Goal: Information Seeking & Learning: Learn about a topic

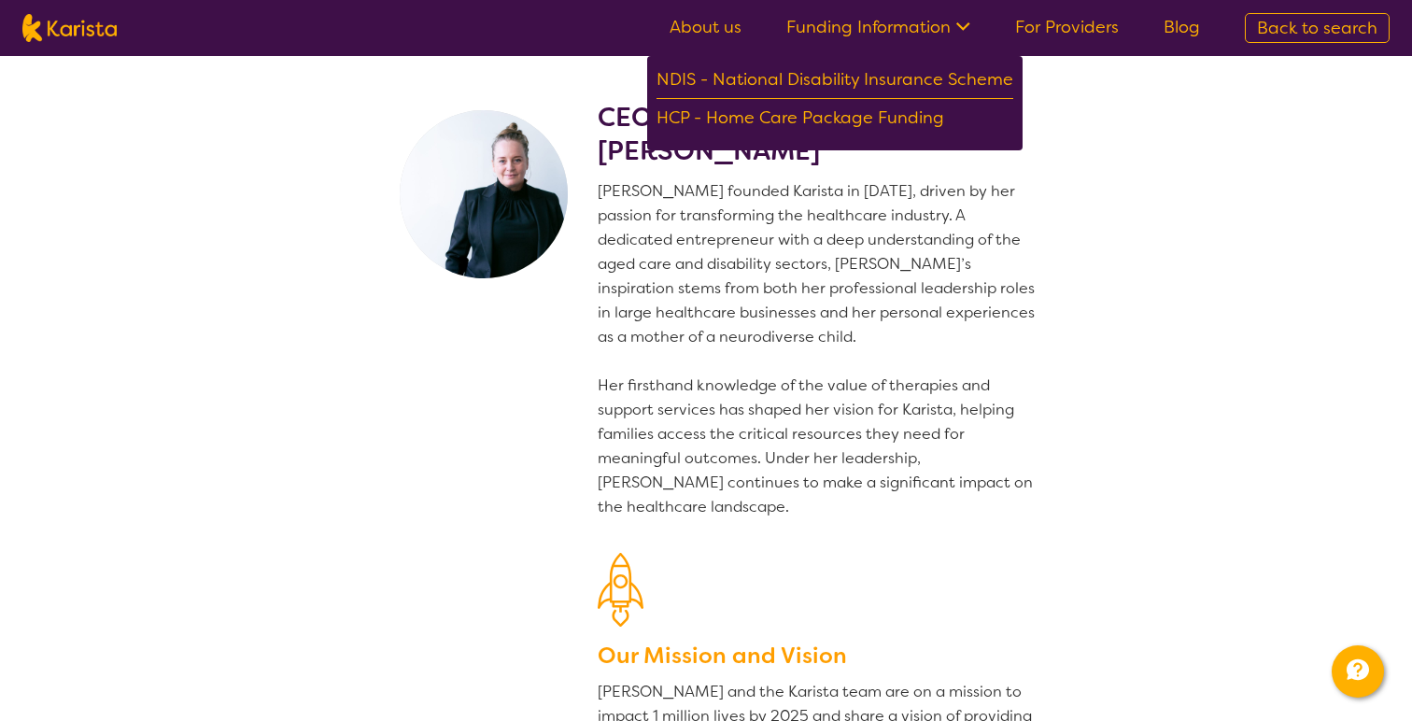
scroll to position [2927, 0]
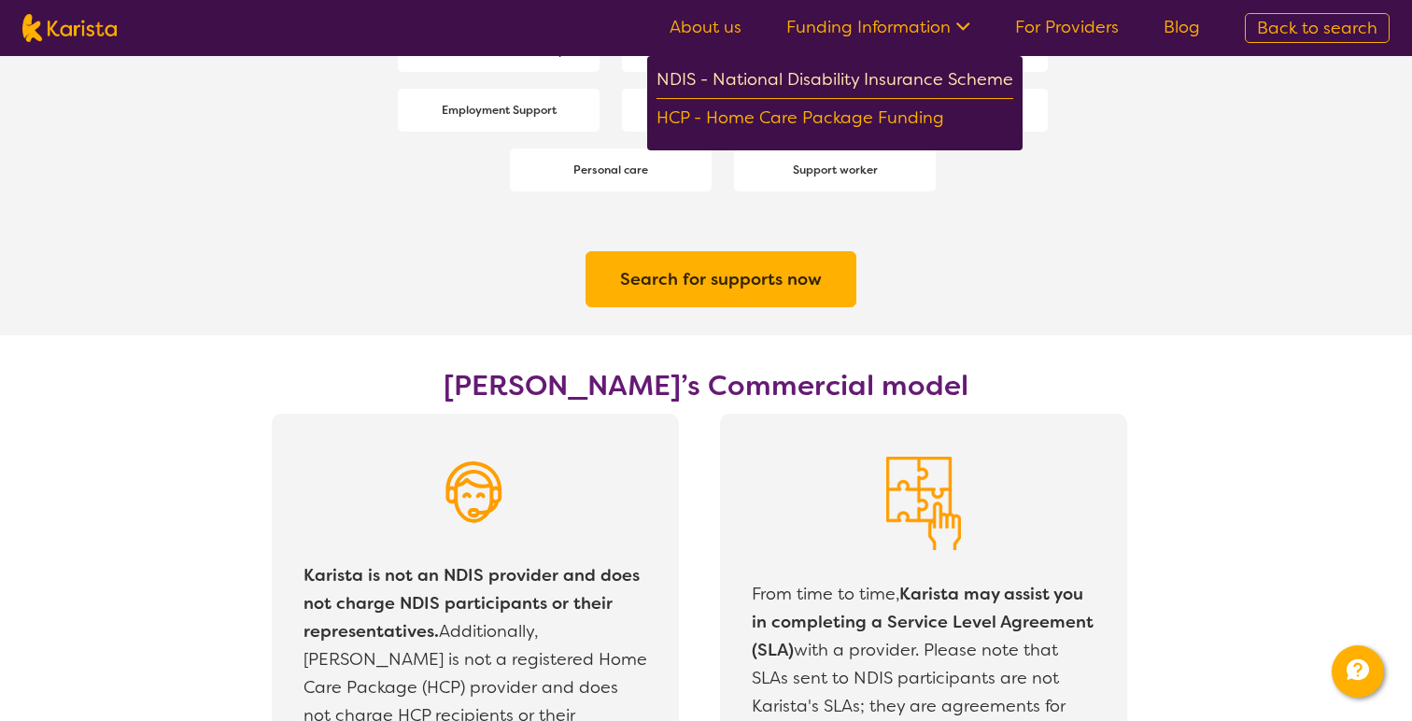
click at [721, 87] on div "NDIS - National Disability Insurance Scheme" at bounding box center [835, 82] width 357 height 34
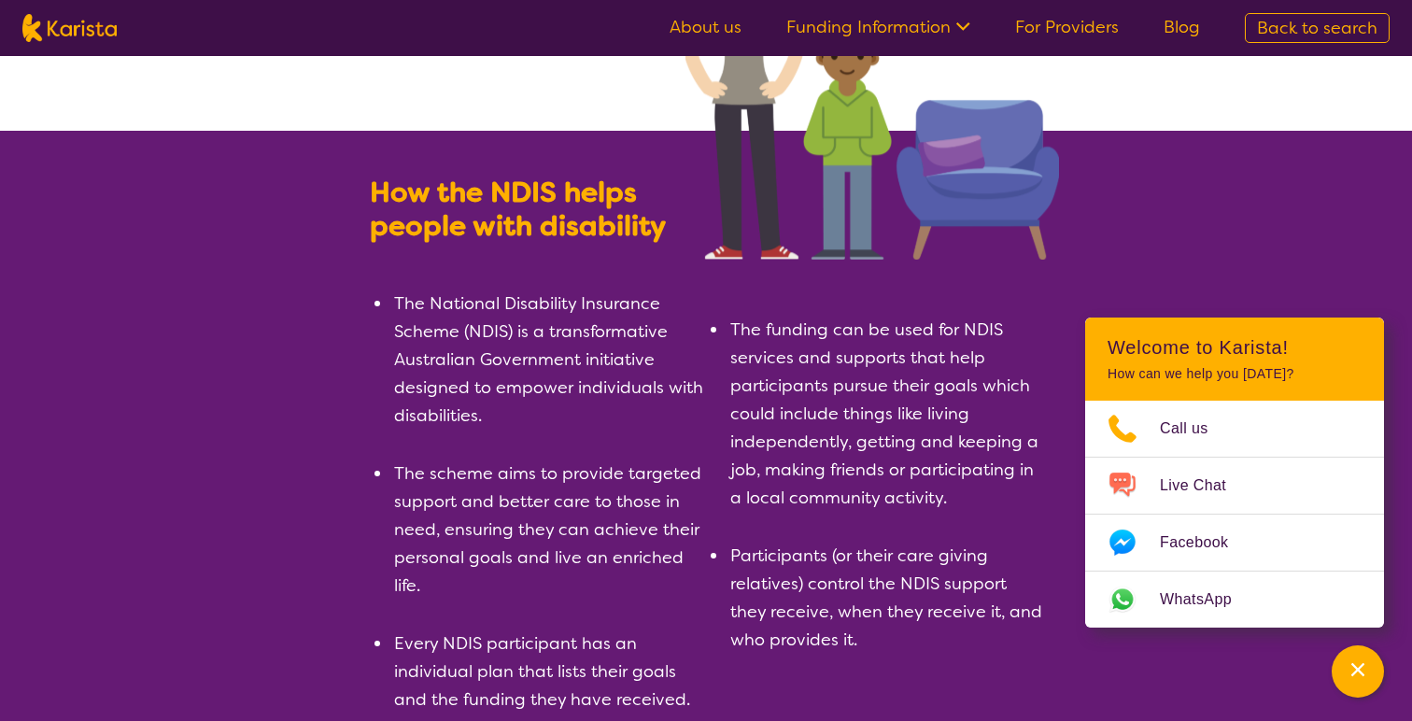
scroll to position [205, 0]
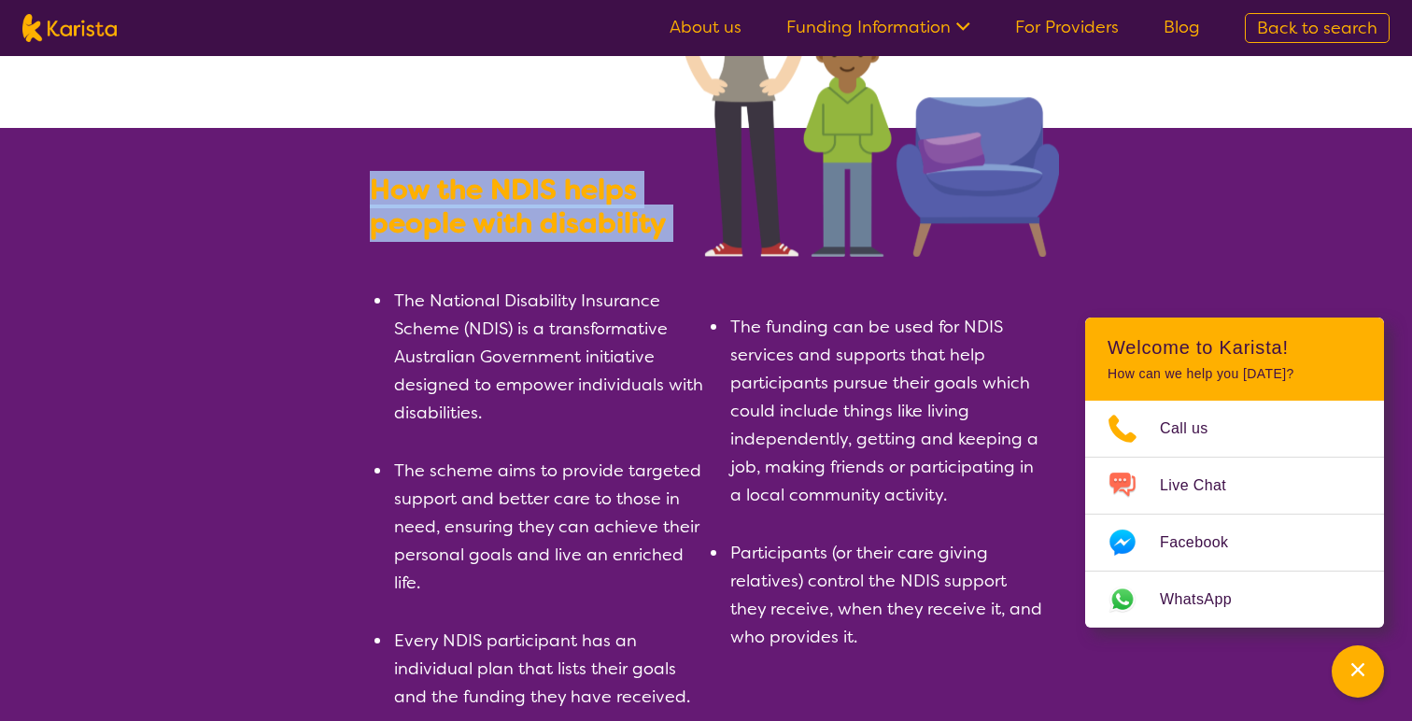
drag, startPoint x: 360, startPoint y: 182, endPoint x: 663, endPoint y: 241, distance: 309.2
click at [663, 241] on section "How the NDIS helps people with disability The National Disability Insurance Sch…" at bounding box center [705, 434] width 717 height 613
copy b "How the NDIS helps people with disability"
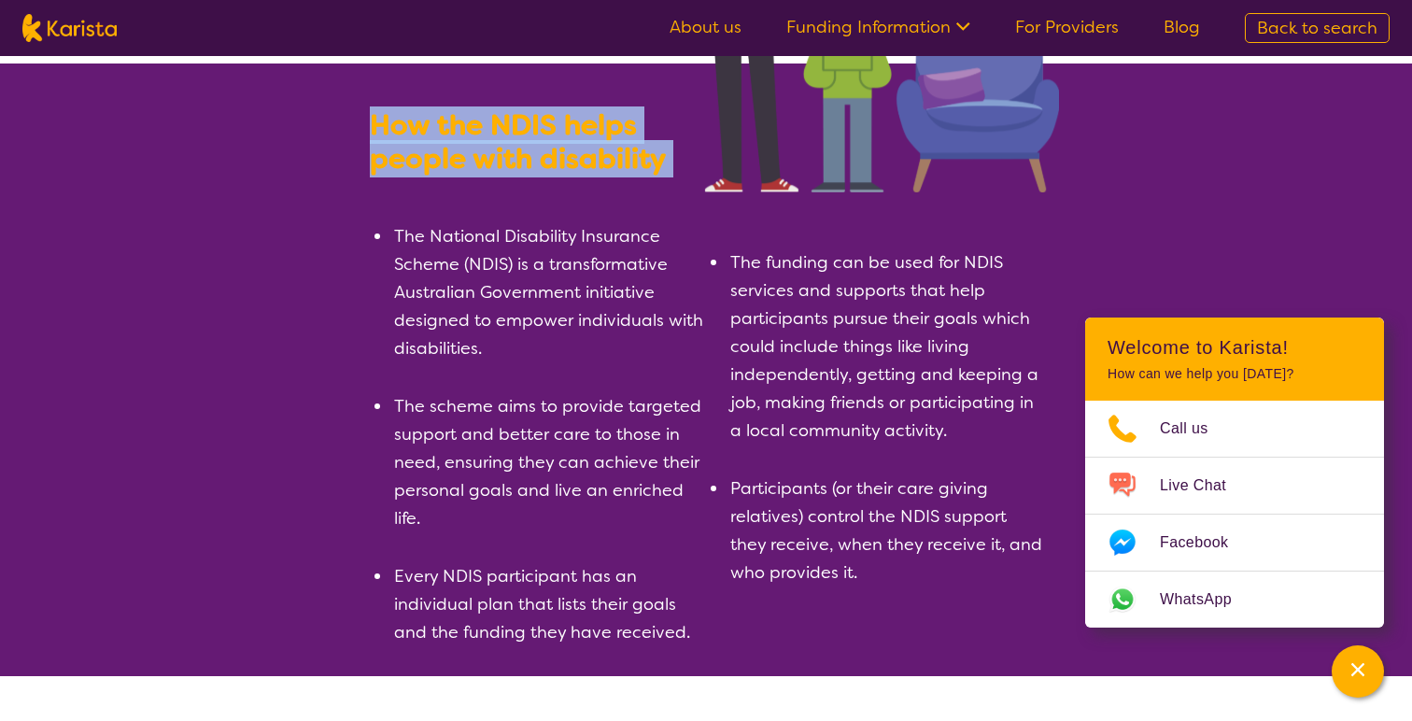
scroll to position [0, 0]
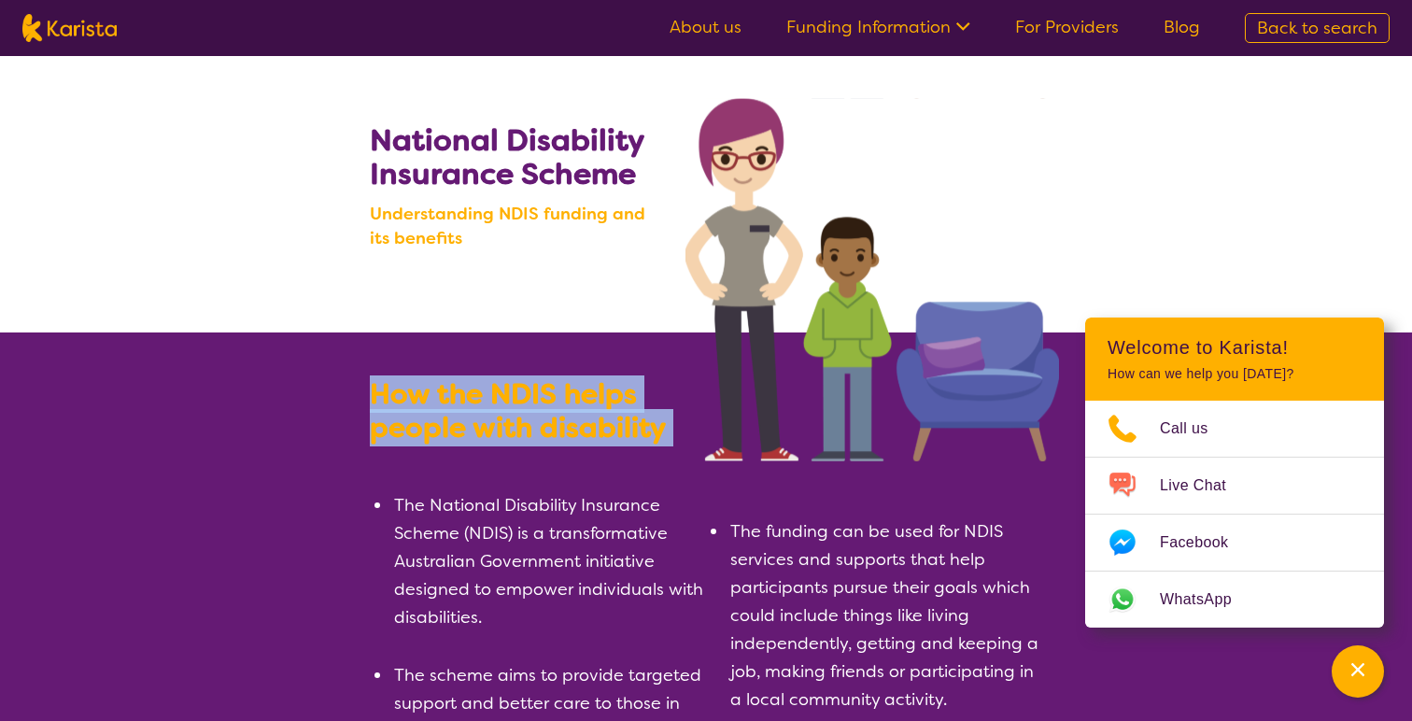
copy b "How the NDIS helps people with disability"
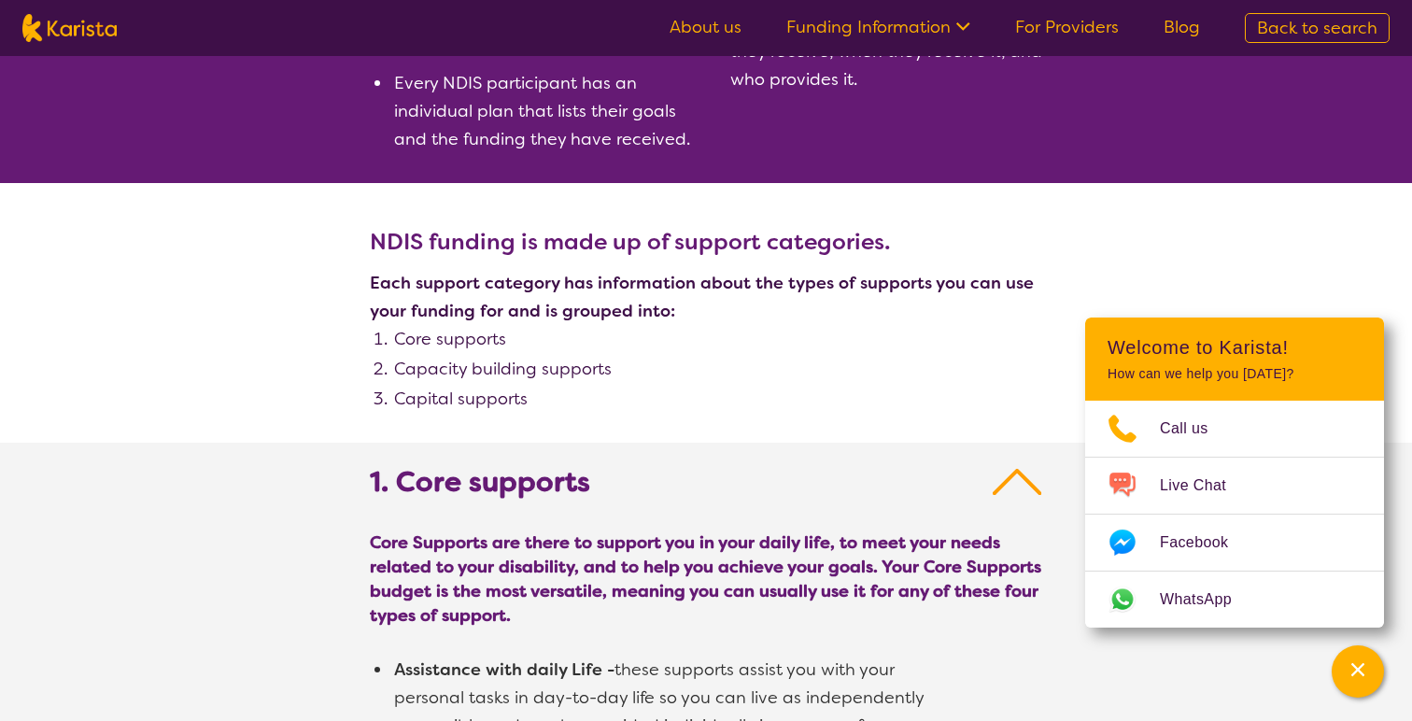
scroll to position [764, 0]
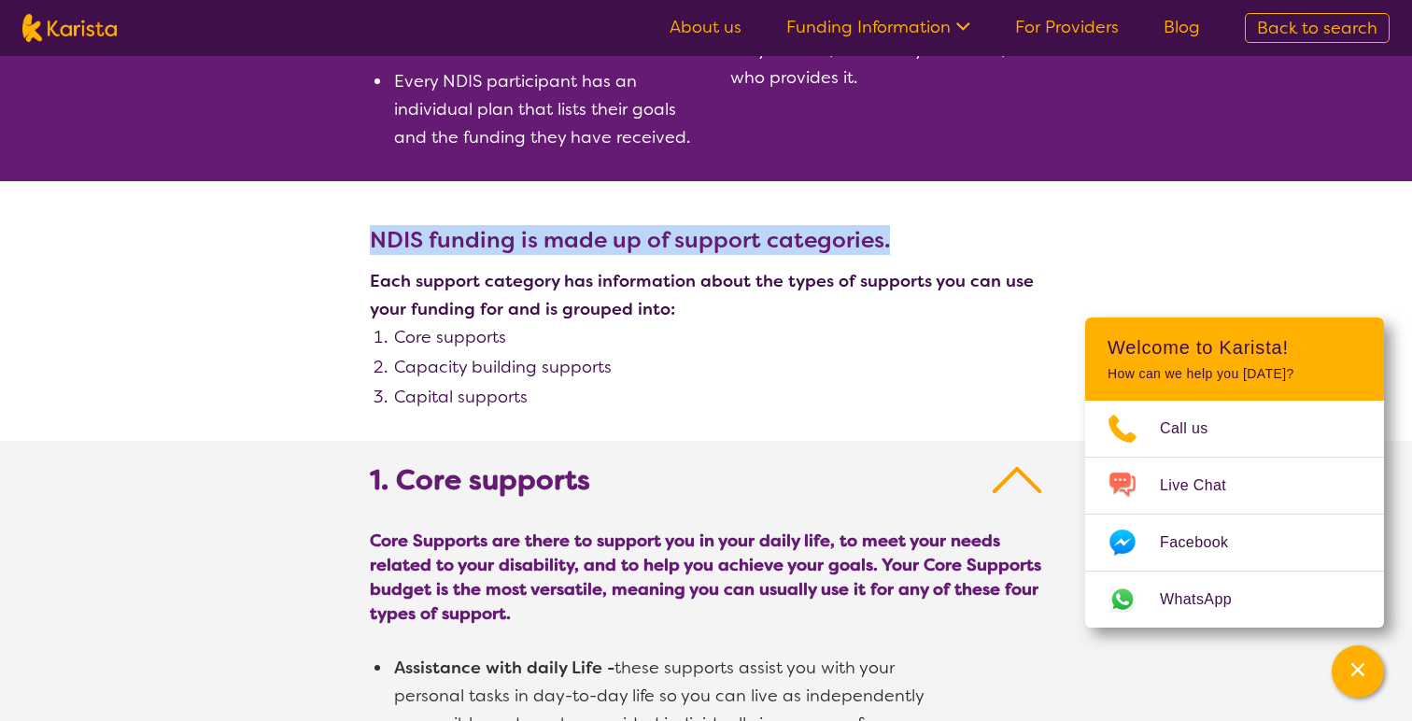
drag, startPoint x: 372, startPoint y: 236, endPoint x: 930, endPoint y: 258, distance: 559.0
click at [930, 258] on section "NDIS funding is made up of support categories. Each support category has inform…" at bounding box center [705, 311] width 717 height 260
copy b "NDIS funding is made up of support categories."
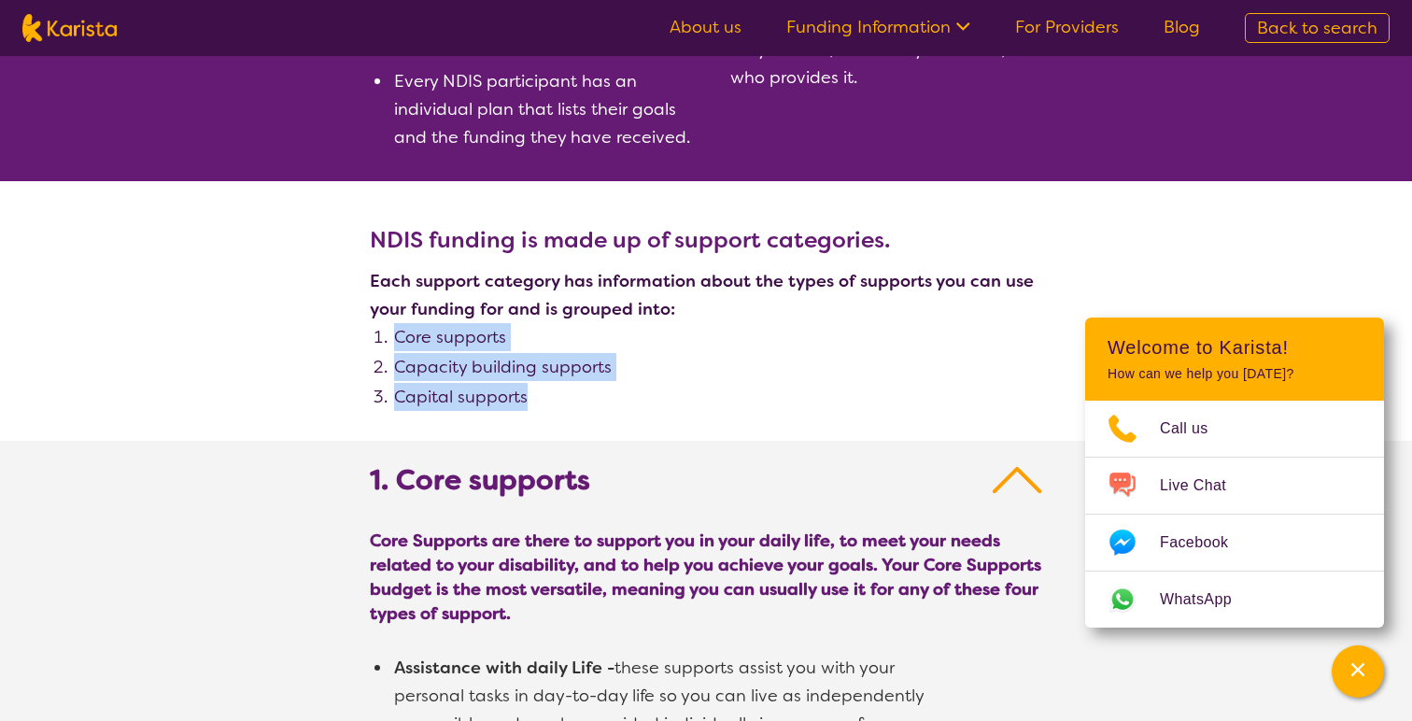
drag, startPoint x: 394, startPoint y: 335, endPoint x: 542, endPoint y: 389, distance: 156.9
click at [542, 389] on ol "Core supports Capacity building supports Capital supports" at bounding box center [717, 382] width 650 height 118
copy ol "Core supports Capacity building supports Capital supports"
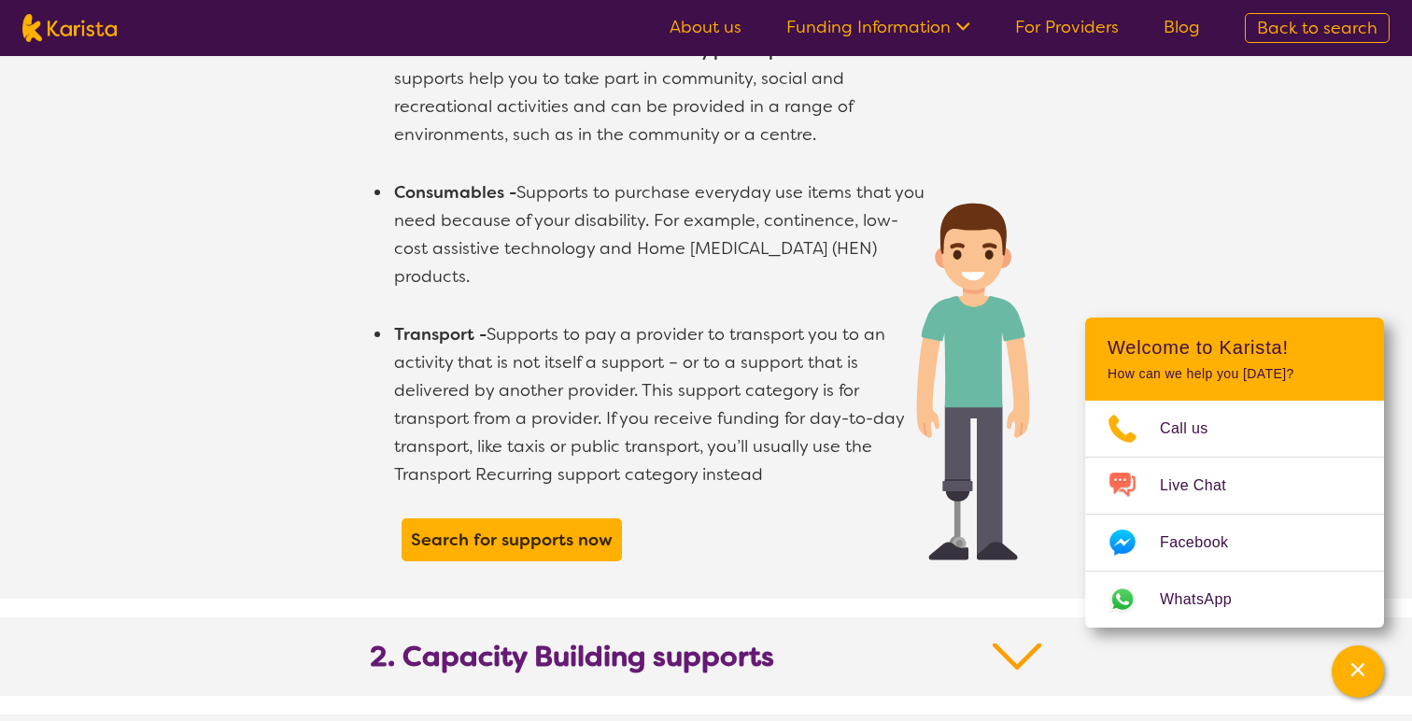
scroll to position [1537, 0]
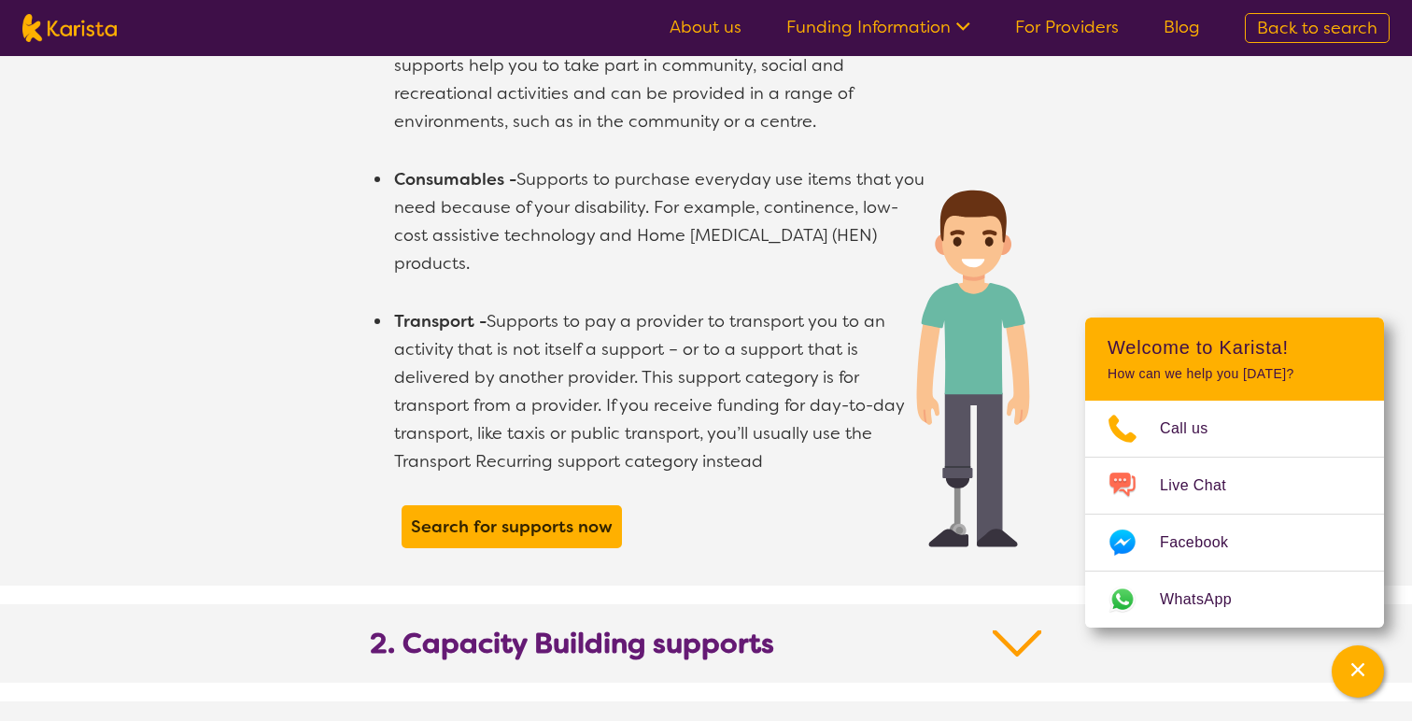
click at [1034, 627] on img at bounding box center [1018, 644] width 50 height 34
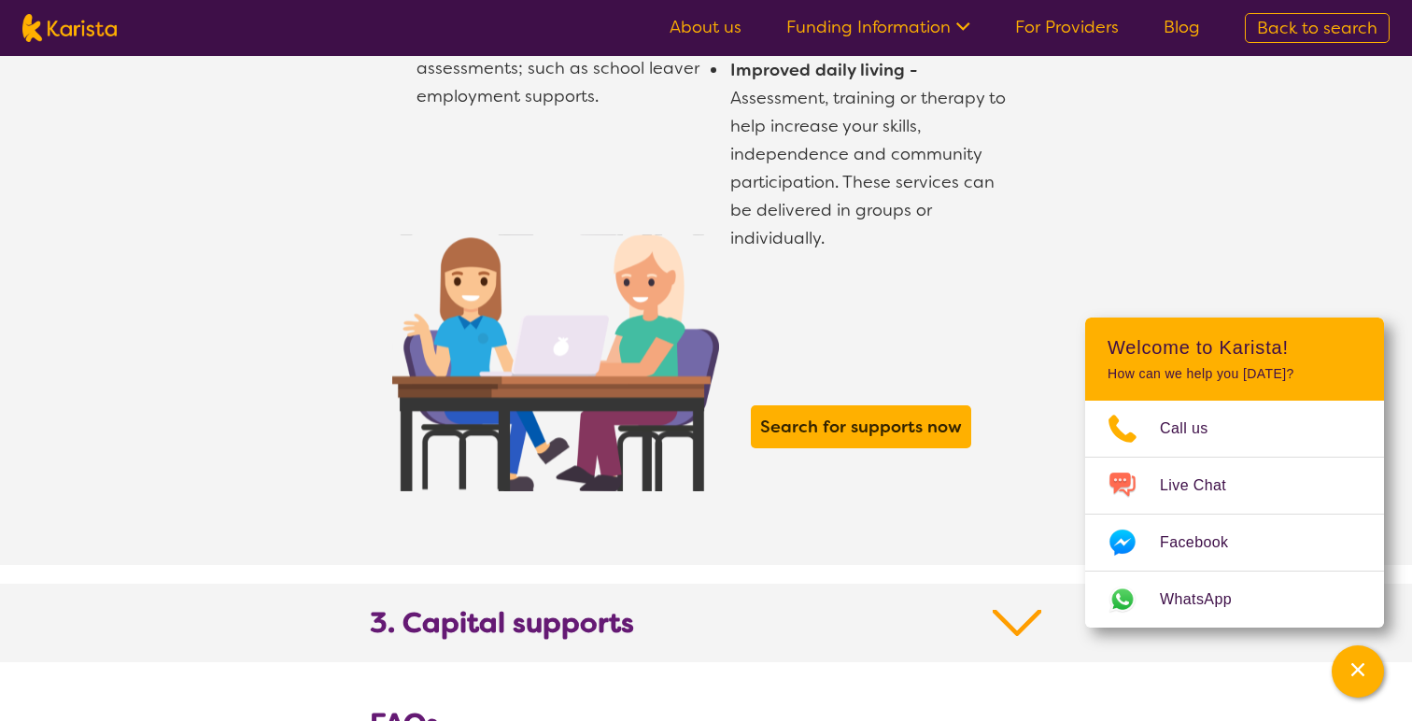
scroll to position [2939, 0]
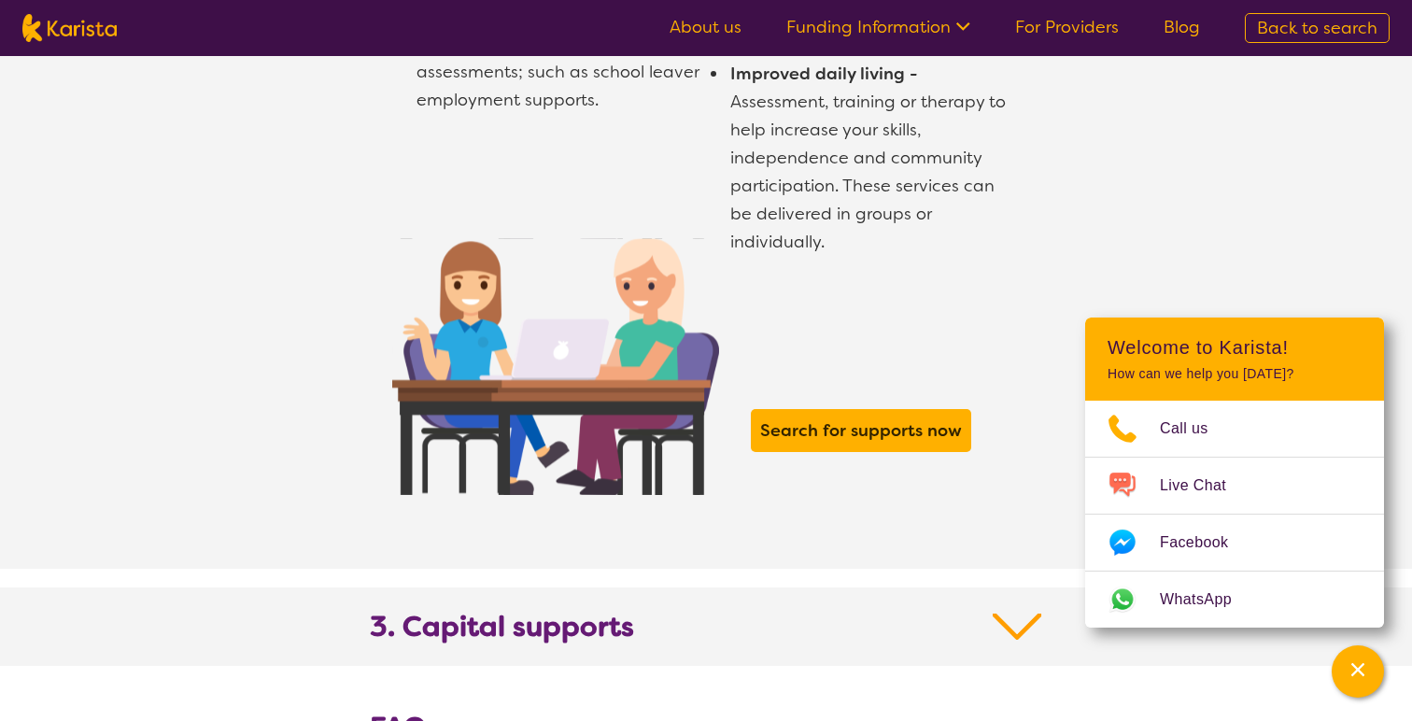
click at [971, 610] on h2 "3. Capital supports" at bounding box center [706, 638] width 673 height 56
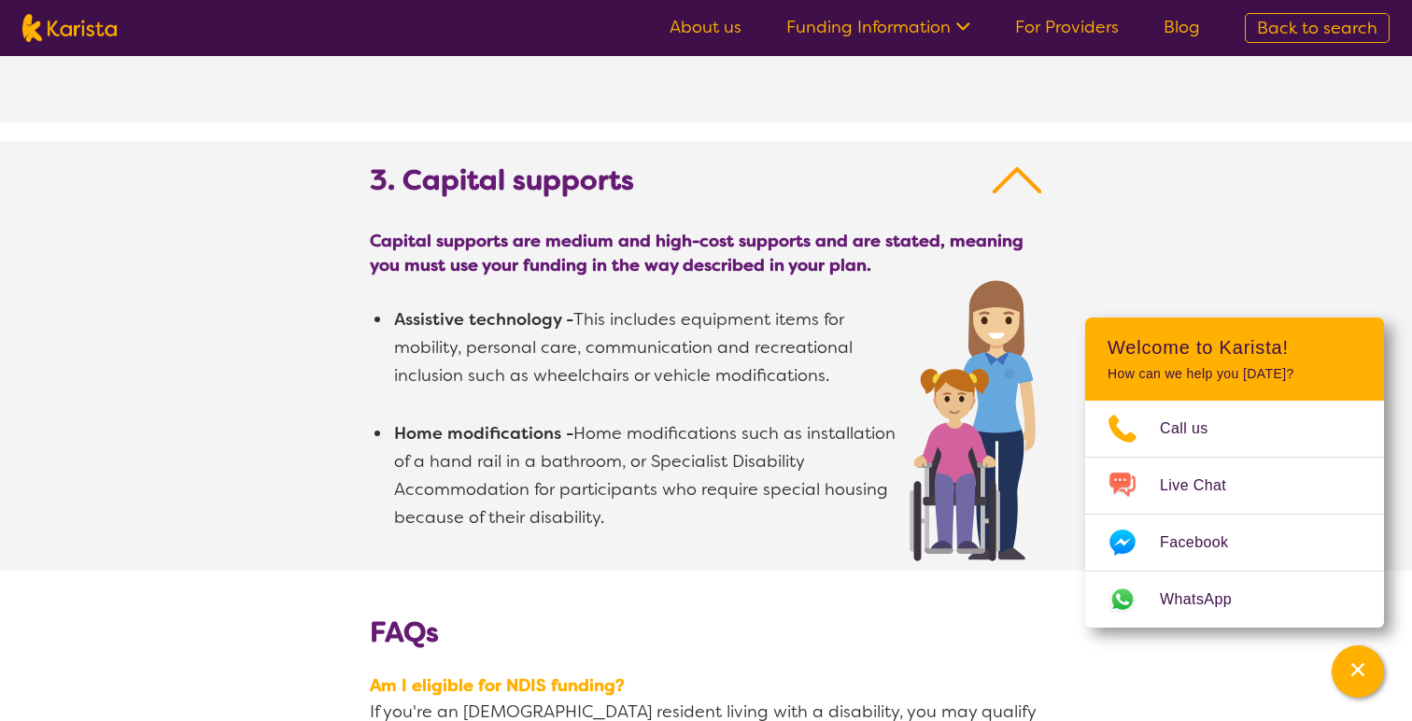
scroll to position [3377, 0]
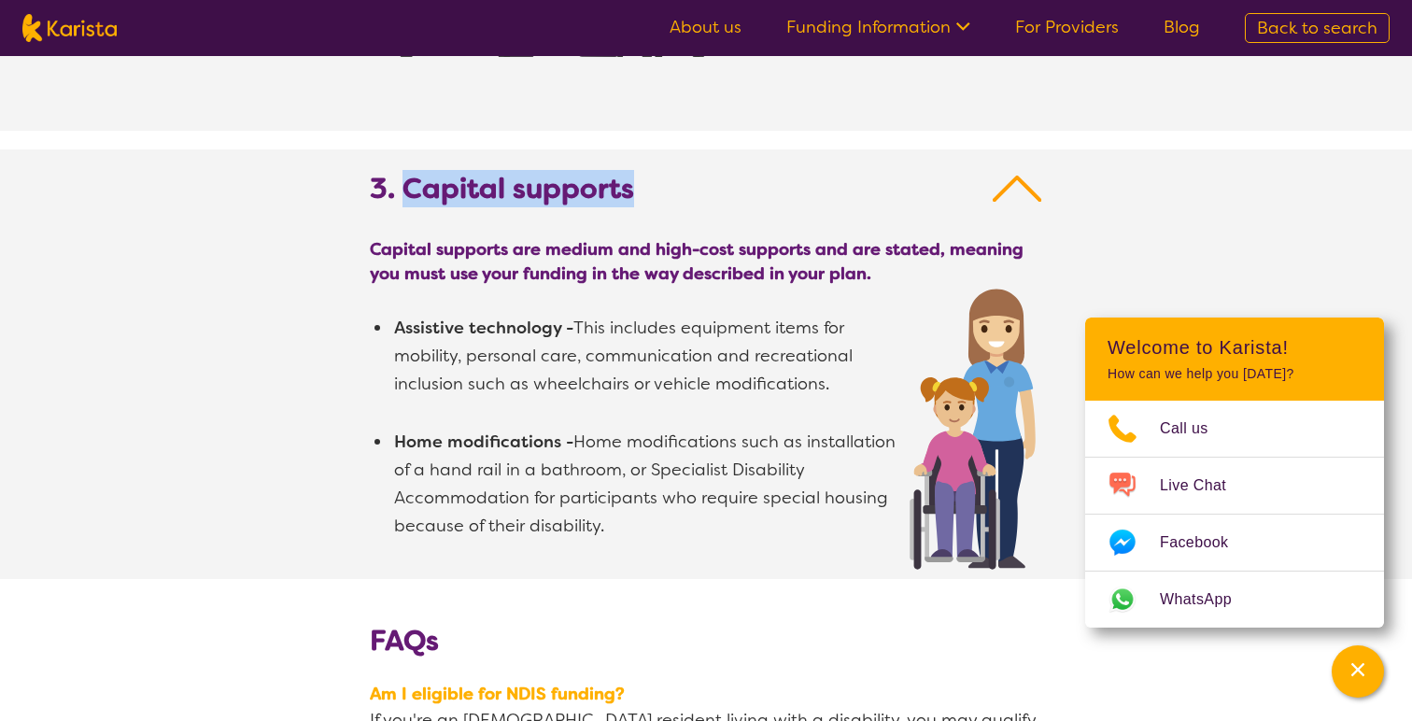
drag, startPoint x: 635, startPoint y: 159, endPoint x: 402, endPoint y: 163, distance: 233.6
click at [402, 172] on h2 "3. Capital supports" at bounding box center [706, 200] width 673 height 56
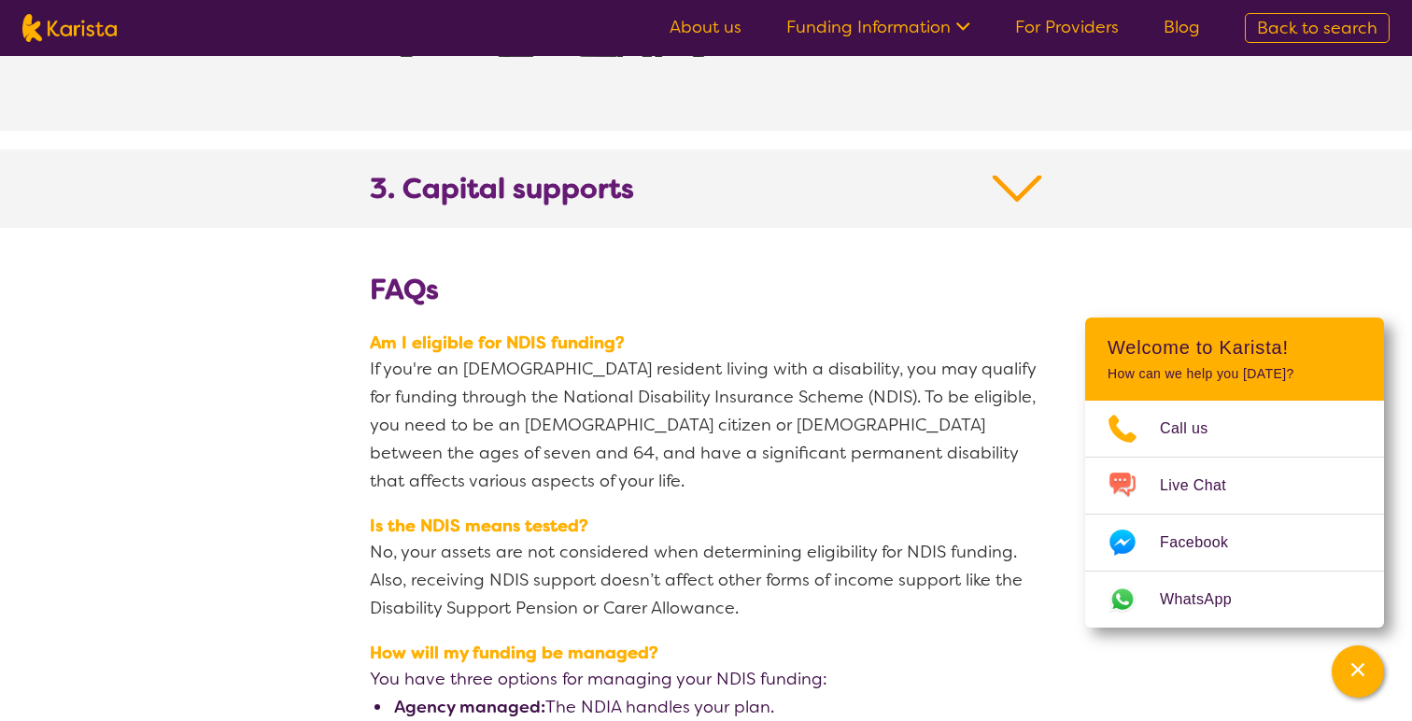
copy b "Capital supports"
drag, startPoint x: 630, startPoint y: 172, endPoint x: 399, endPoint y: 177, distance: 230.8
click at [399, 177] on b "3. Capital supports" at bounding box center [502, 189] width 264 height 34
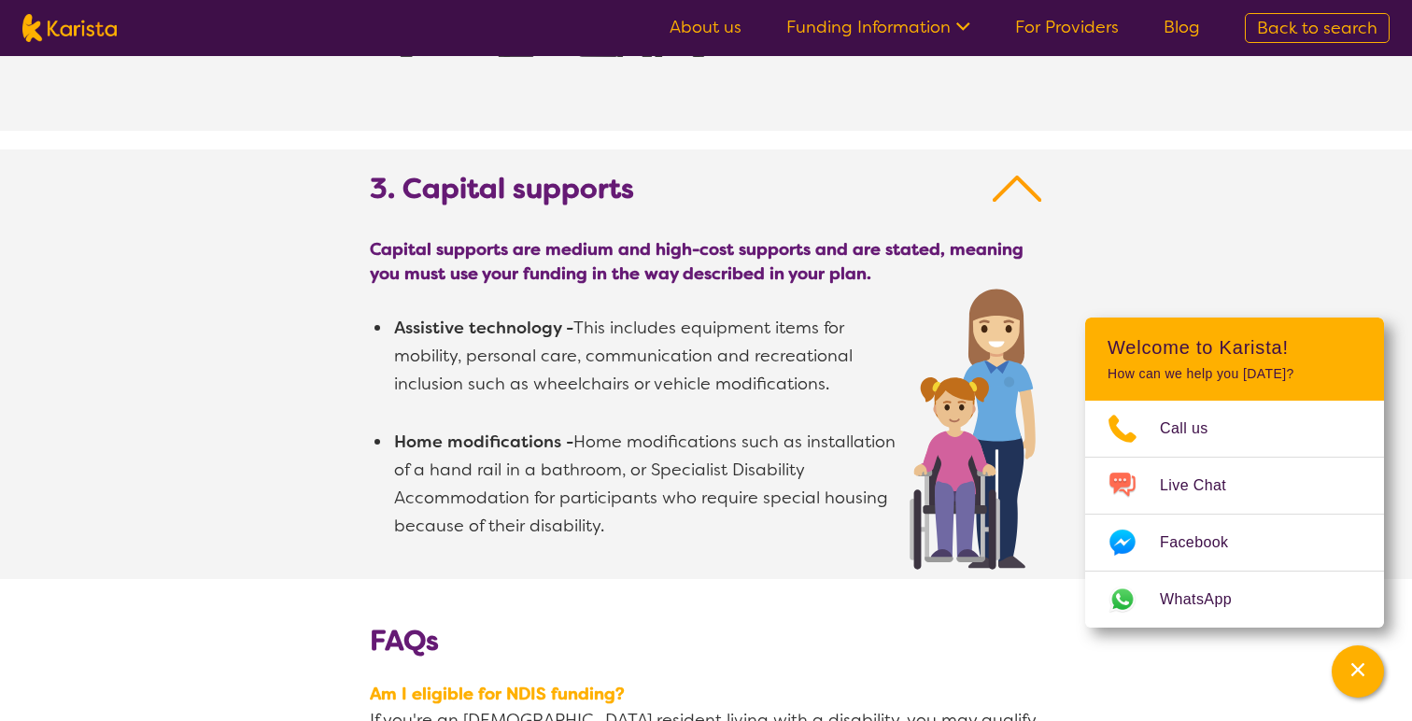
copy b "Capital supports"
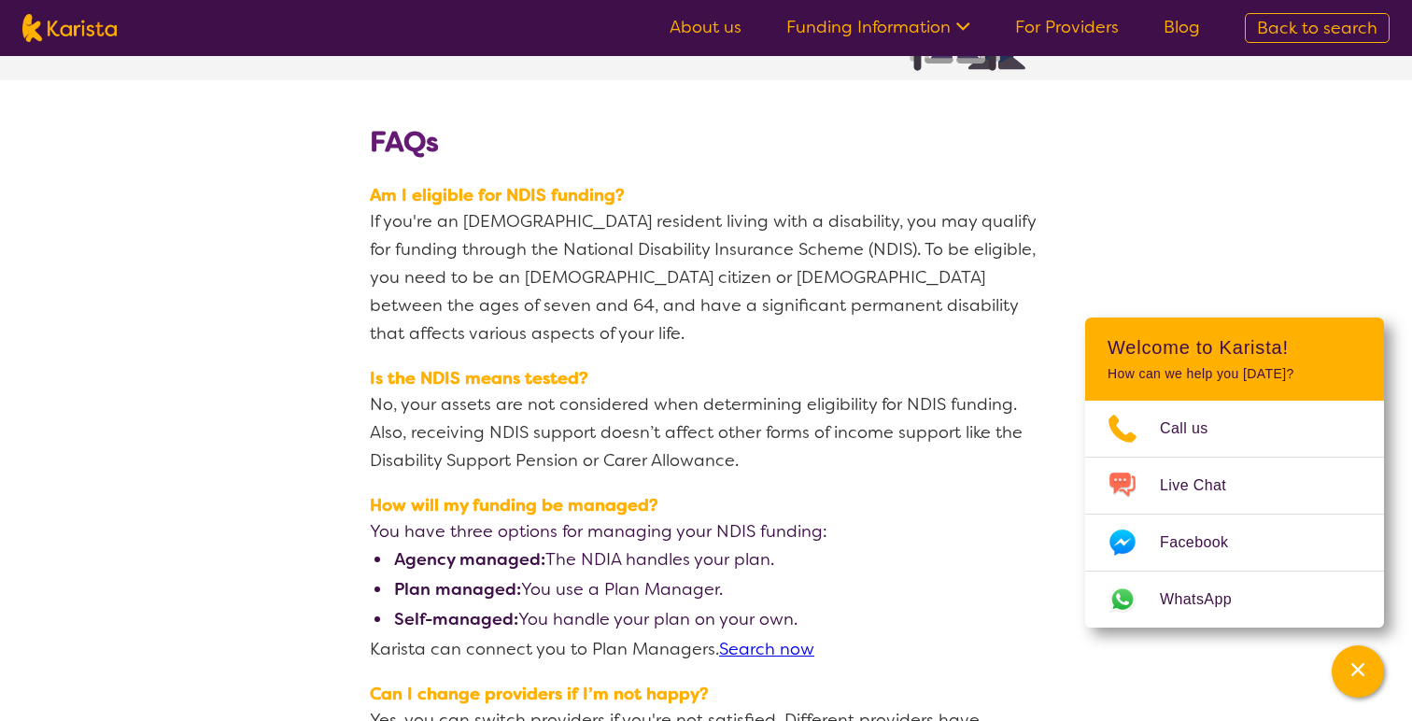
scroll to position [3879, 0]
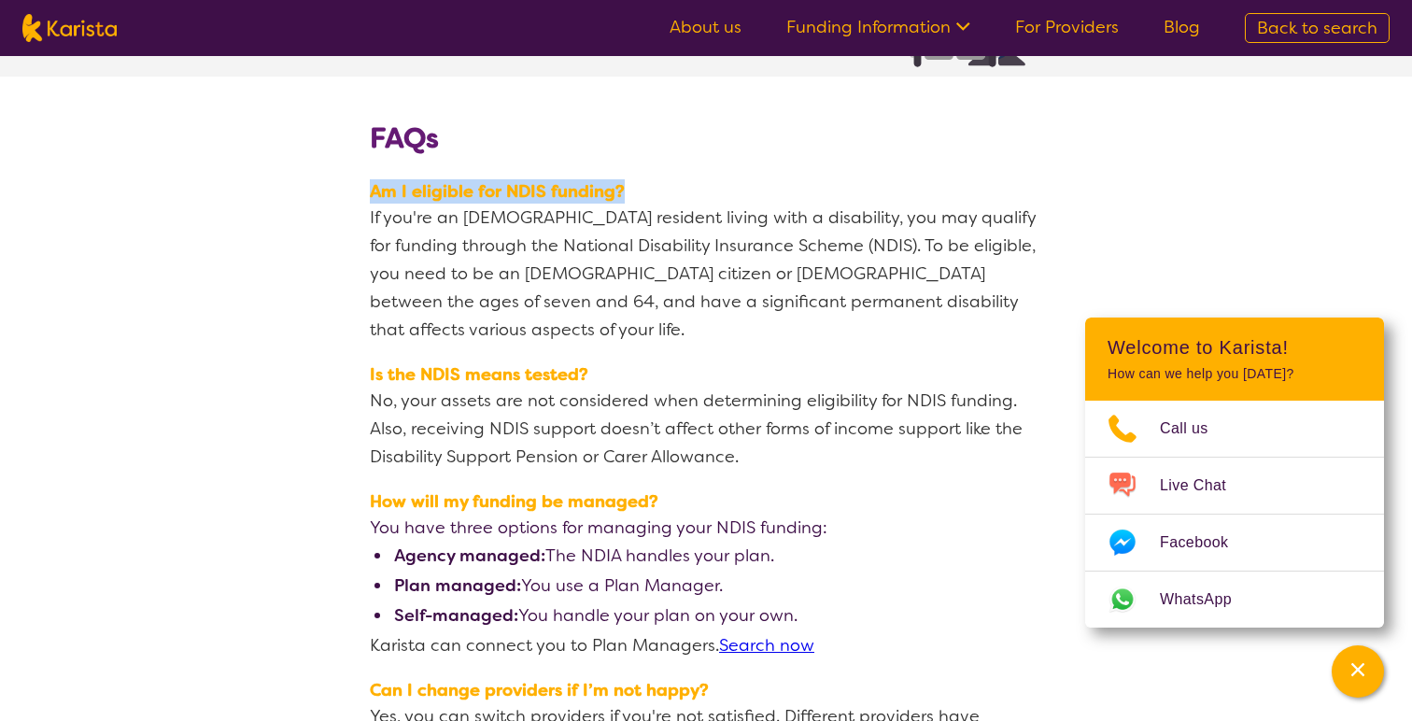
drag, startPoint x: 369, startPoint y: 161, endPoint x: 635, endPoint y: 160, distance: 266.2
click at [635, 179] on span "Am I eligible for NDIS funding?" at bounding box center [706, 191] width 673 height 24
copy span "Am I eligible for NDIS funding?"
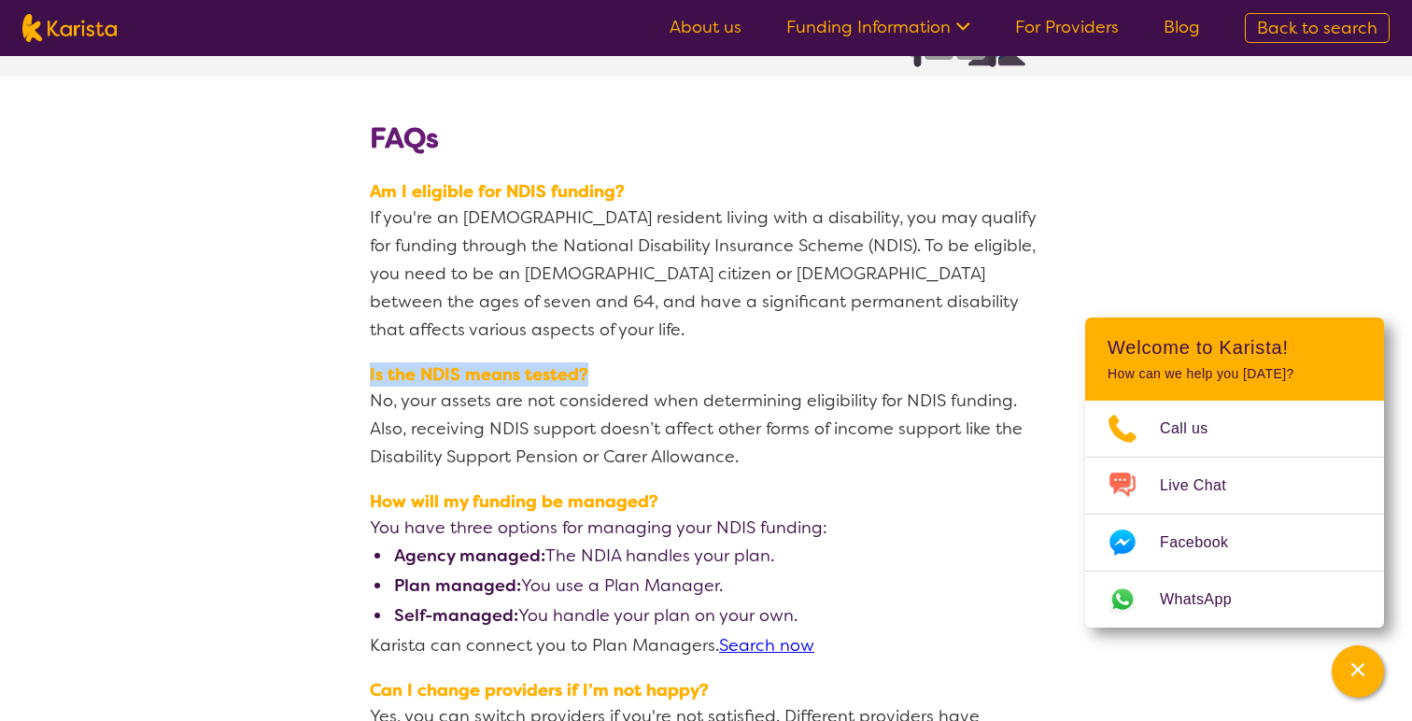
drag, startPoint x: 616, startPoint y: 318, endPoint x: 366, endPoint y: 321, distance: 249.4
click at [366, 353] on section "Is the NDIS means tested? No, your assets are not considered when determining e…" at bounding box center [705, 416] width 717 height 127
copy span "Is the NDIS means tested?"
click at [675, 489] on span "How will my funding be managed?" at bounding box center [706, 501] width 673 height 24
click at [625, 489] on span "How will my funding be managed?" at bounding box center [706, 501] width 673 height 24
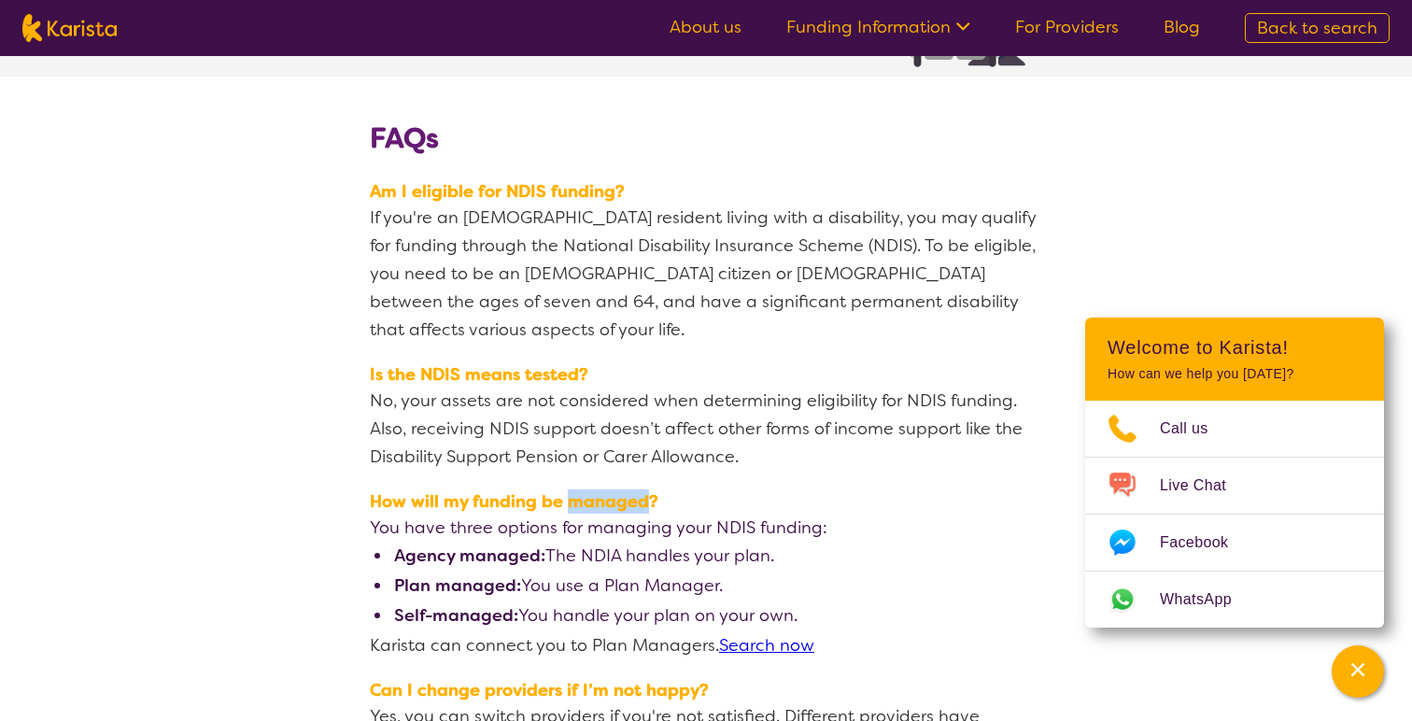
click at [625, 489] on span "How will my funding be managed?" at bounding box center [706, 501] width 673 height 24
click at [666, 489] on span "How will my funding be managed?" at bounding box center [706, 501] width 673 height 24
drag, startPoint x: 666, startPoint y: 446, endPoint x: 362, endPoint y: 446, distance: 304.5
click at [362, 480] on section "How will my funding be managed? You have three options for managing your NDIS f…" at bounding box center [705, 574] width 717 height 189
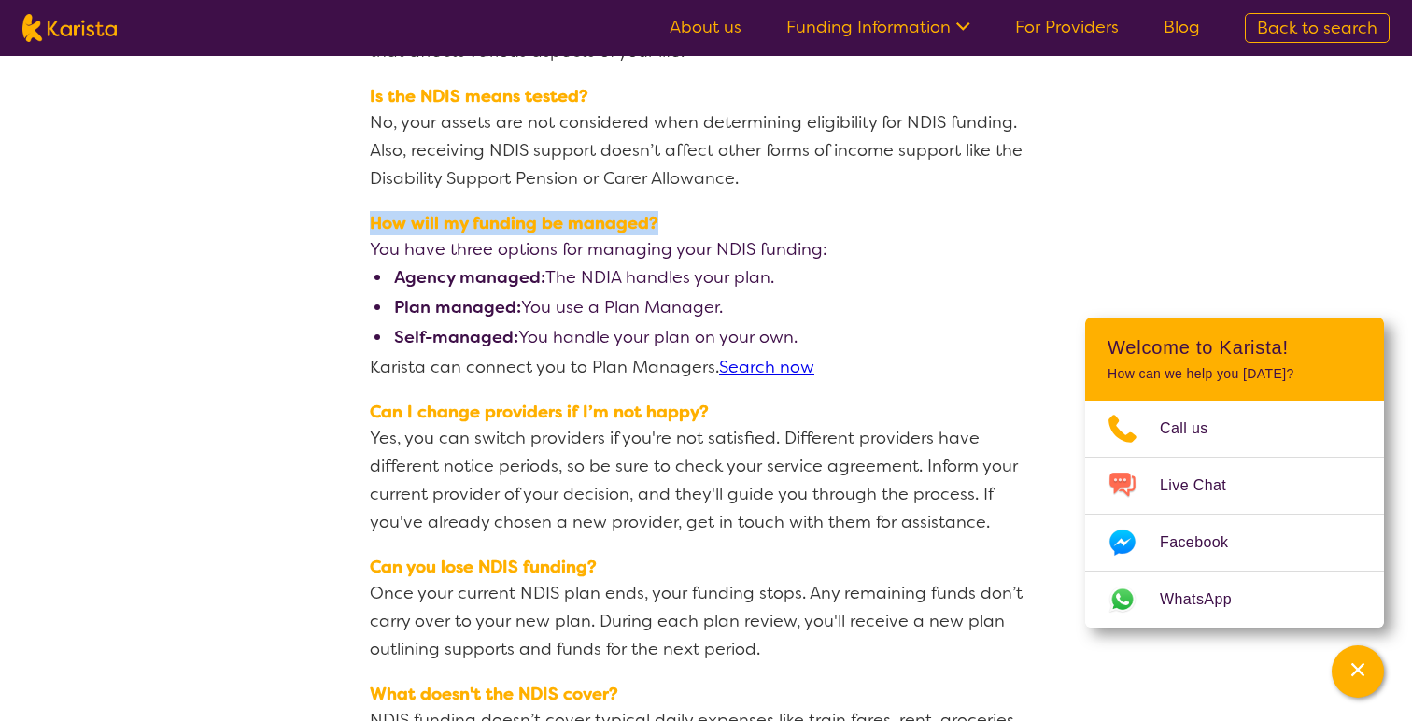
scroll to position [4173, 0]
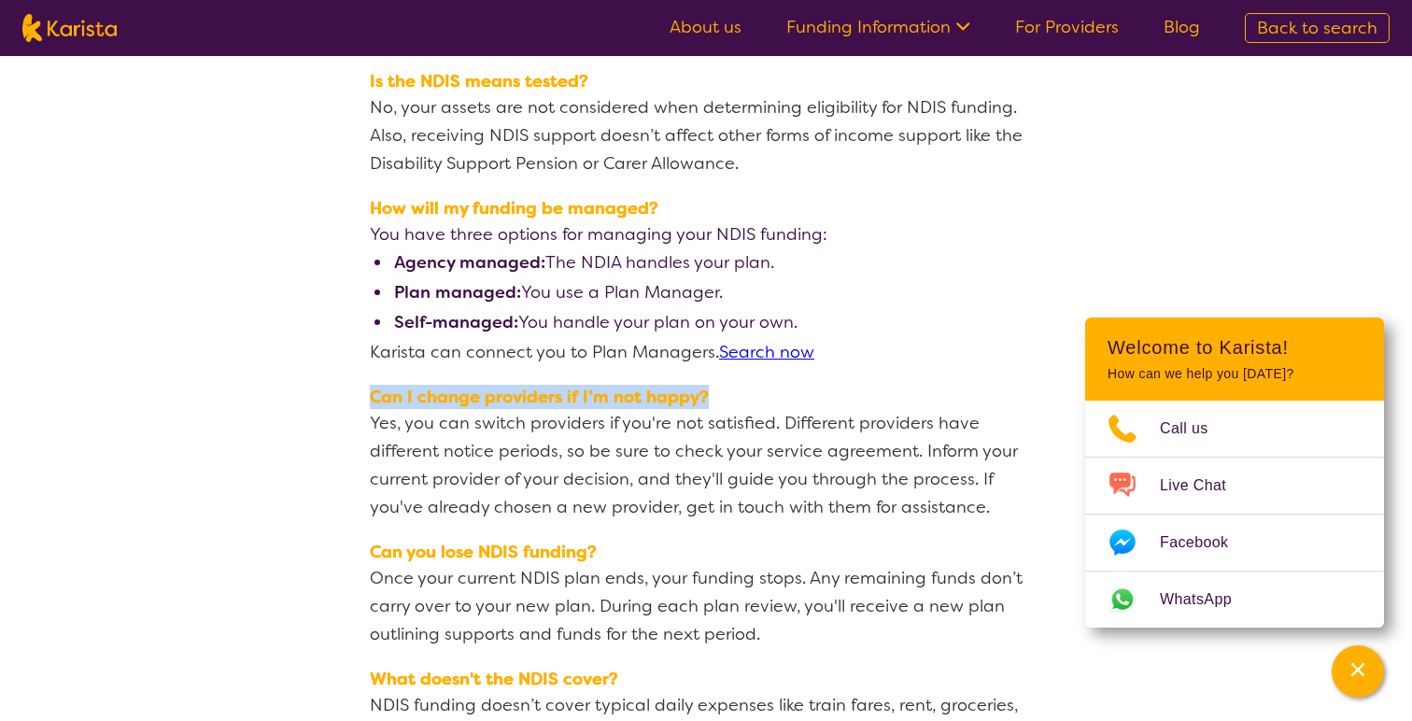
drag, startPoint x: 716, startPoint y: 338, endPoint x: 359, endPoint y: 340, distance: 357.8
click at [359, 376] on section "Can I change providers if I’m not happy? Yes, you can switch providers if you'r…" at bounding box center [705, 453] width 717 height 155
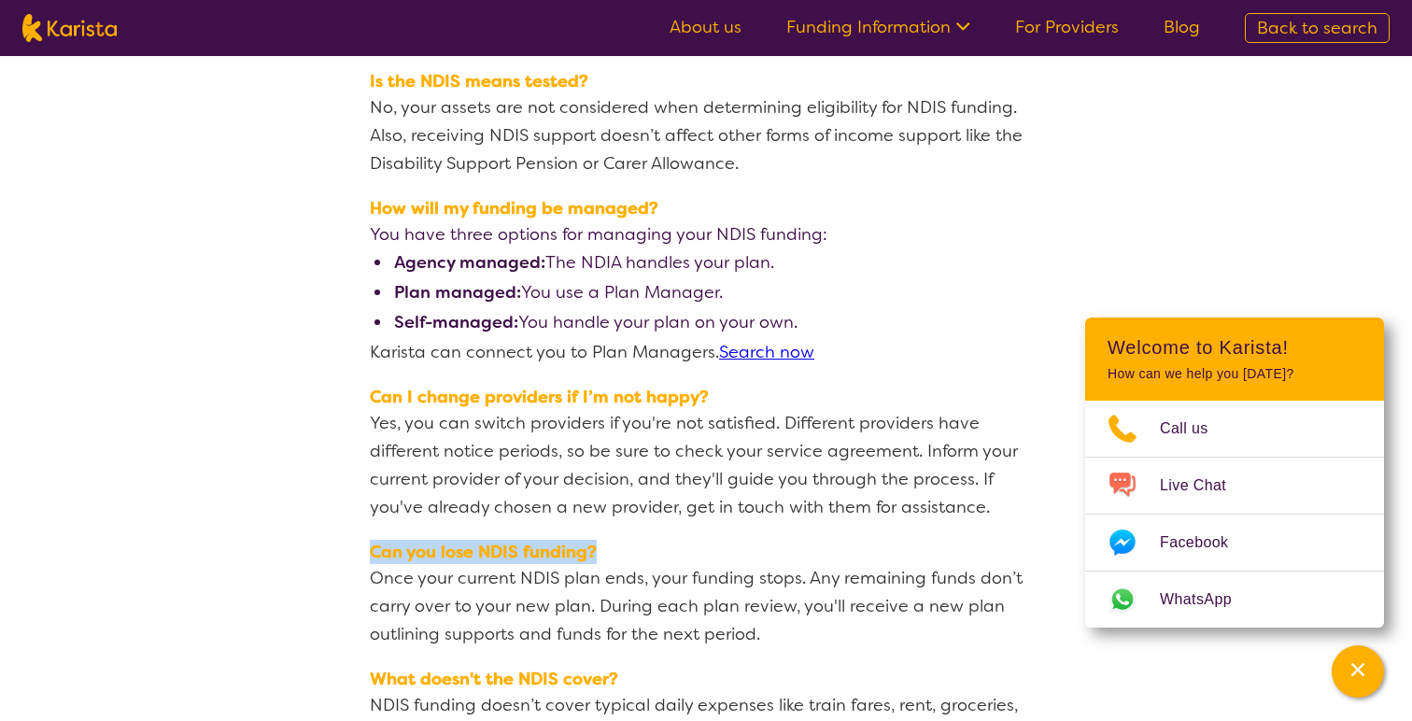
drag, startPoint x: 614, startPoint y: 497, endPoint x: 363, endPoint y: 501, distance: 250.4
click at [363, 531] on section "Can you lose NDIS funding? Once your current NDIS plan ends, your funding stops…" at bounding box center [705, 594] width 717 height 127
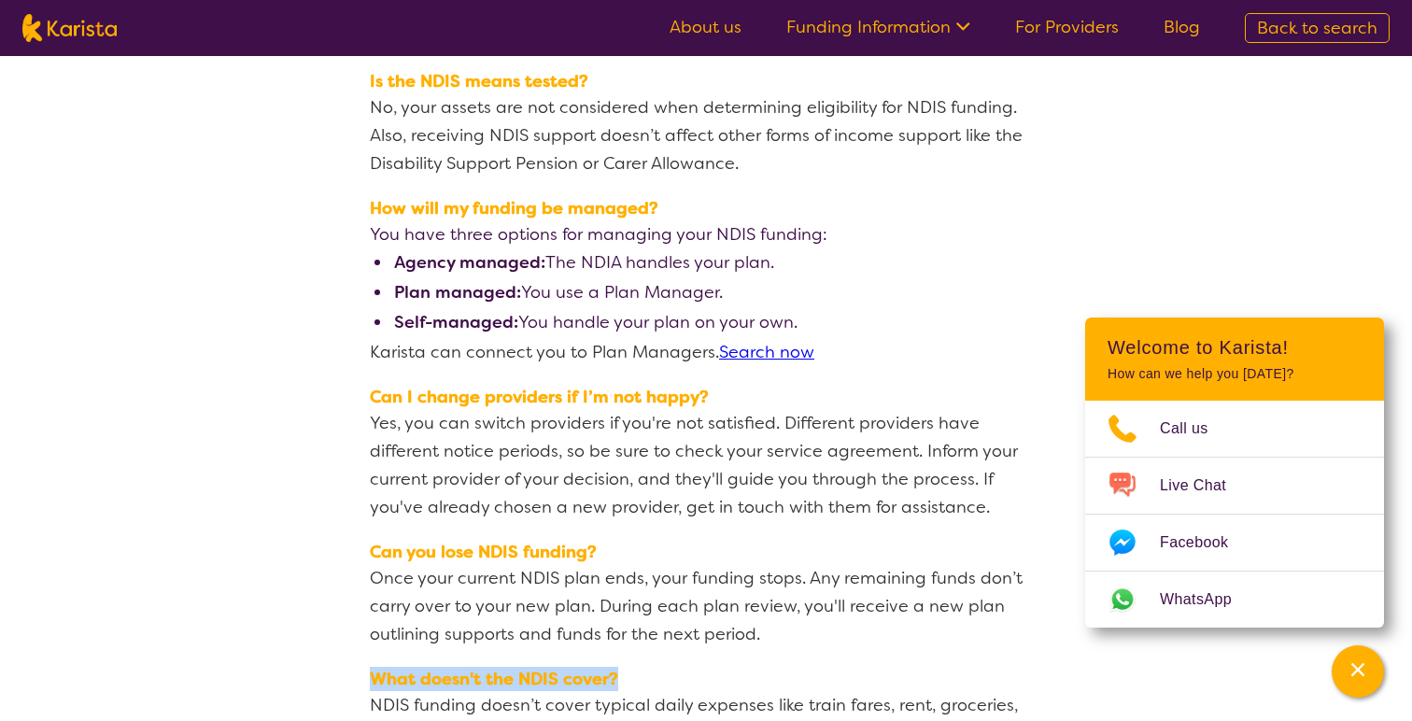
drag, startPoint x: 634, startPoint y: 620, endPoint x: 373, endPoint y: 631, distance: 261.8
click at [373, 667] on span "What doesn't the NDIS cover?" at bounding box center [706, 679] width 673 height 24
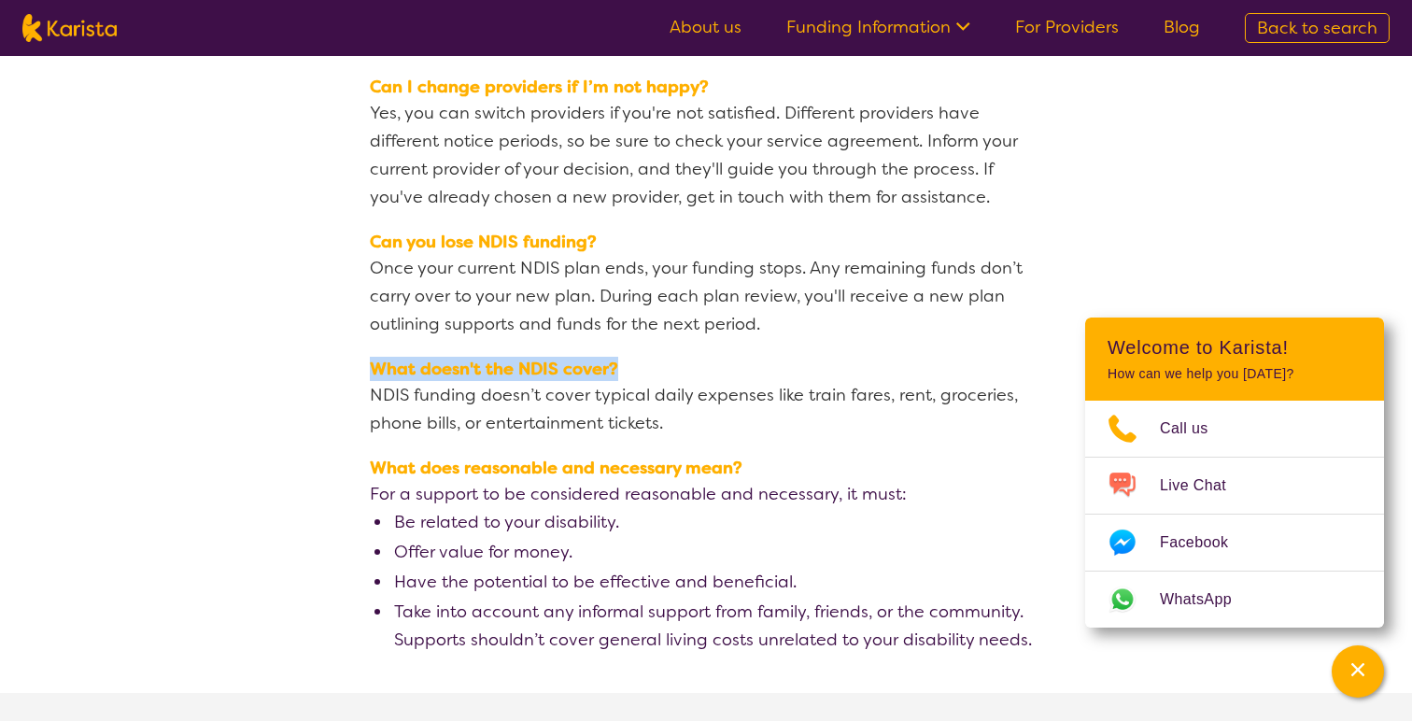
scroll to position [4485, 0]
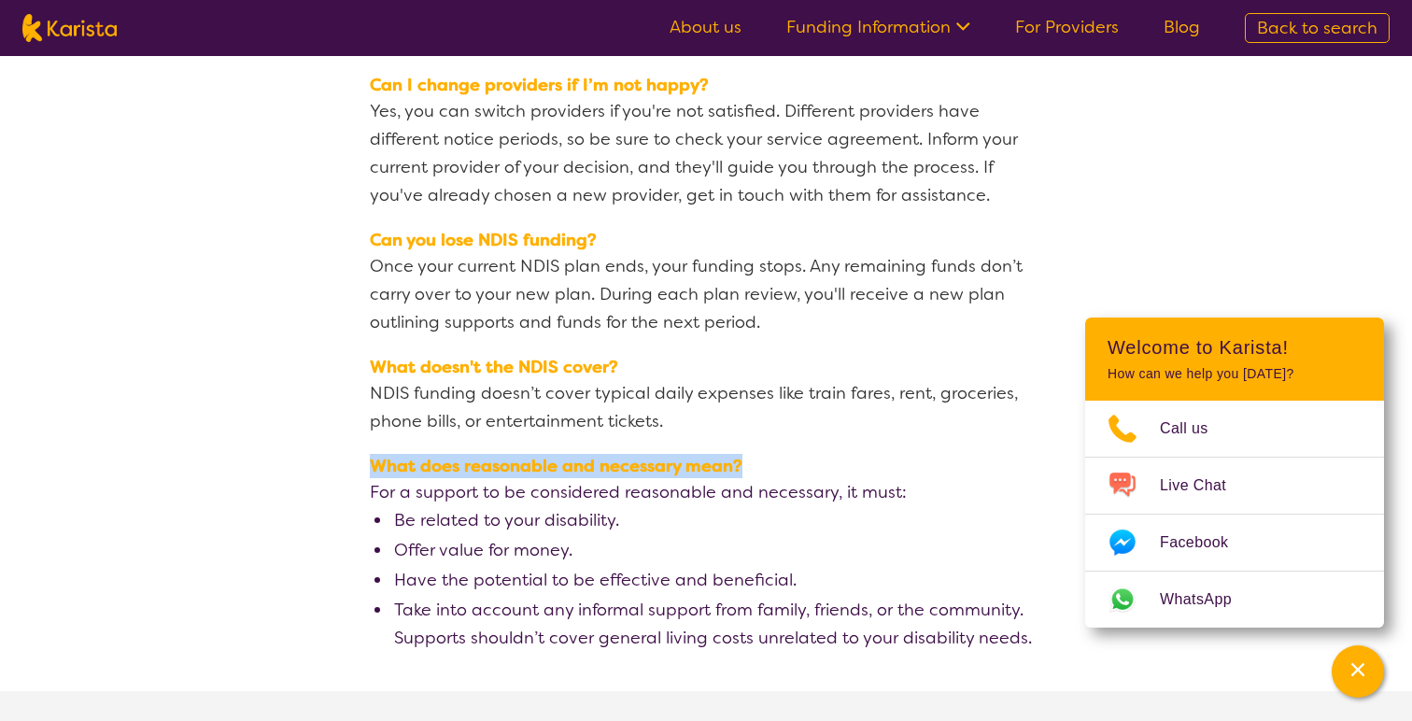
drag, startPoint x: 767, startPoint y: 404, endPoint x: 373, endPoint y: 404, distance: 394.2
click at [373, 454] on span "What does reasonable and necessary mean?" at bounding box center [706, 466] width 673 height 24
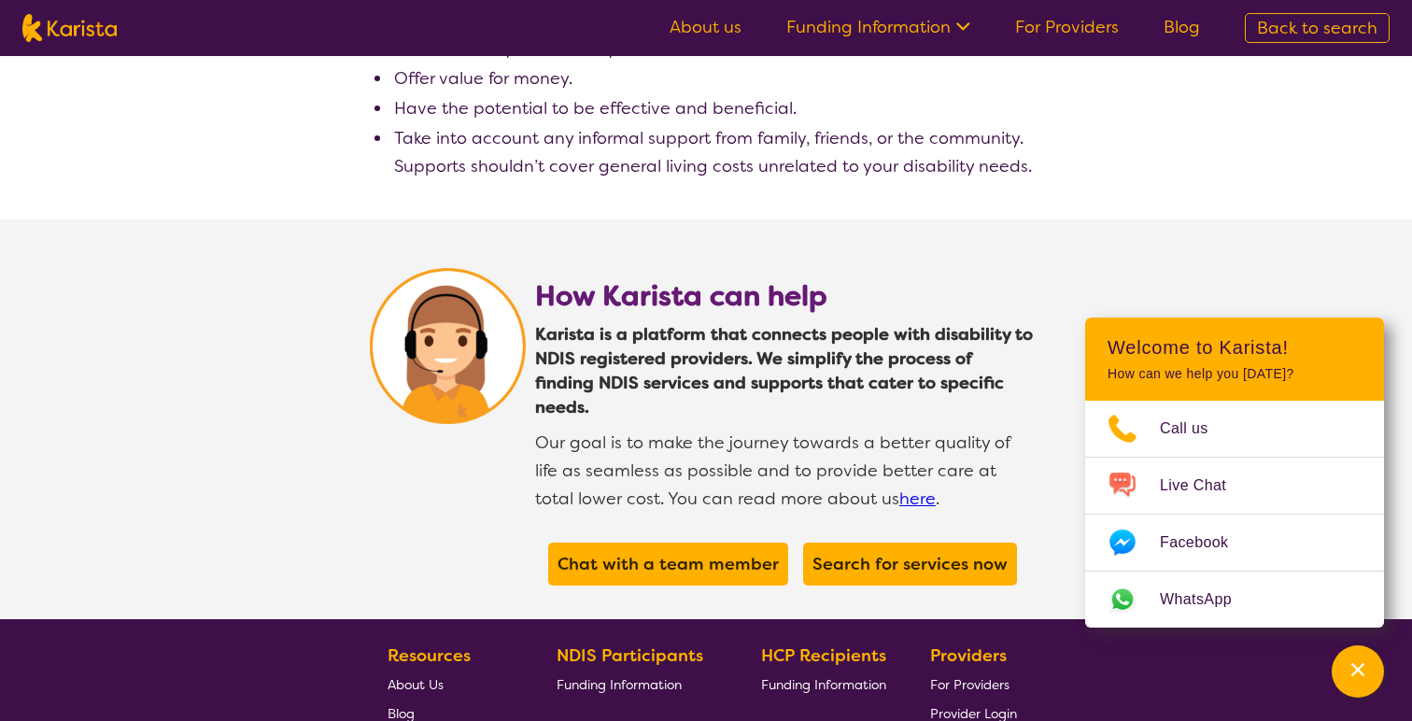
scroll to position [4978, 0]
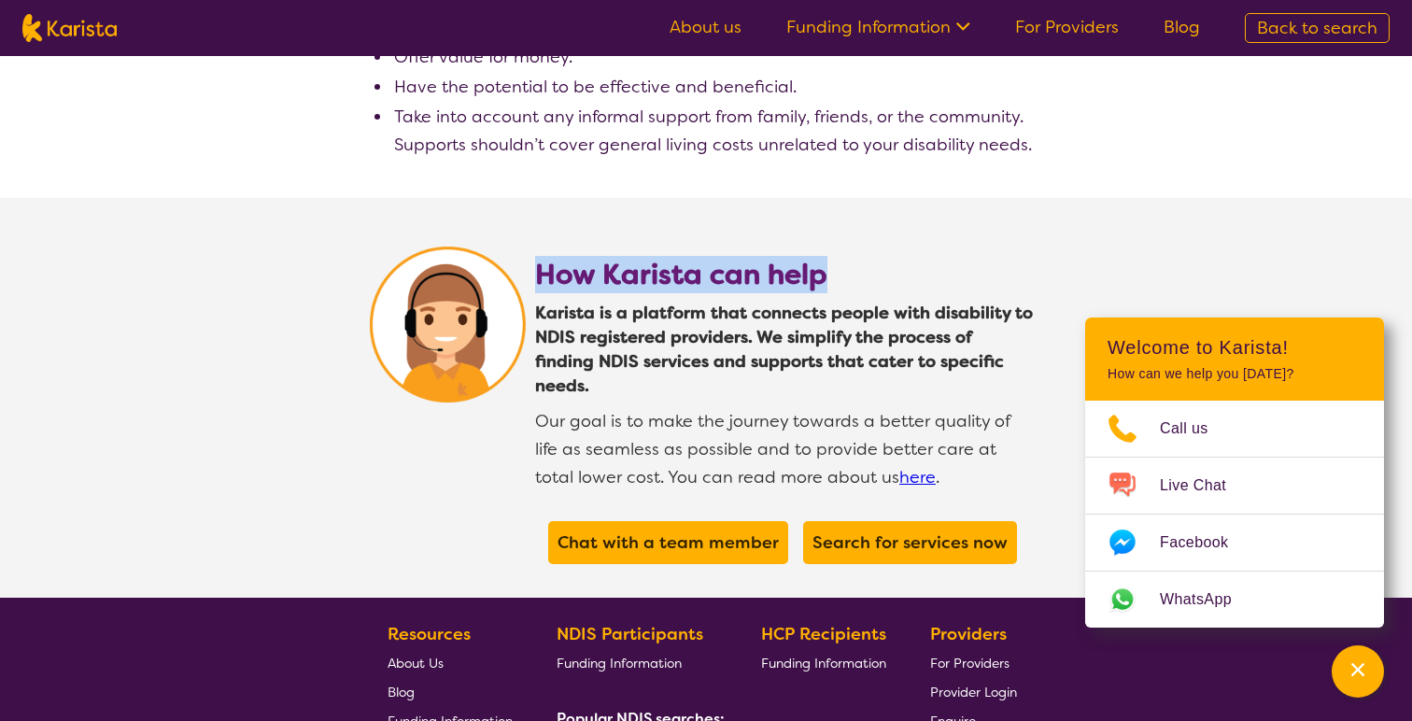
drag, startPoint x: 540, startPoint y: 221, endPoint x: 896, endPoint y: 216, distance: 355.9
click at [896, 258] on h2 "How Karista can help" at bounding box center [784, 275] width 498 height 34
click at [900, 466] on link "here" at bounding box center [918, 477] width 36 height 22
click at [1019, 506] on section "Chat with a team member Search for services now" at bounding box center [784, 542] width 517 height 73
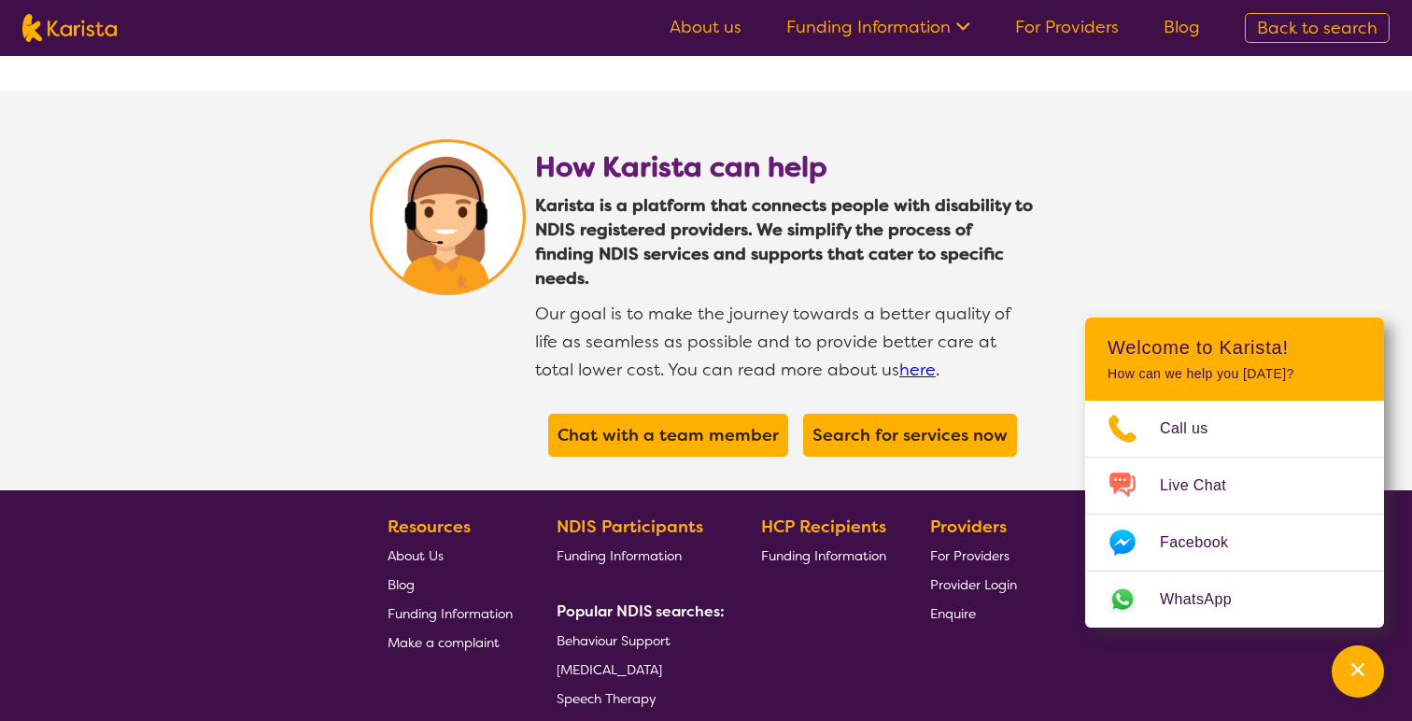
scroll to position [5226, 0]
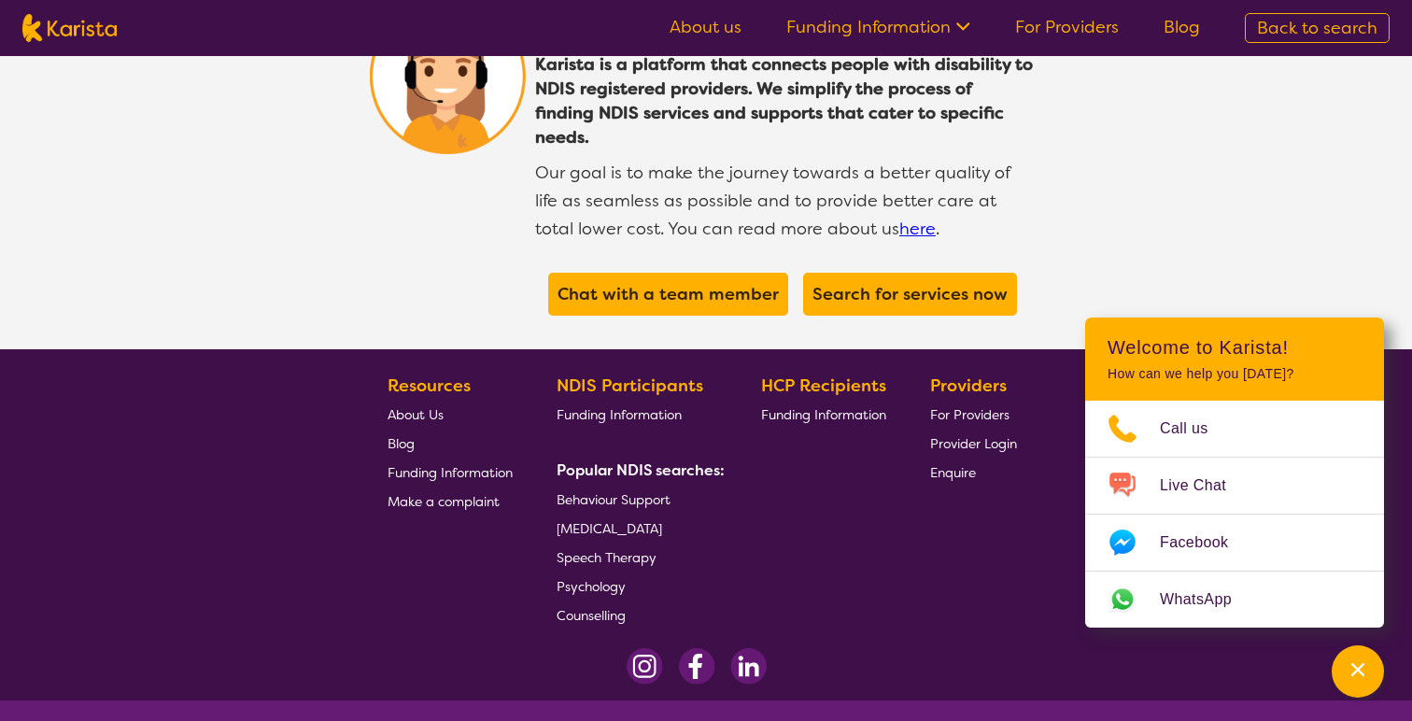
click at [929, 27] on link "Funding Information" at bounding box center [879, 27] width 184 height 22
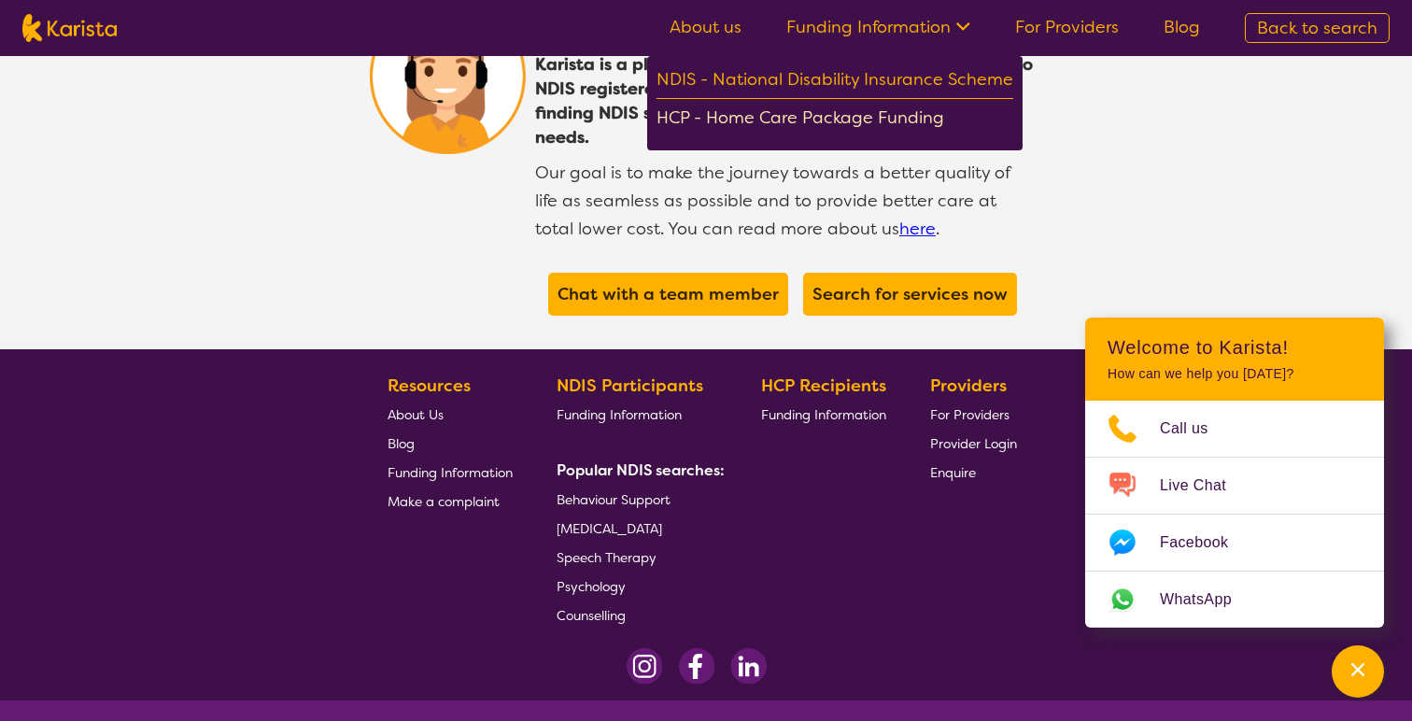
click at [918, 106] on div "HCP - Home Care Package Funding" at bounding box center [835, 120] width 357 height 33
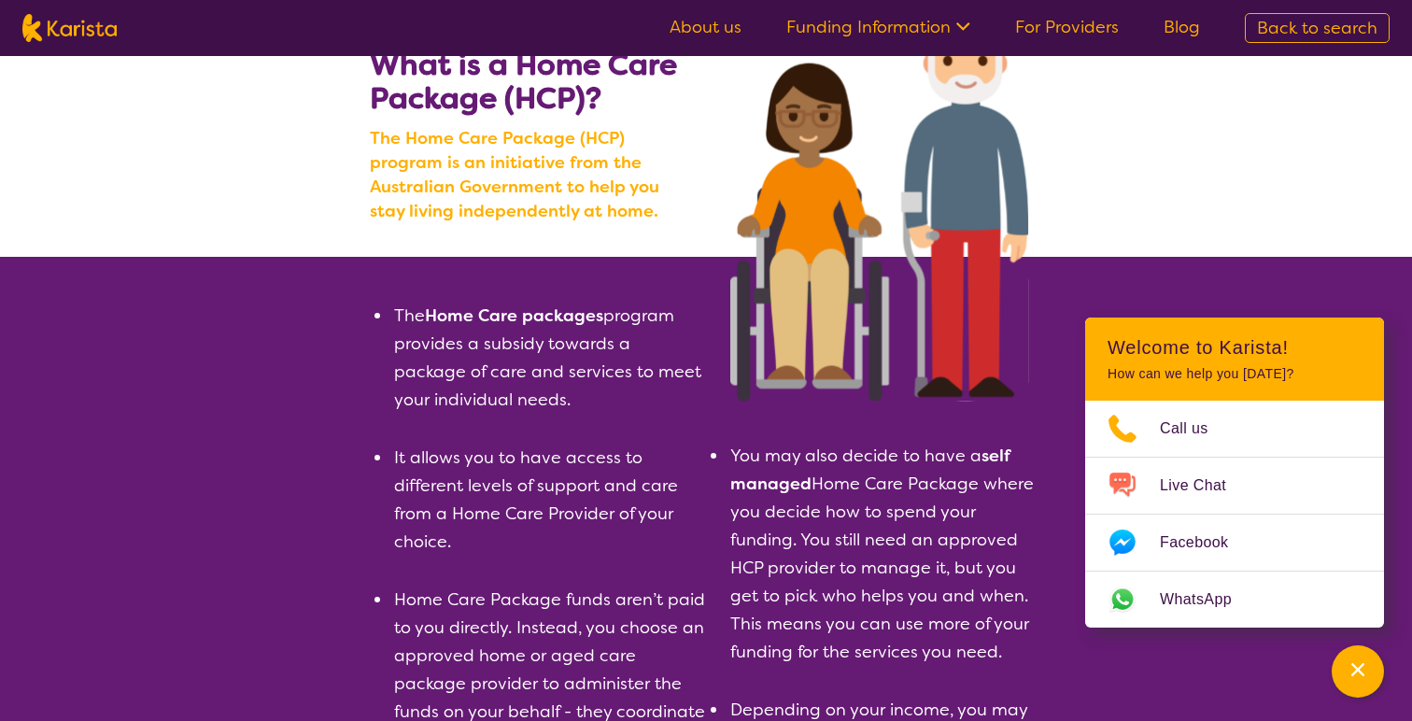
scroll to position [50, 0]
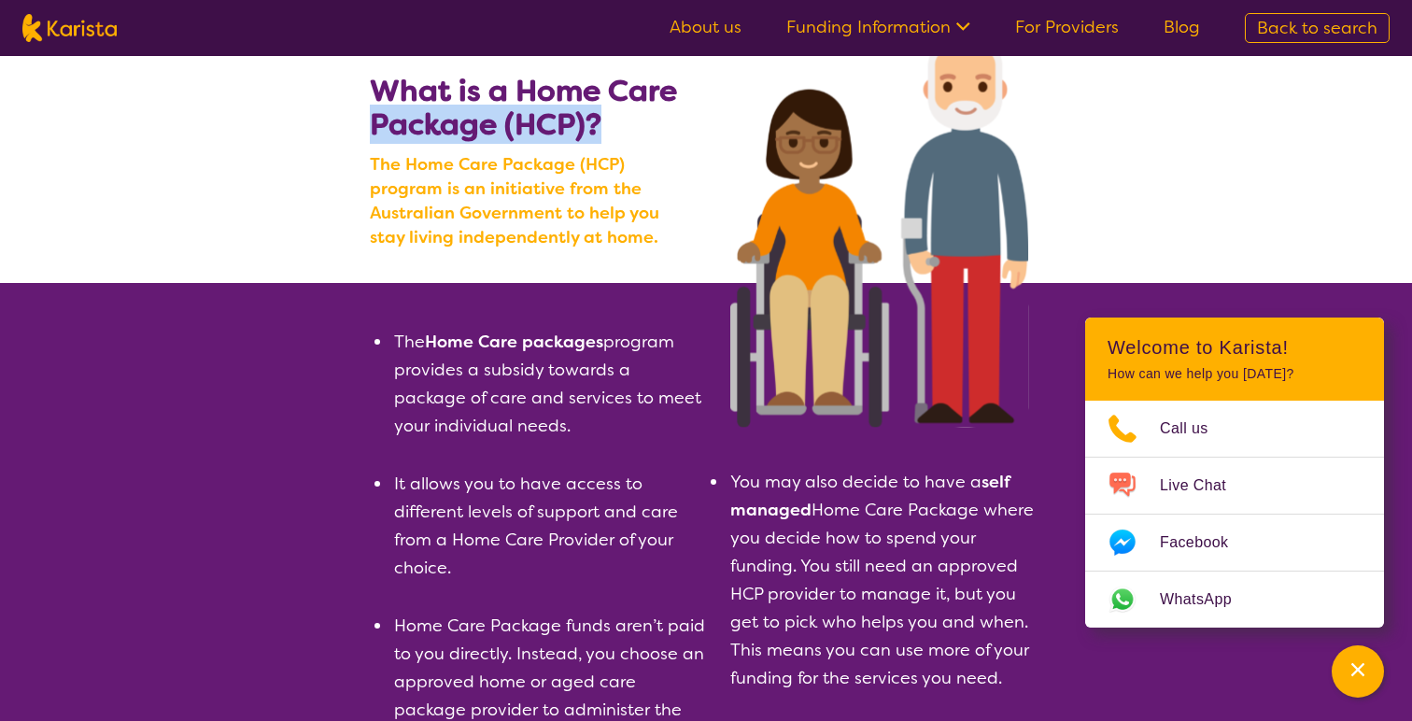
drag, startPoint x: 367, startPoint y: 85, endPoint x: 598, endPoint y: 121, distance: 233.6
click at [598, 121] on section "What is a Home Care Package (HCP)? The Home Care Package (HCP) program is an in…" at bounding box center [705, 145] width 717 height 276
drag, startPoint x: 366, startPoint y: 86, endPoint x: 612, endPoint y: 114, distance: 247.3
click at [612, 114] on section "What is a Home Care Package (HCP)? The Home Care Package (HCP) program is an in…" at bounding box center [705, 145] width 717 height 276
click at [361, 70] on section "What is a Home Care Package (HCP)? The Home Care Package (HCP) program is an in…" at bounding box center [705, 145] width 717 height 276
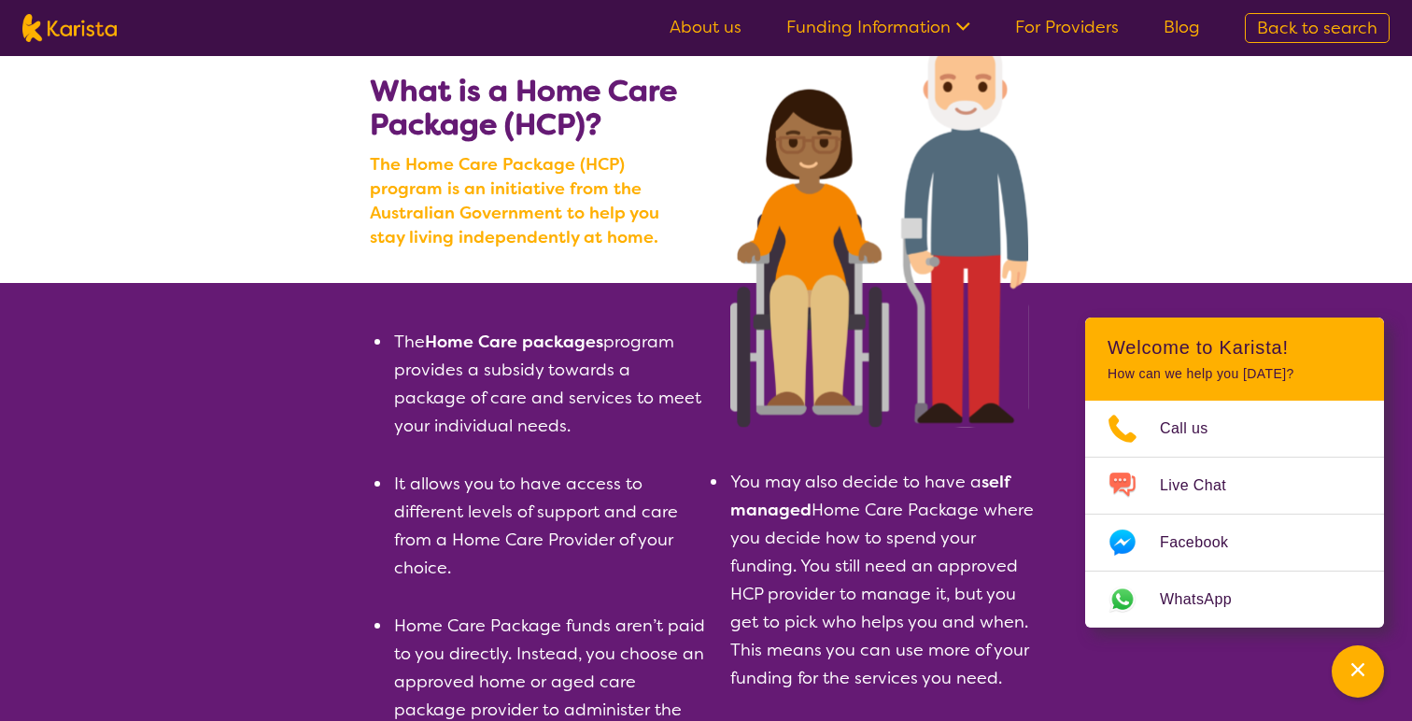
drag, startPoint x: 368, startPoint y: 80, endPoint x: 334, endPoint y: 76, distance: 34.0
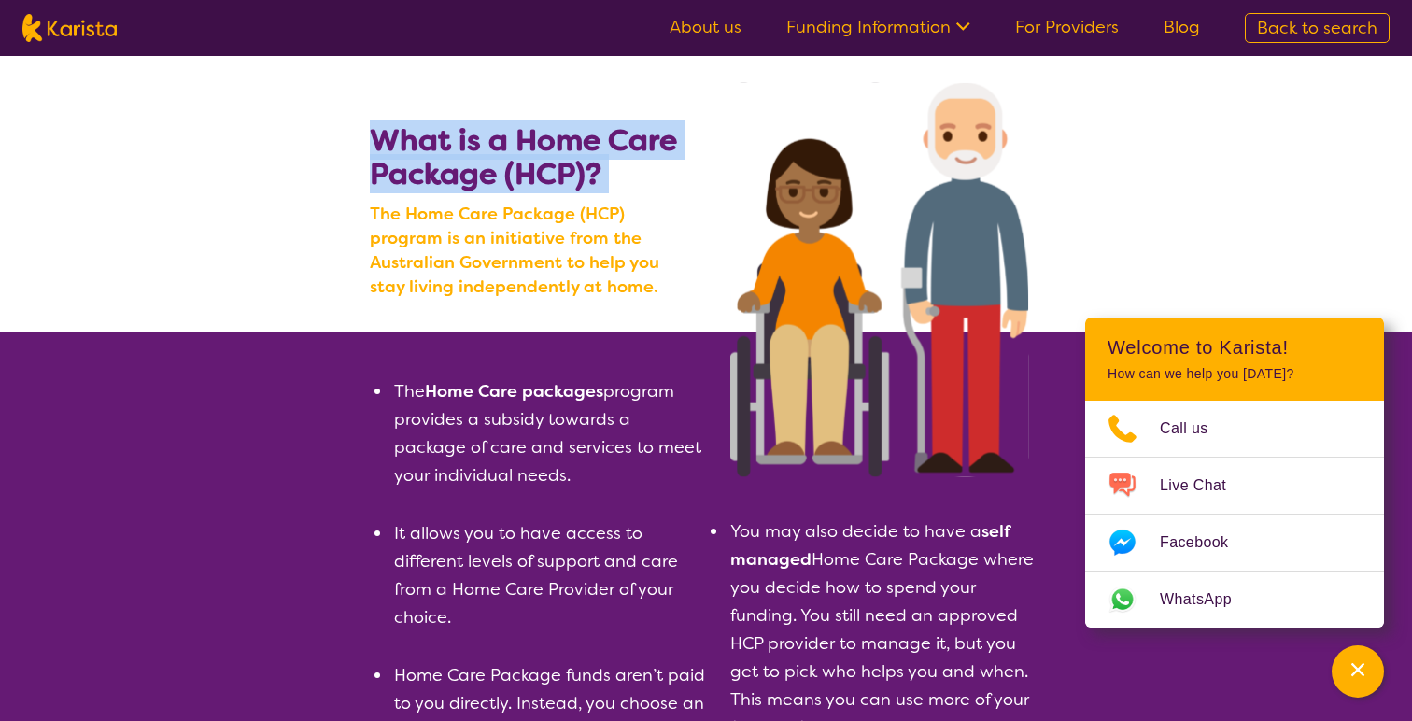
click at [373, 134] on section "What is a Home Care Package (HCP)? The Home Care Package (HCP) program is an in…" at bounding box center [705, 194] width 717 height 276
copy b "What is a Home Care Package (HCP)?"
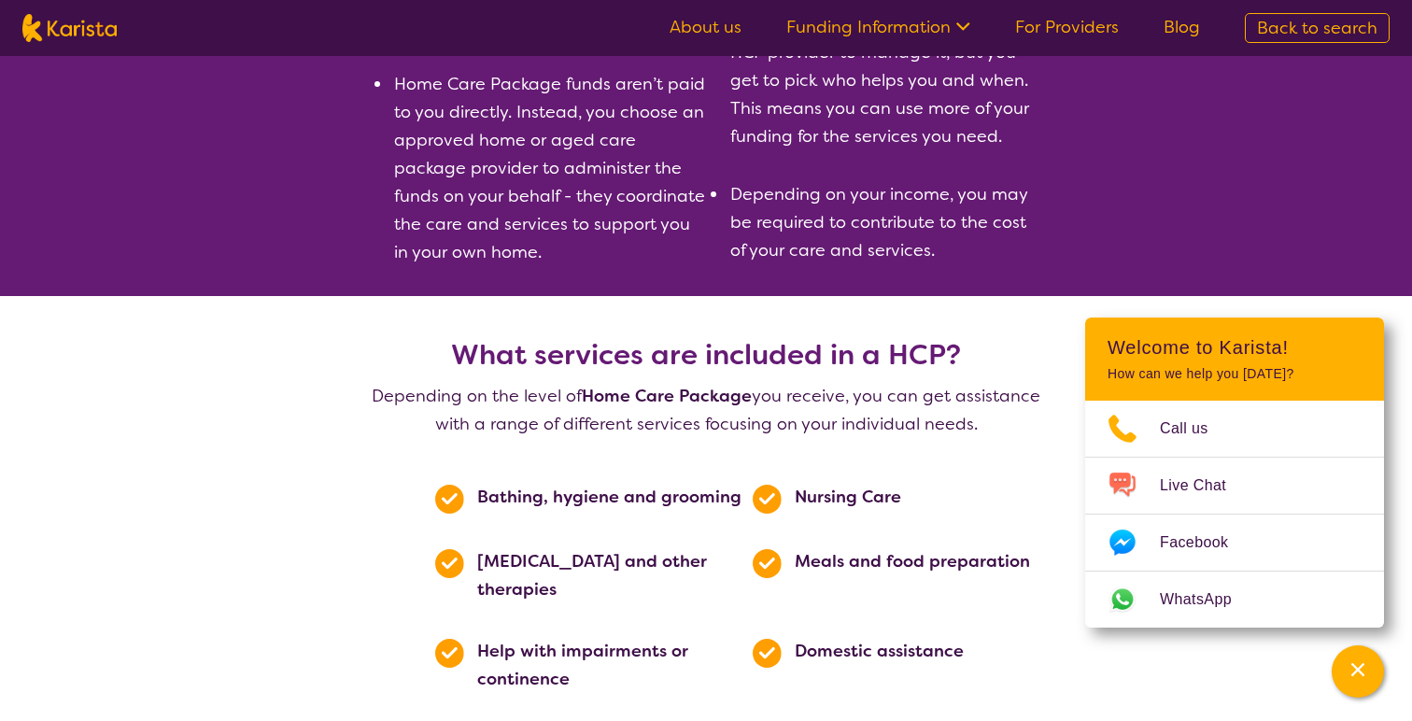
scroll to position [606, 0]
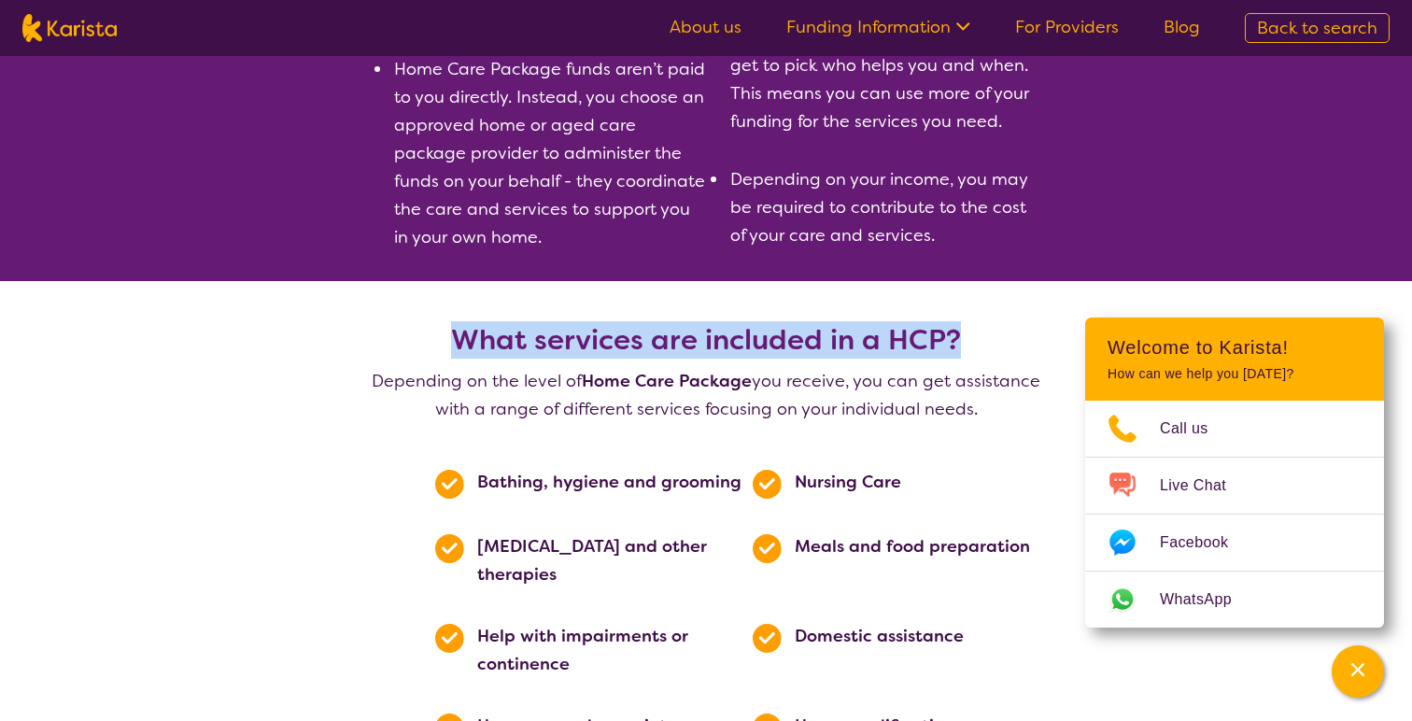
drag, startPoint x: 454, startPoint y: 351, endPoint x: 971, endPoint y: 340, distance: 517.6
click at [971, 340] on section "What services are included in a HCP? Depending on the level of Home Care Packag…" at bounding box center [705, 655] width 717 height 749
copy b "What services are included in a HCP?"
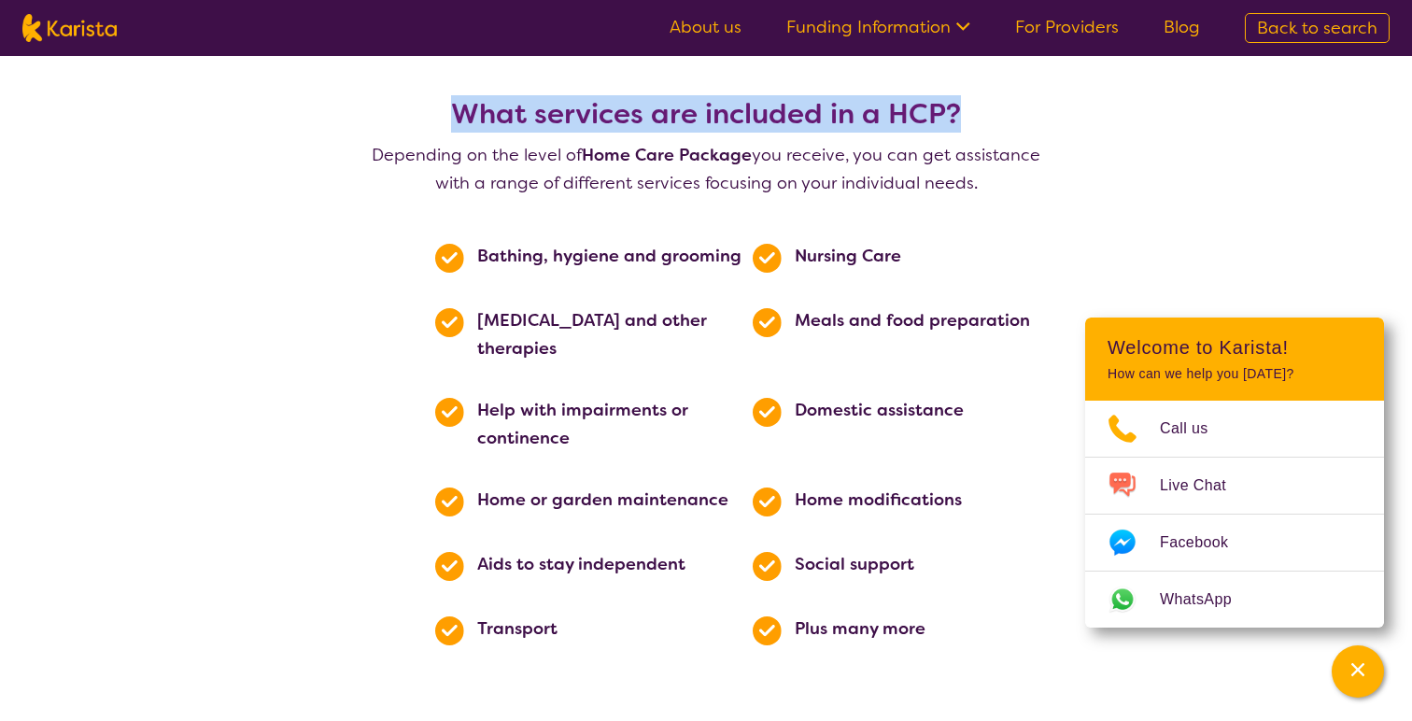
scroll to position [822, 0]
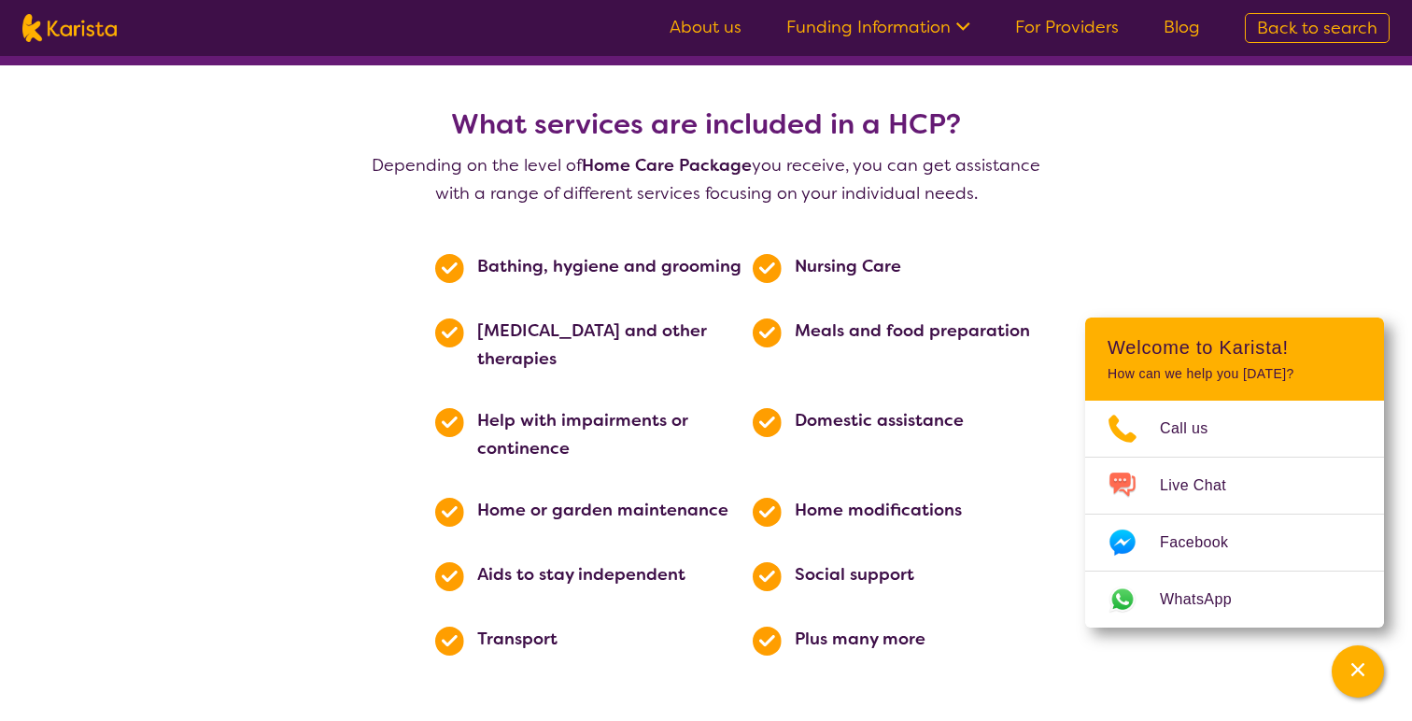
click at [724, 567] on section "Bathing, hygiene and grooming Nursing Care Podiatry and other therapies Meals a…" at bounding box center [753, 448] width 680 height 482
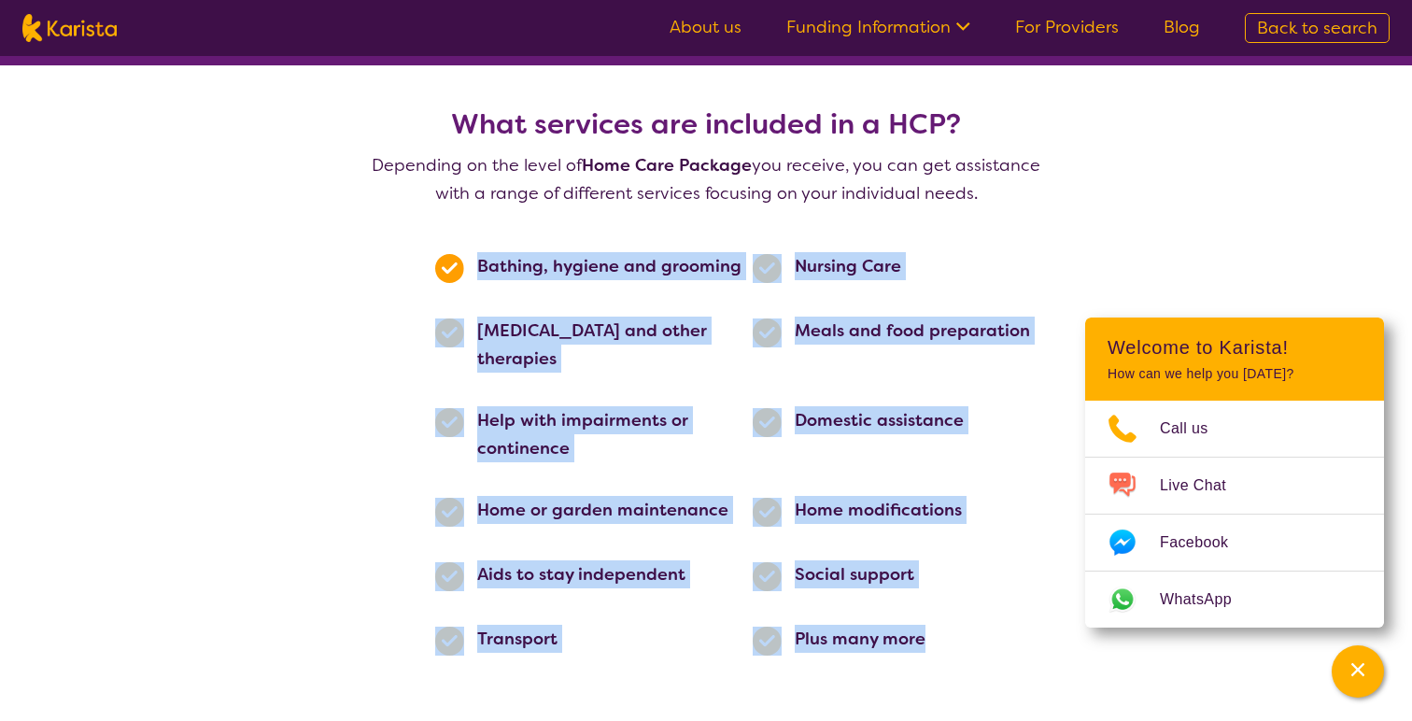
drag, startPoint x: 938, startPoint y: 618, endPoint x: 475, endPoint y: 262, distance: 584.8
click at [475, 262] on section "Bathing, hygiene and grooming Nursing Care Podiatry and other therapies Meals a…" at bounding box center [753, 448] width 680 height 482
copy section "Bathing, hygiene and grooming Nursing Care Podiatry and other therapies Meals a…"
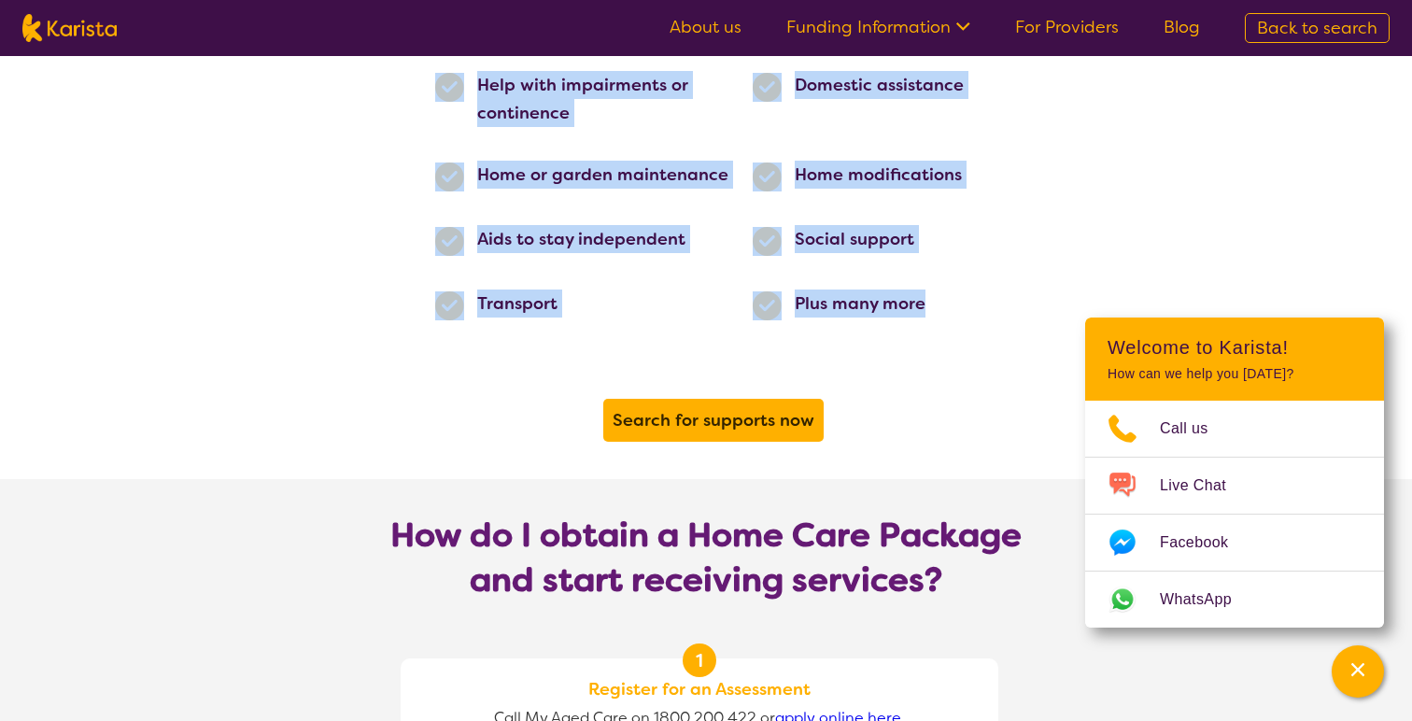
scroll to position [1377, 0]
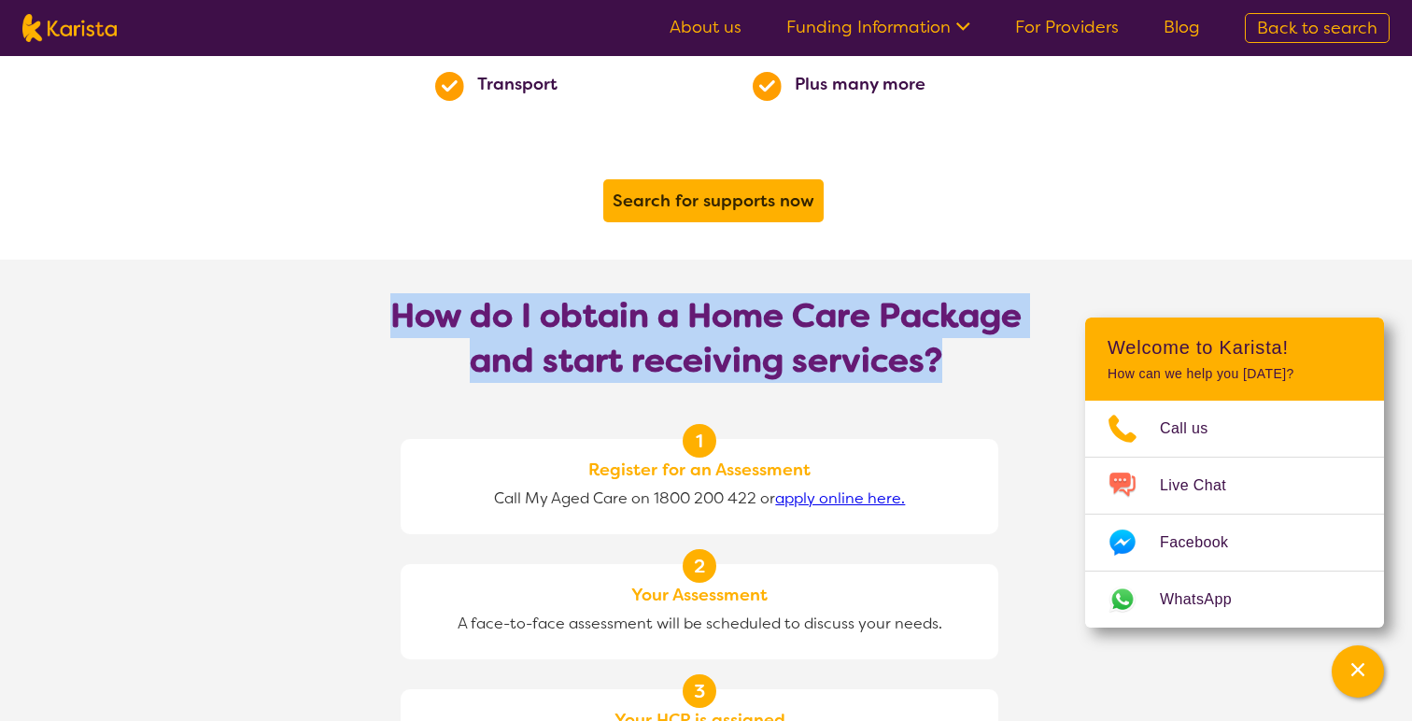
drag, startPoint x: 386, startPoint y: 289, endPoint x: 970, endPoint y: 350, distance: 587.1
click at [971, 350] on h1 "How do I obtain a Home Care Package and start receiving services?" at bounding box center [706, 338] width 673 height 90
copy b "How do I obtain a Home Care Package and start receiving services?"
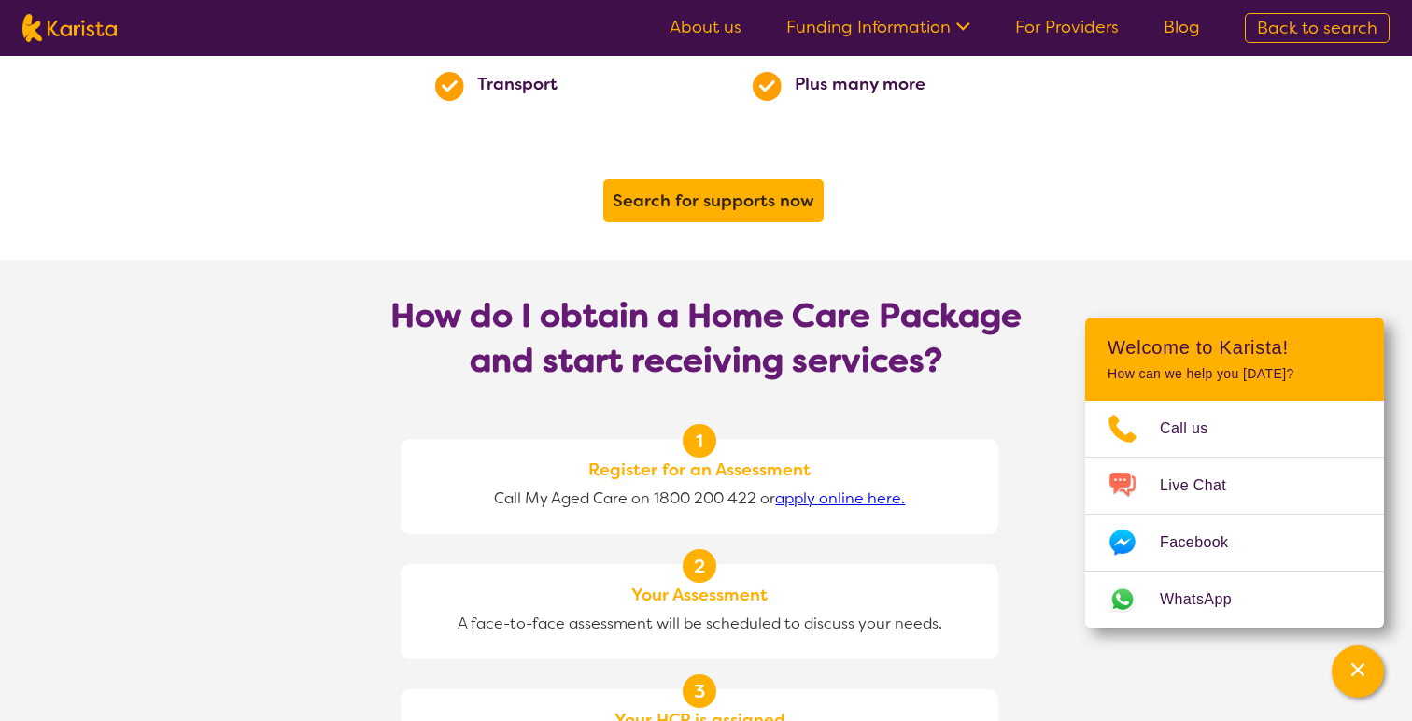
click at [1015, 407] on section "1 Register for an Assessment Call My Aged Care on 1800 200 422 or apply online …" at bounding box center [707, 715] width 780 height 643
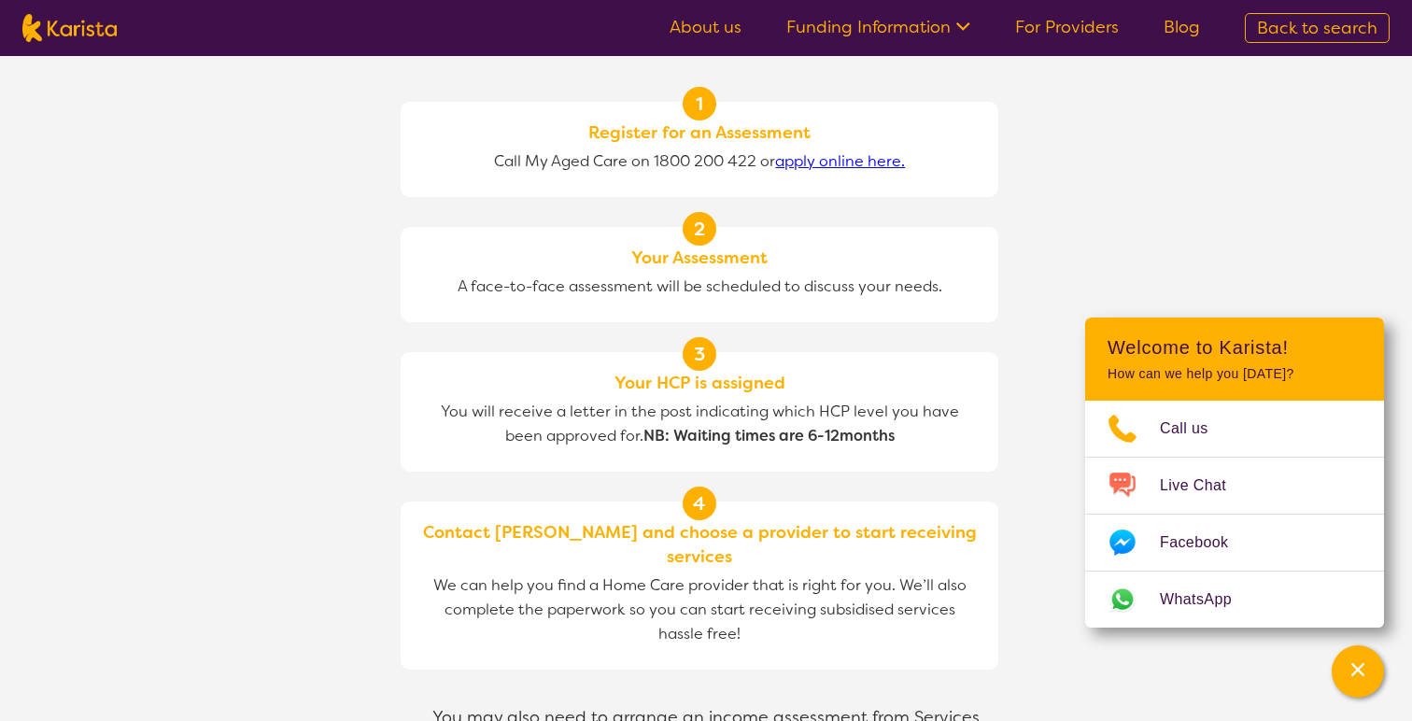
scroll to position [1712, 0]
click at [883, 153] on link "apply online here." at bounding box center [840, 163] width 130 height 20
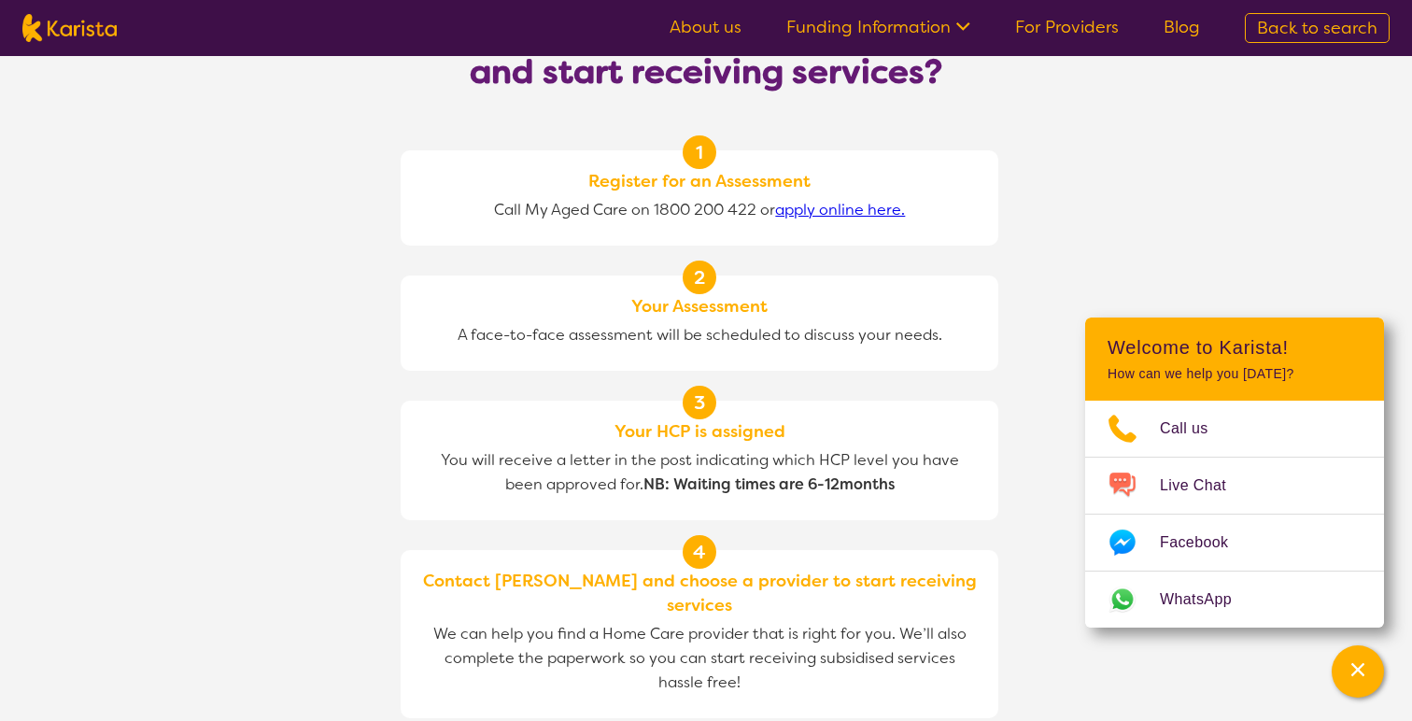
scroll to position [1667, 0]
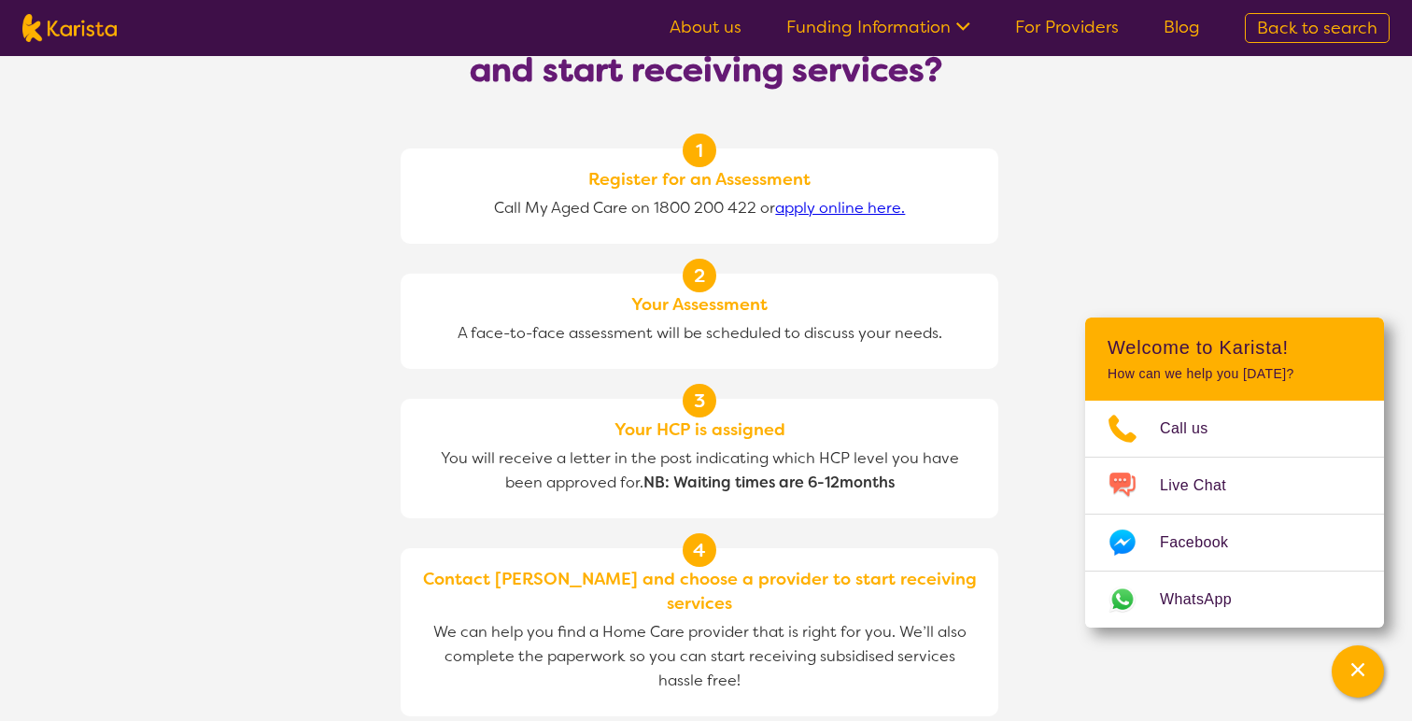
click at [1036, 305] on section "1 Register for an Assessment Call My Aged Care on 1800 200 422 or apply online …" at bounding box center [707, 425] width 780 height 643
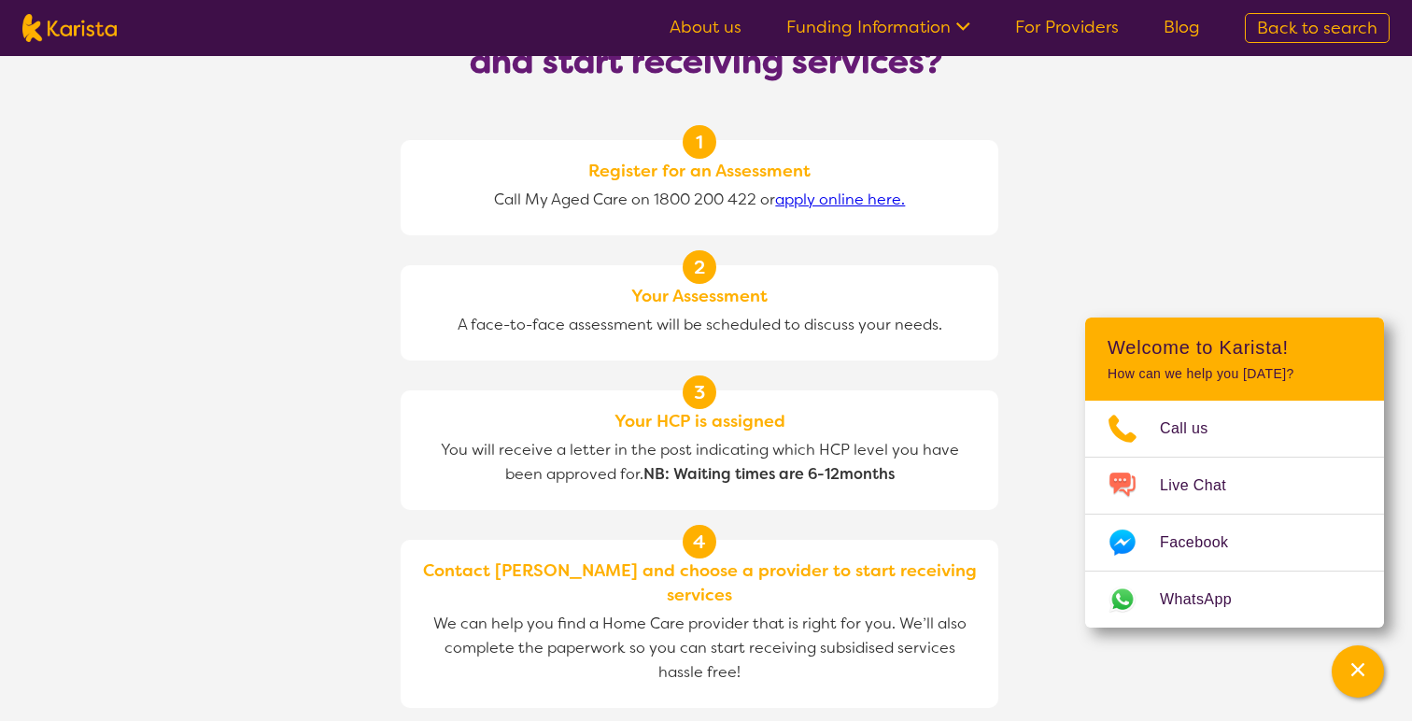
scroll to position [1673, 0]
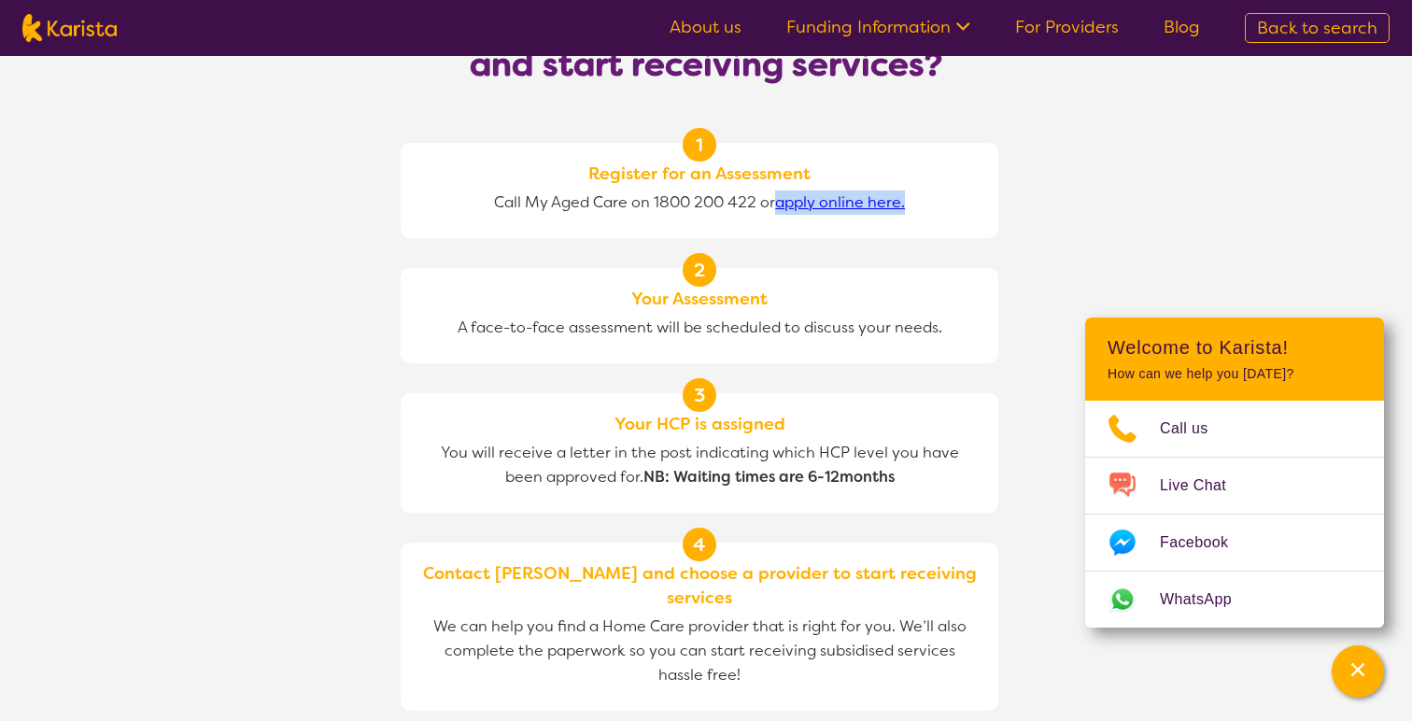
drag, startPoint x: 904, startPoint y: 176, endPoint x: 784, endPoint y: 180, distance: 120.6
click at [784, 180] on div "1 Register for an Assessment Call My Aged Care on 1800 200 422 or apply online …" at bounding box center [700, 190] width 598 height 95
copy link "apply online here."
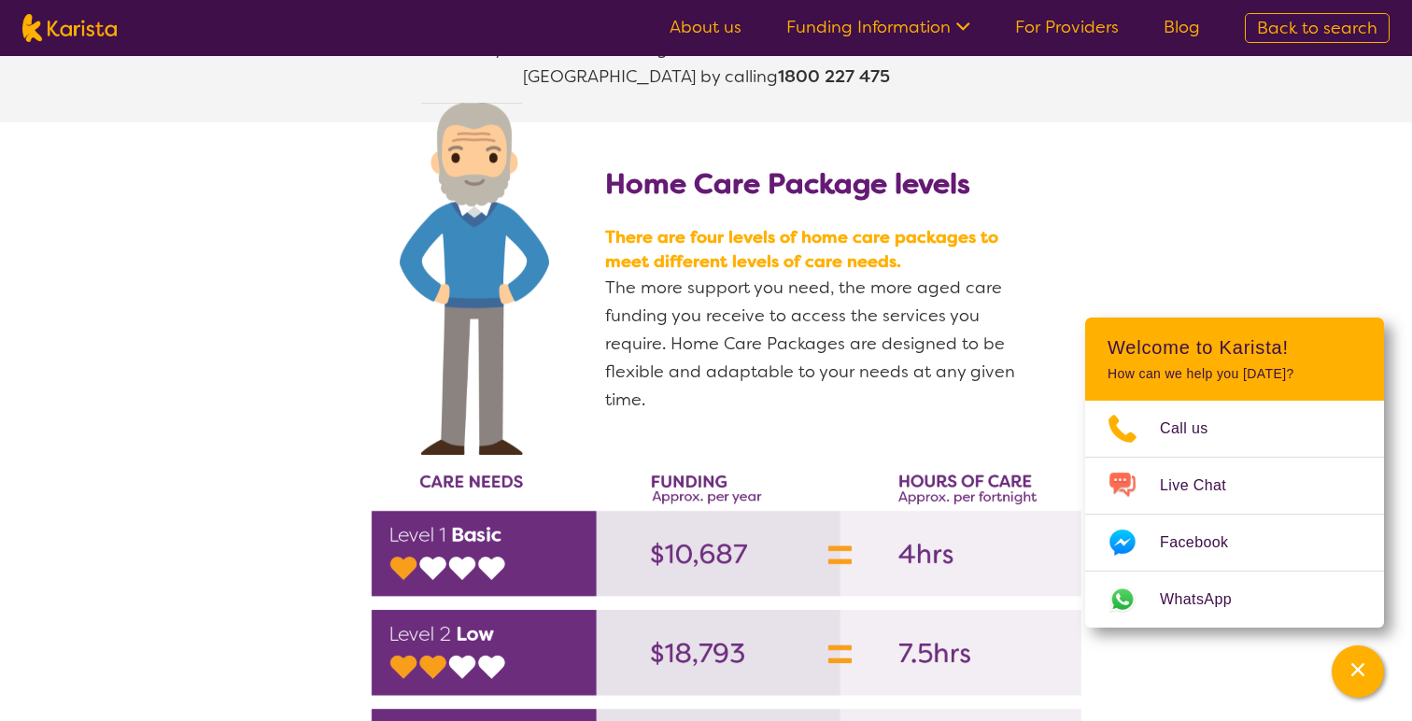
scroll to position [2384, 0]
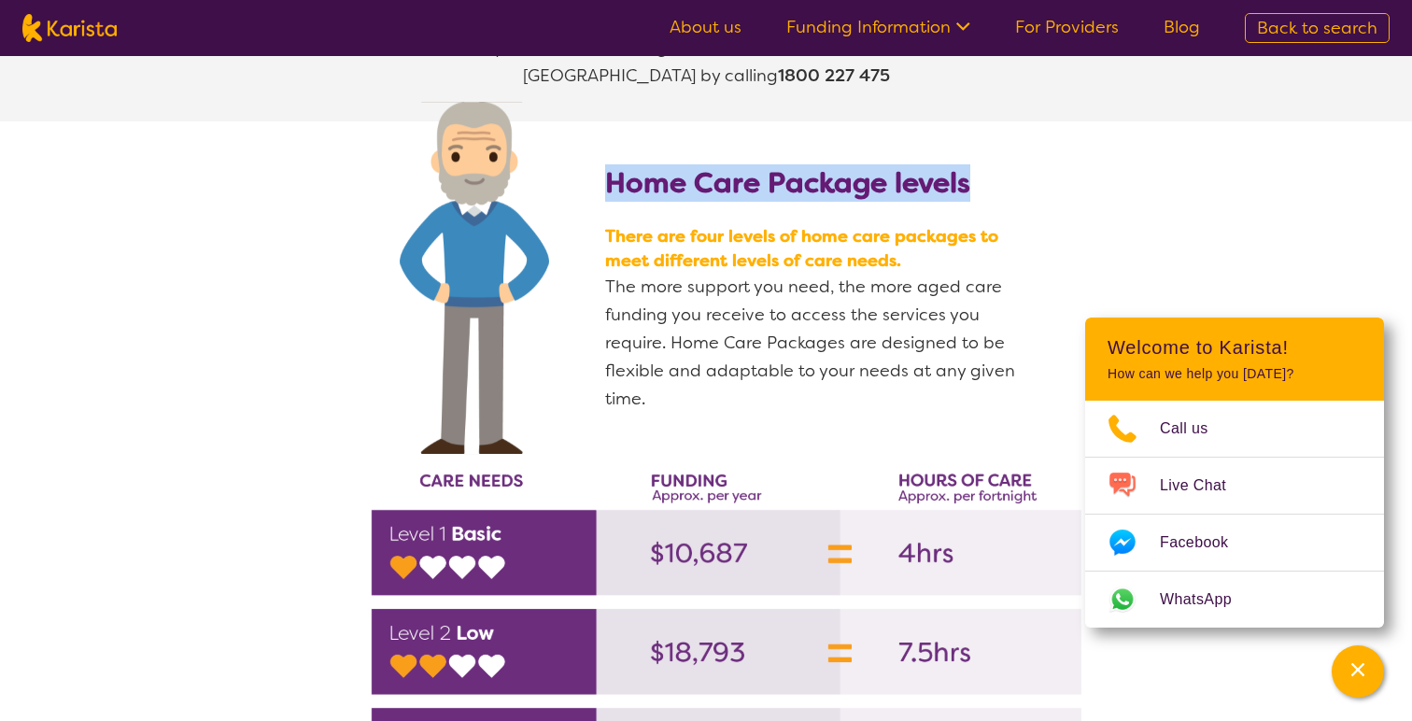
drag, startPoint x: 619, startPoint y: 127, endPoint x: 1085, endPoint y: 121, distance: 465.2
click at [1085, 121] on section "Home Care Package levels There are four levels of home care packages to meet di…" at bounding box center [706, 519] width 1412 height 797
copy b "Home Care Package levels"
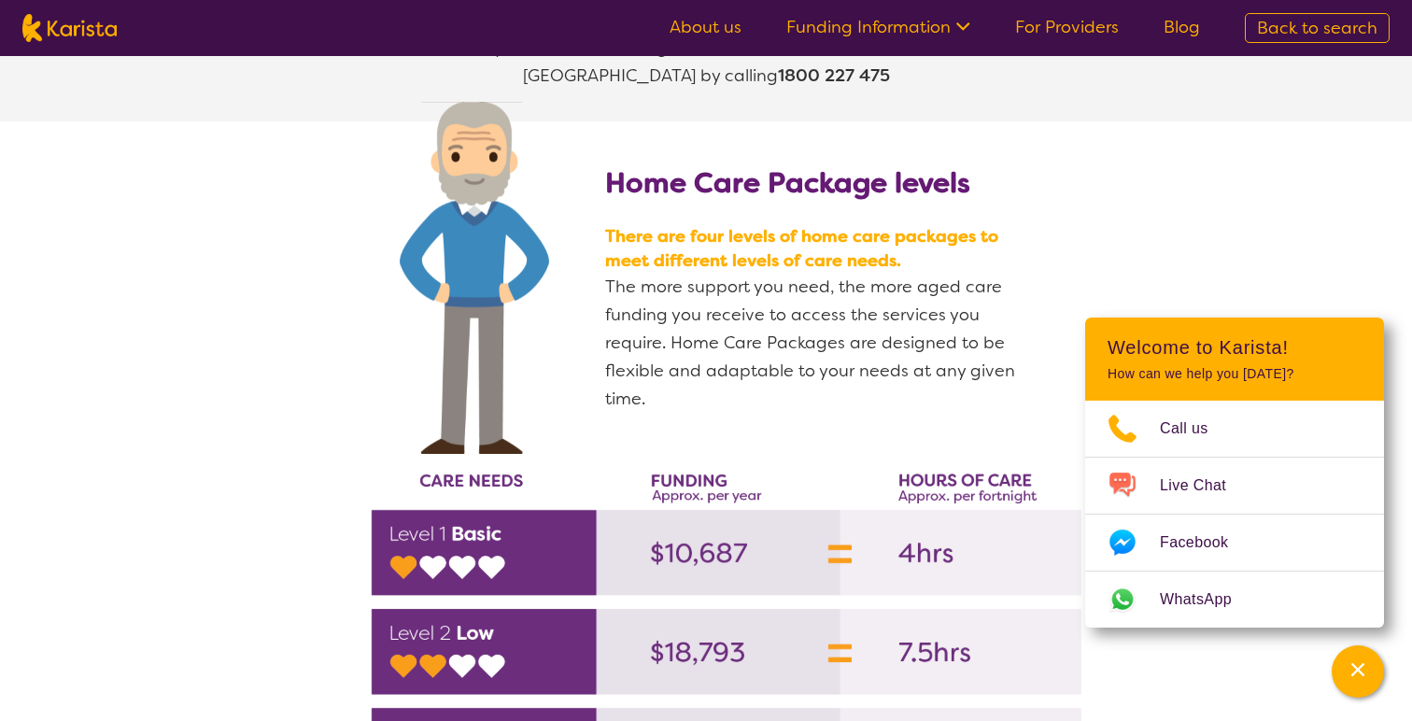
click at [1043, 215] on section "Home Care Package levels There are four levels of home care packages to meet di…" at bounding box center [706, 519] width 1412 height 797
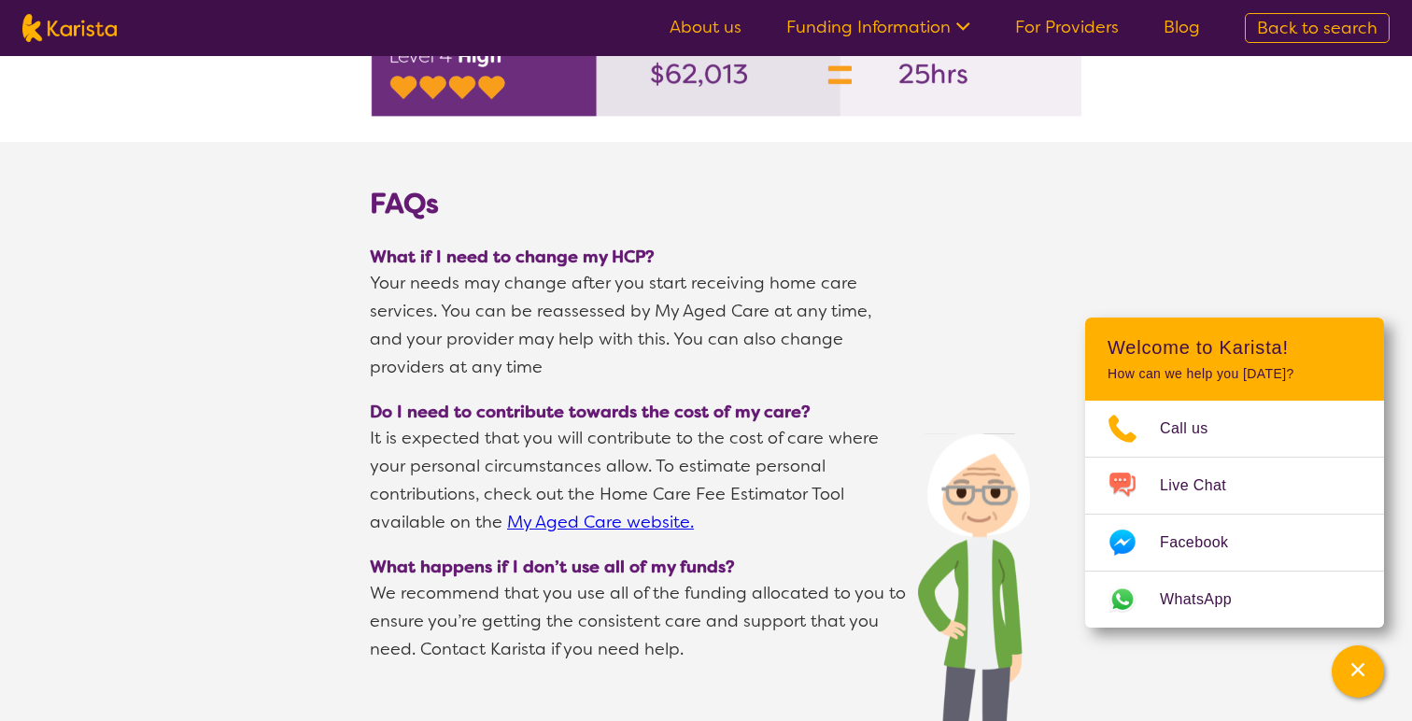
scroll to position [3158, 0]
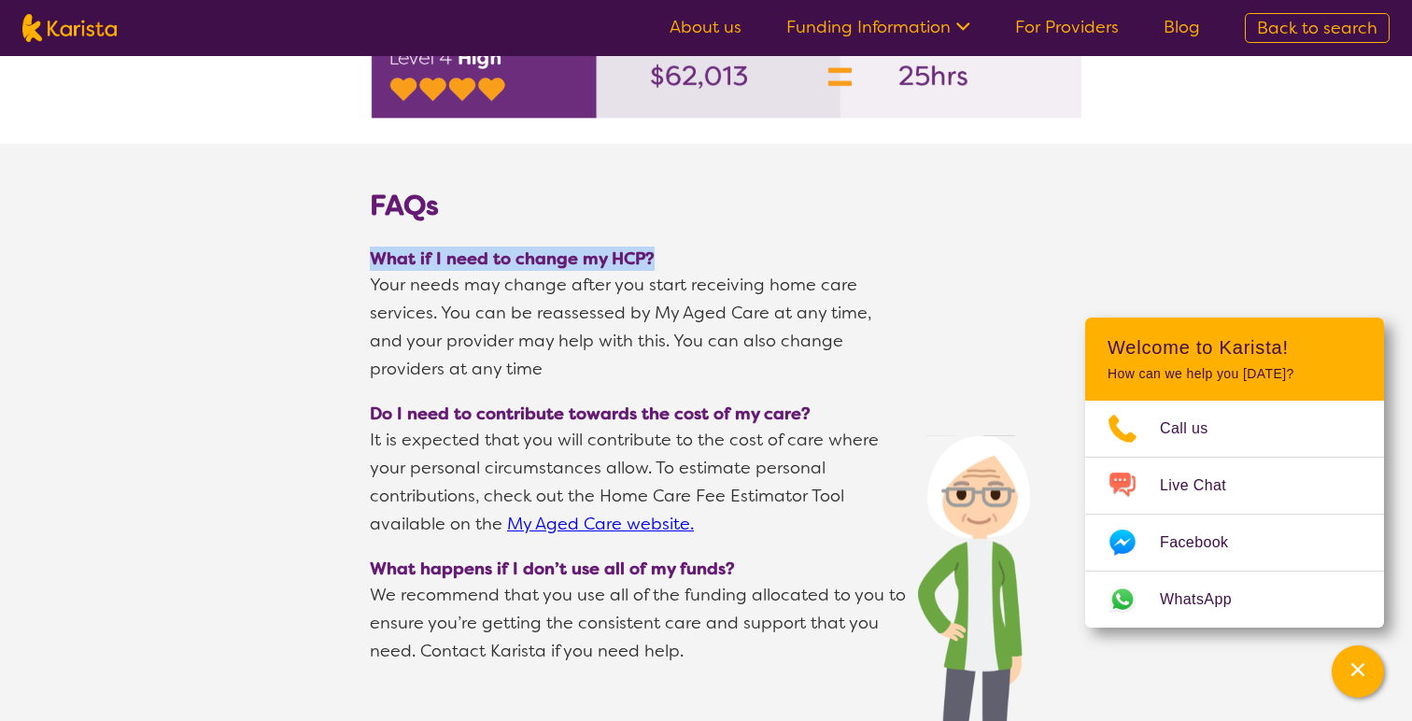
drag, startPoint x: 663, startPoint y: 204, endPoint x: 357, endPoint y: 205, distance: 306.4
click at [357, 237] on section "What if I need to change my HCP? Your needs may change after you start receivin…" at bounding box center [705, 314] width 717 height 155
copy span "What if I need to change my HCP?"
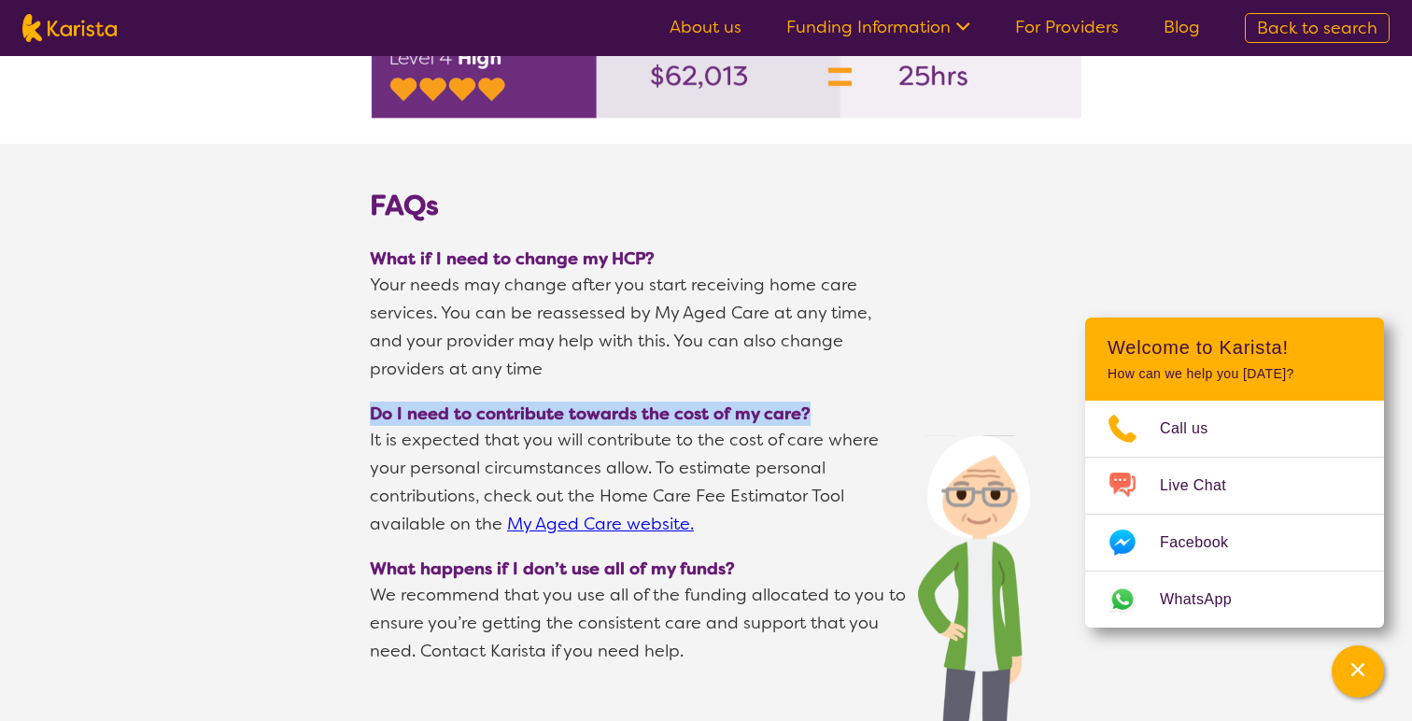
drag, startPoint x: 358, startPoint y: 364, endPoint x: 815, endPoint y: 363, distance: 457.7
click at [815, 392] on section "Do I need to contribute towards the cost of my care? It is expected that you wi…" at bounding box center [705, 469] width 717 height 155
copy span "Do I need to contribute towards the cost of my care?"
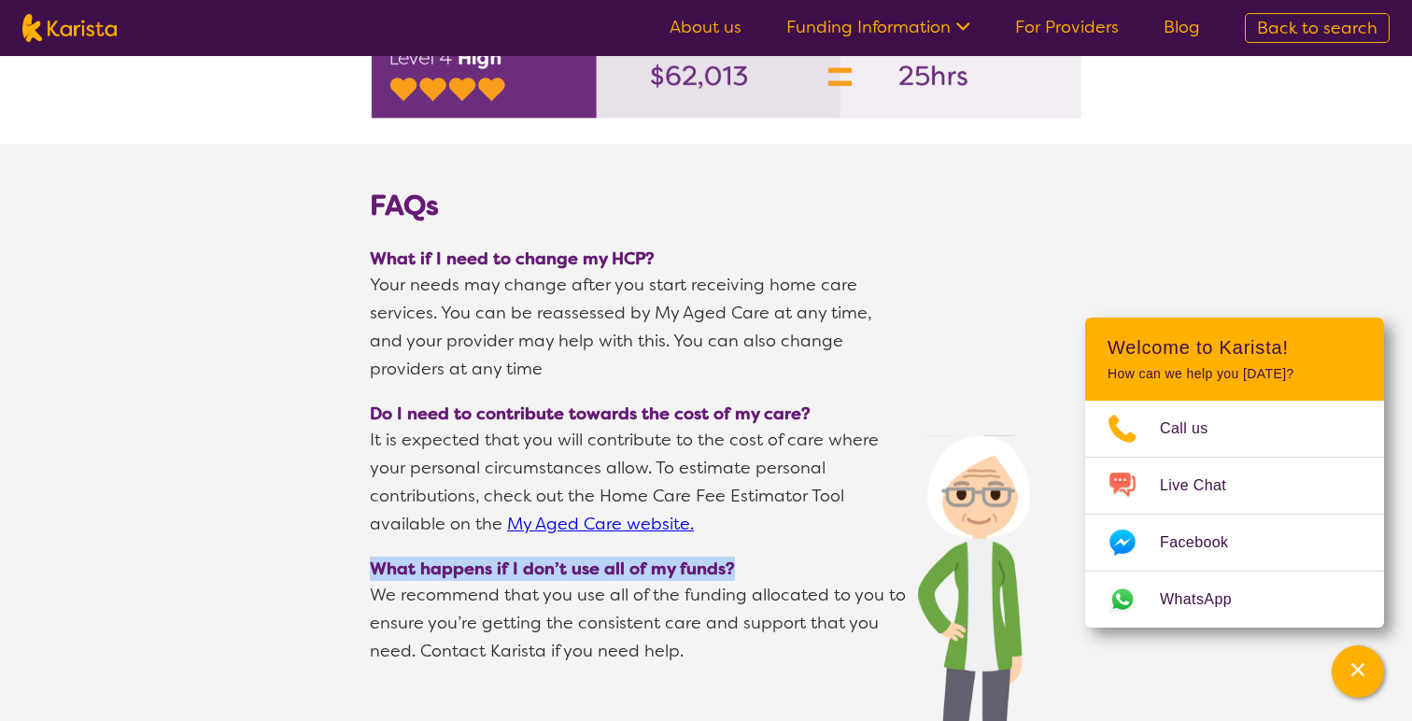
drag, startPoint x: 739, startPoint y: 518, endPoint x: 369, endPoint y: 522, distance: 369.9
click at [370, 557] on span "What happens if I don’t use all of my funds?" at bounding box center [706, 569] width 673 height 24
copy span "What happens if I don’t use all of my funds?"
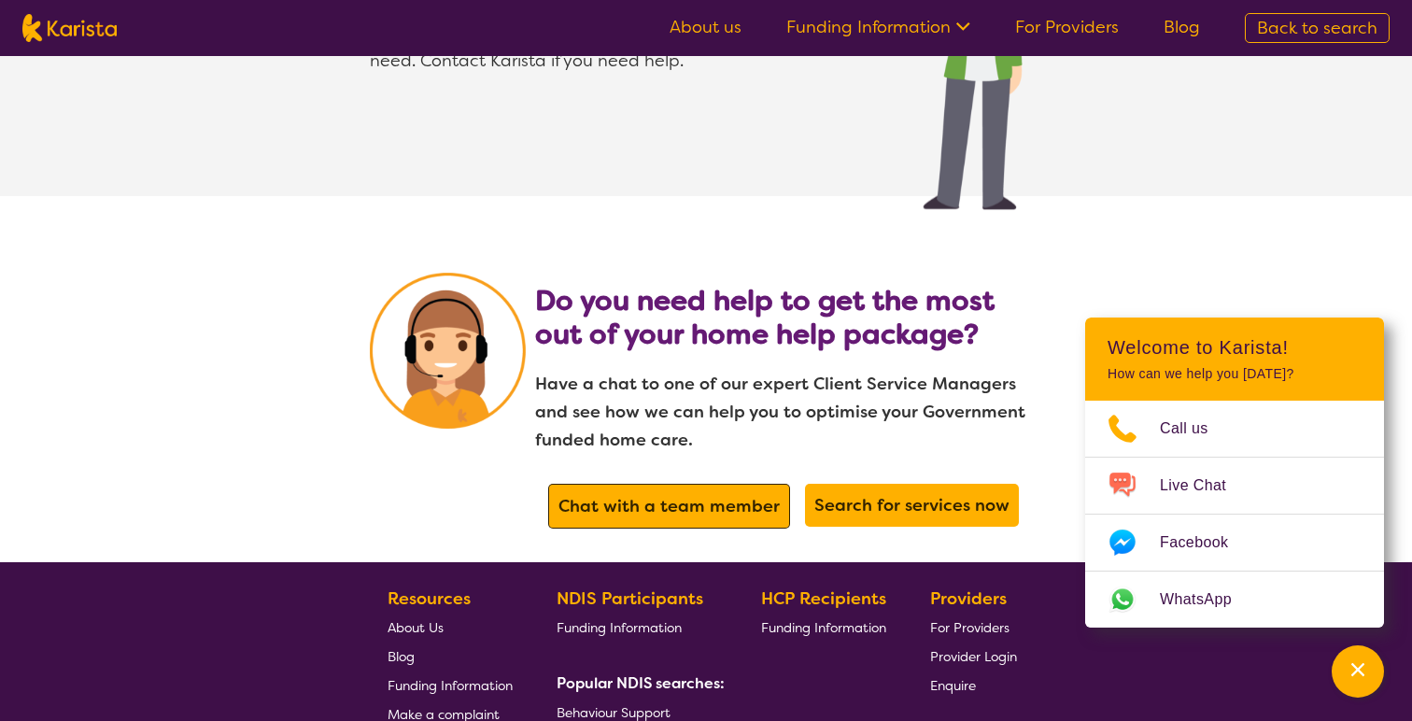
scroll to position [3764, 0]
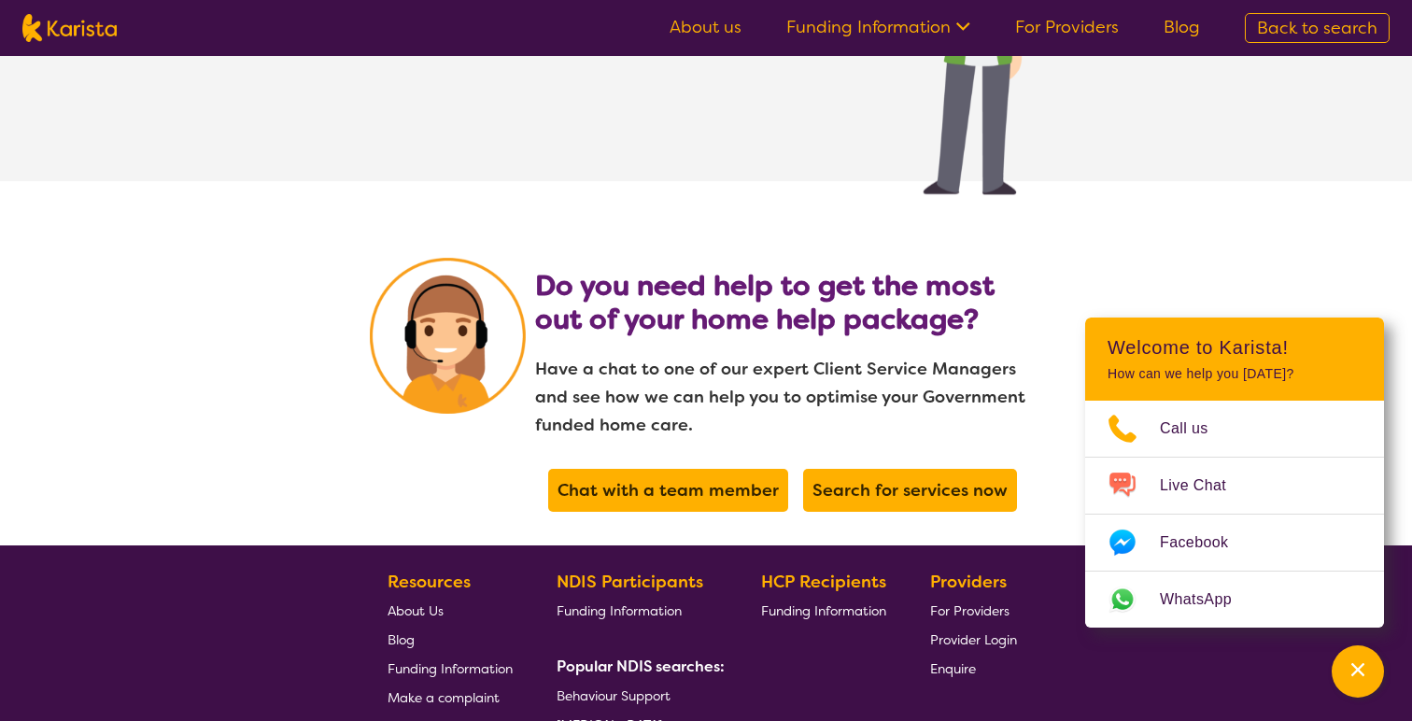
click at [640, 267] on b "Do you need help to get the most out of your home help package?" at bounding box center [765, 302] width 460 height 71
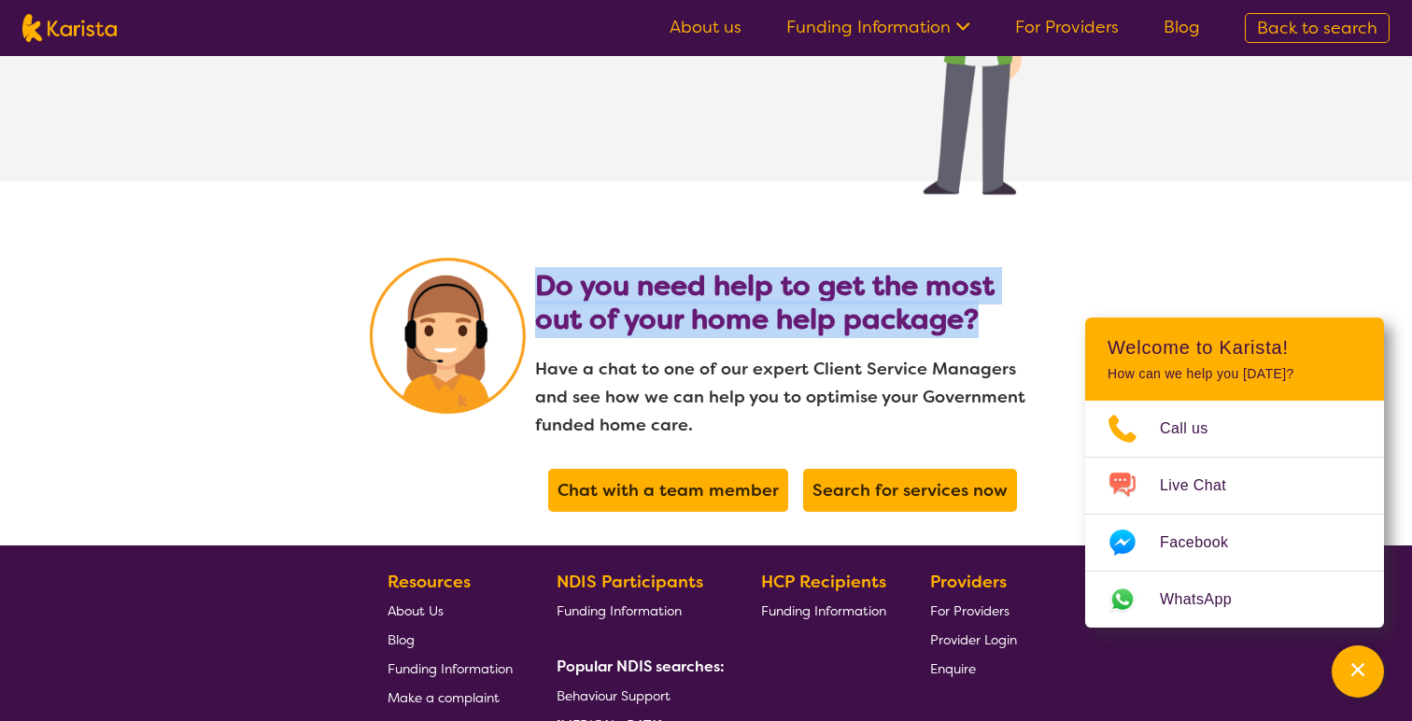
drag, startPoint x: 536, startPoint y: 232, endPoint x: 985, endPoint y: 284, distance: 452.3
click at [985, 284] on h2 "Do you need help to get the most out of your home help package?" at bounding box center [784, 302] width 498 height 67
copy b "Do you need help to get the most out of your home help package?"
click at [1073, 27] on link "For Providers" at bounding box center [1067, 27] width 104 height 22
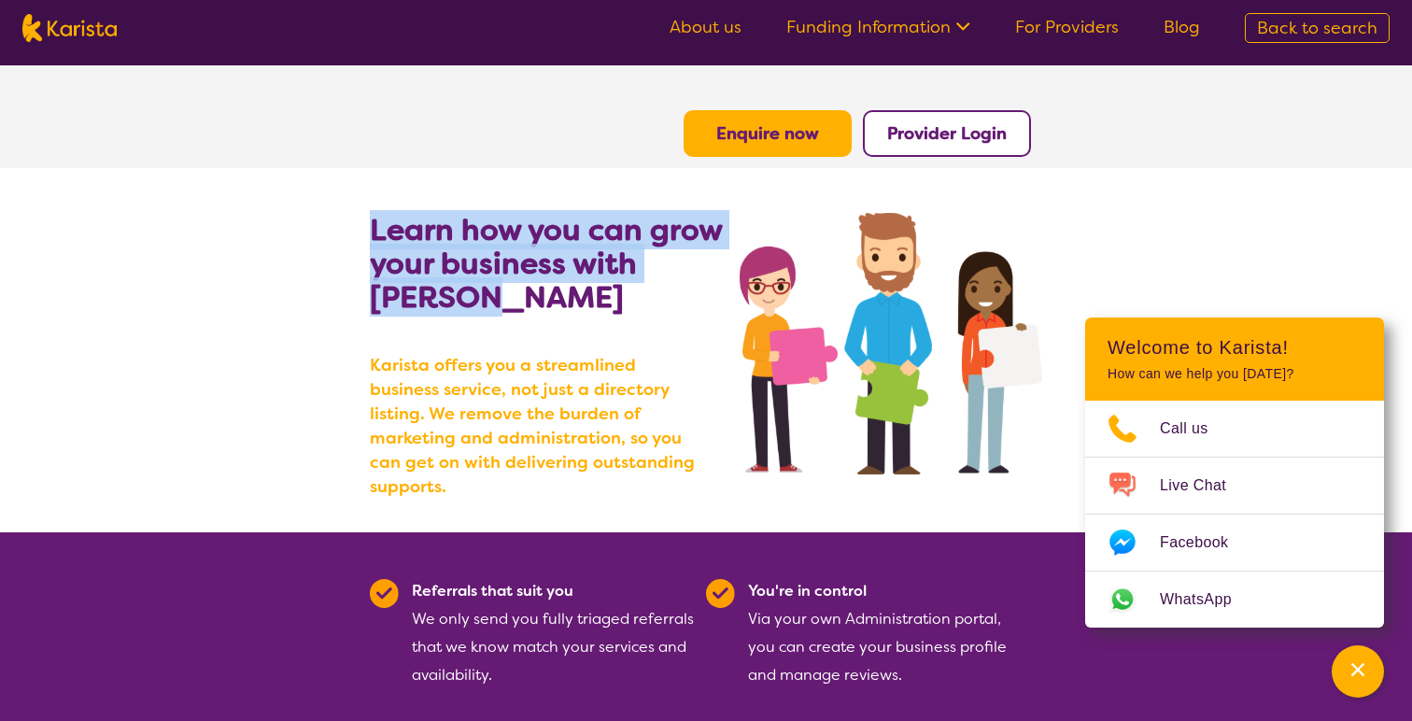
drag, startPoint x: 370, startPoint y: 223, endPoint x: 533, endPoint y: 308, distance: 184.3
click at [533, 308] on h2 "Learn how you can grow your business with [PERSON_NAME]" at bounding box center [555, 263] width 370 height 101
copy b "Learn how you can grow your business with [PERSON_NAME]"
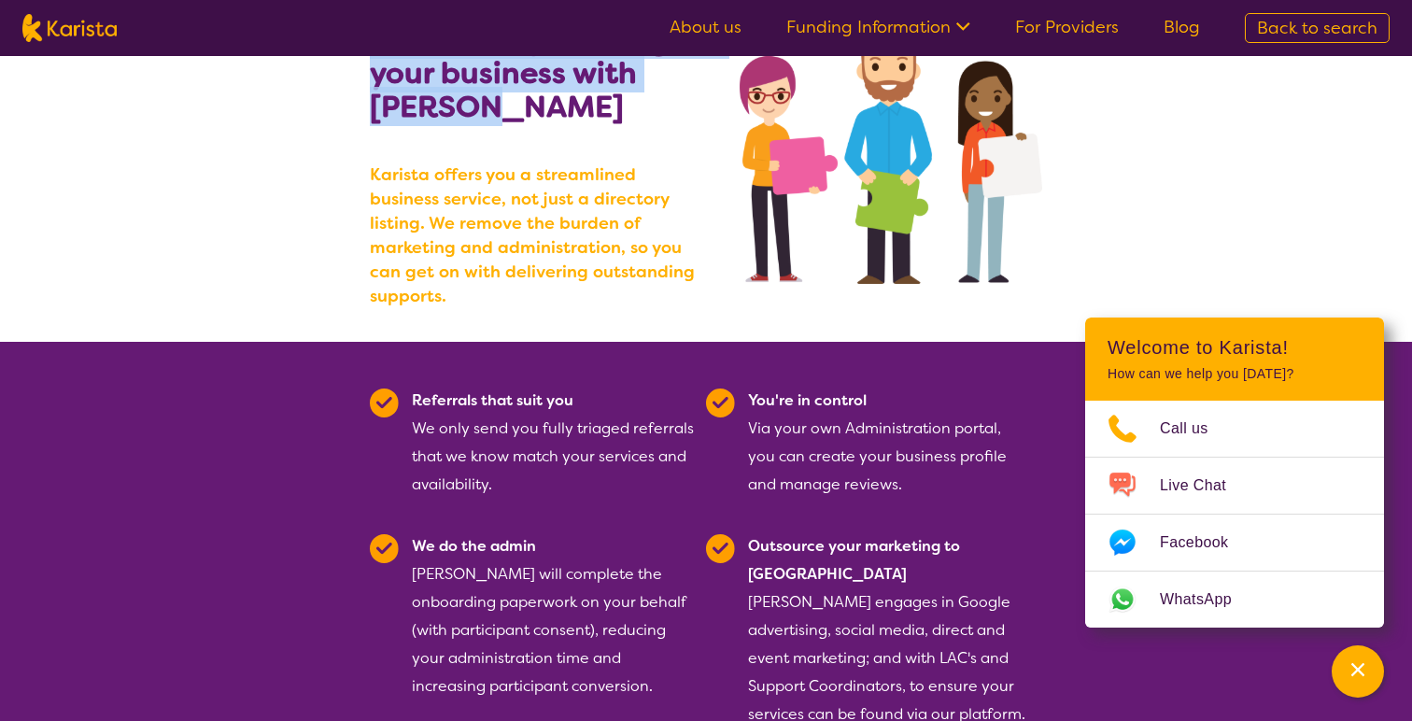
scroll to position [206, 0]
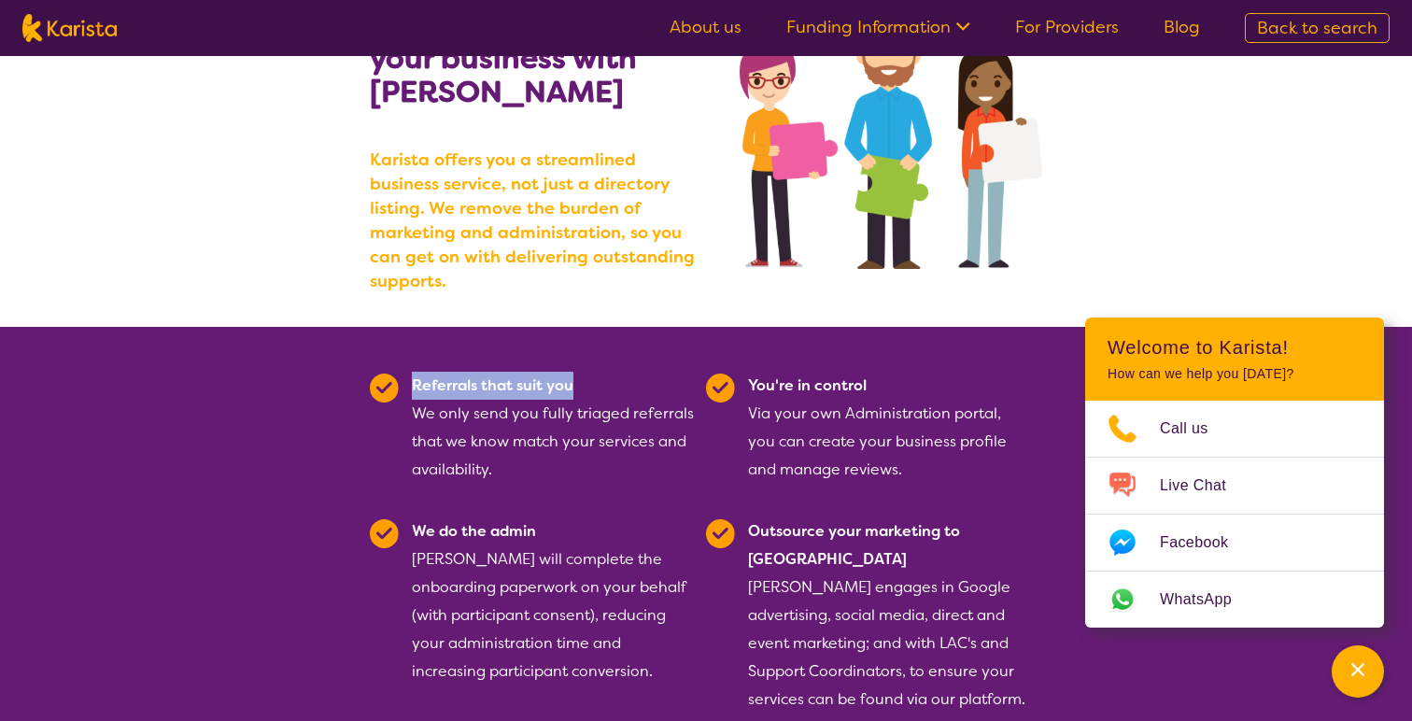
drag, startPoint x: 411, startPoint y: 361, endPoint x: 599, endPoint y: 361, distance: 187.8
click at [599, 372] on div "Referrals that suit you We only send you fully triaged referrals that we know m…" at bounding box center [553, 428] width 283 height 112
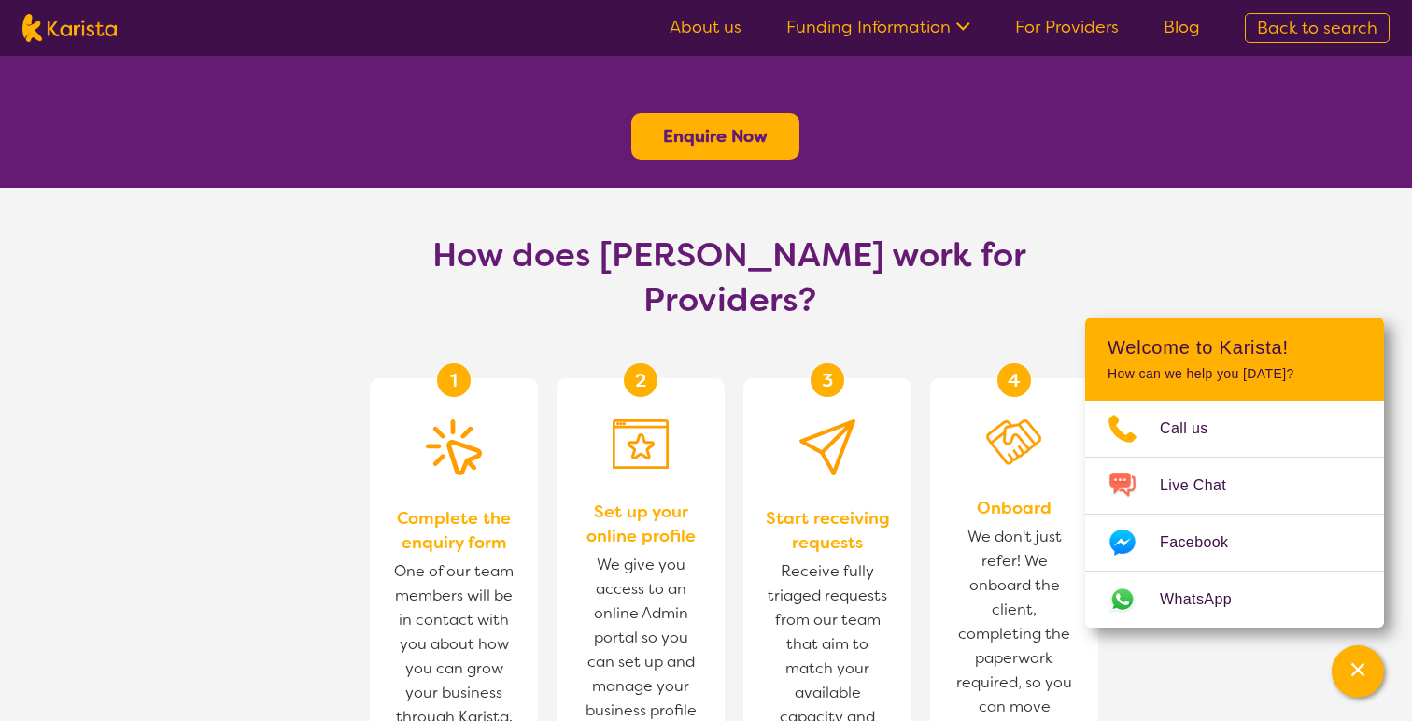
scroll to position [907, 0]
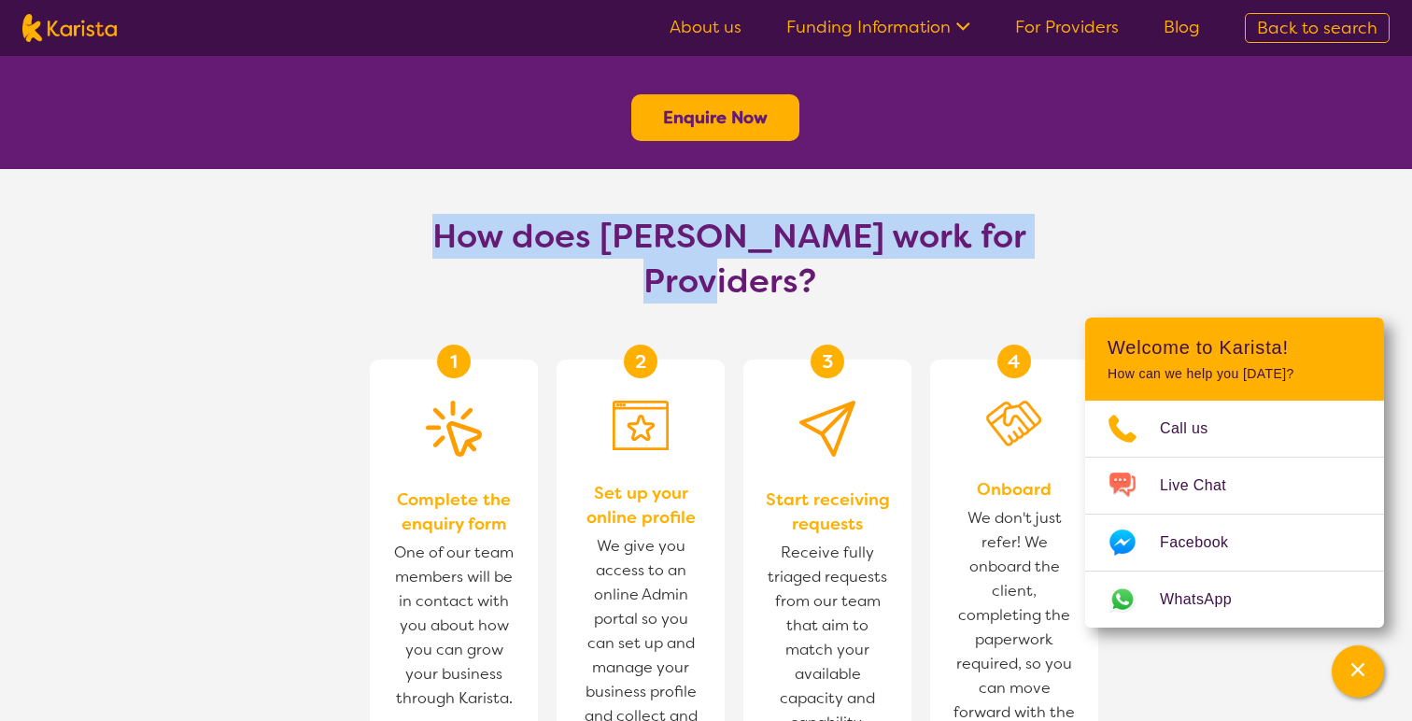
drag, startPoint x: 1062, startPoint y: 179, endPoint x: 416, endPoint y: 181, distance: 646.4
click at [416, 181] on section "How does [PERSON_NAME] work for Providers?" at bounding box center [705, 236] width 717 height 135
copy h1 "How does [PERSON_NAME] work for Providers?"
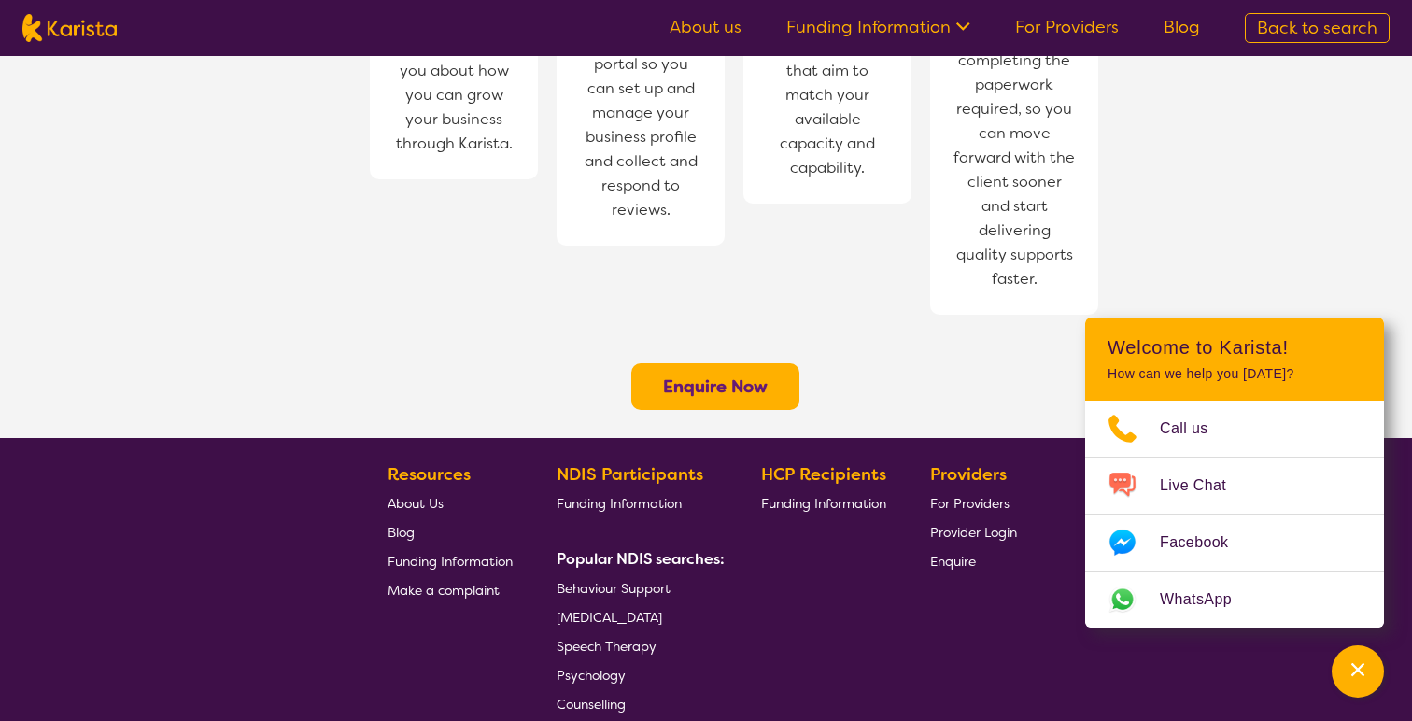
scroll to position [1449, 0]
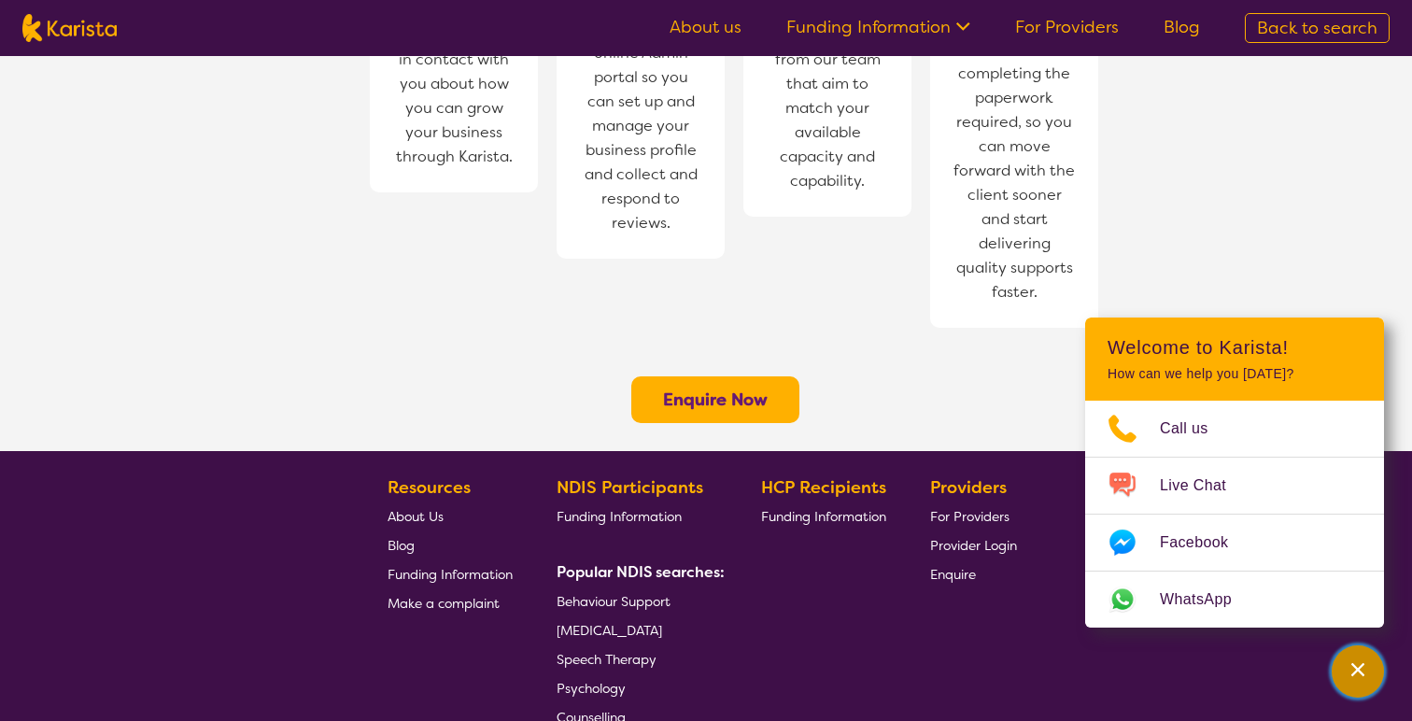
click at [1345, 676] on div "Channel Menu" at bounding box center [1358, 671] width 37 height 41
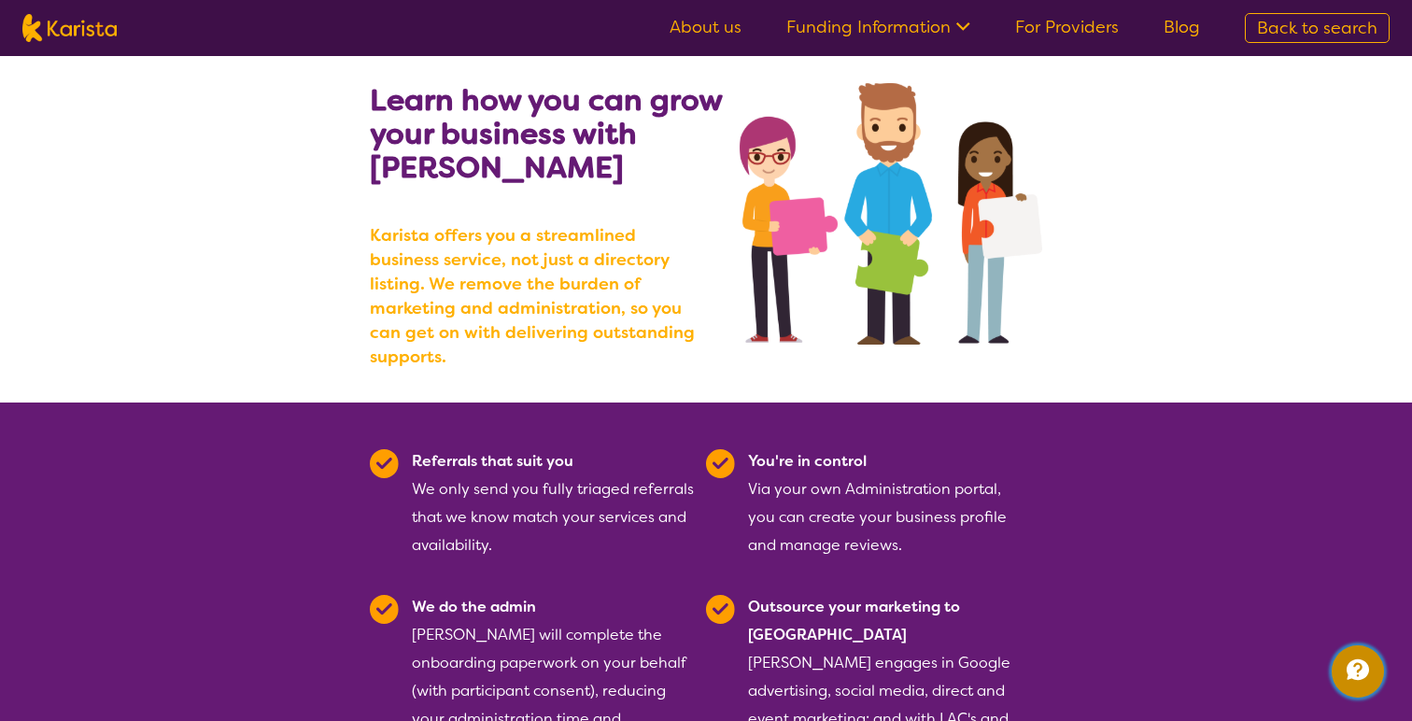
scroll to position [0, 0]
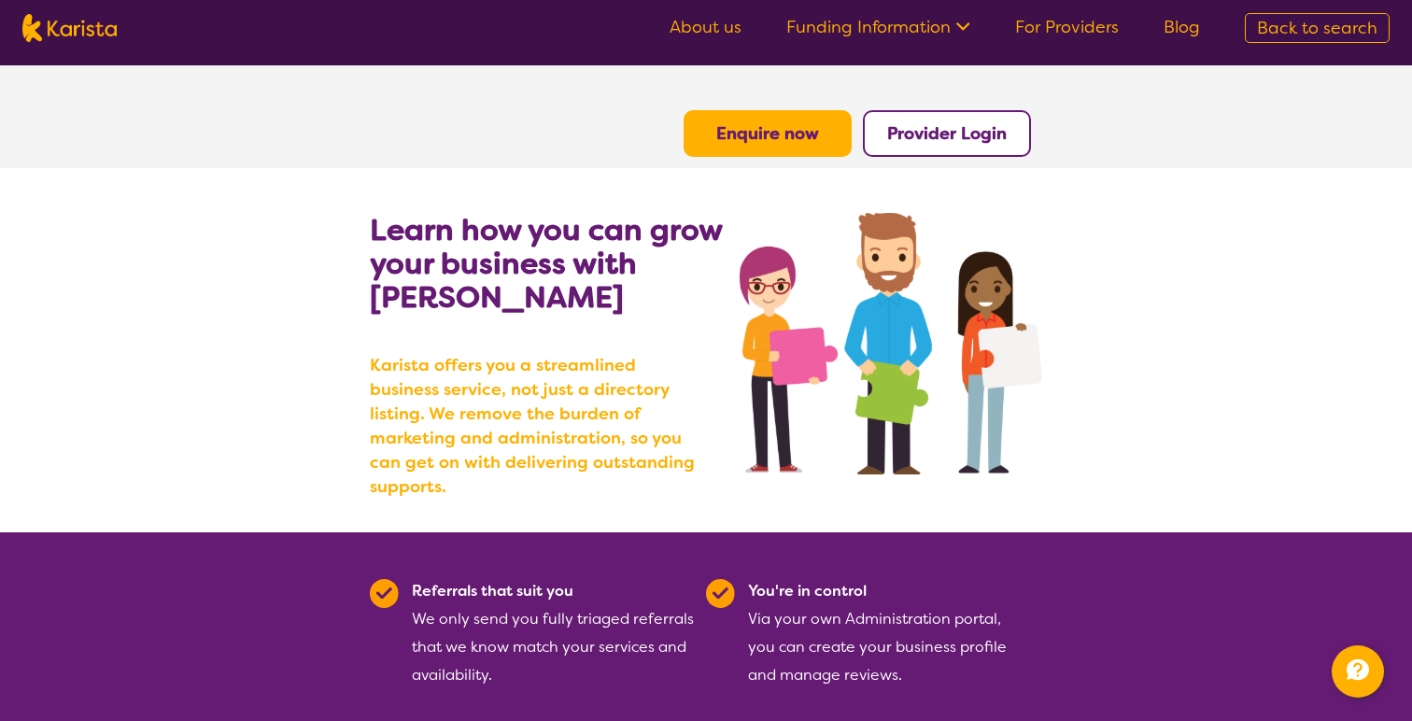
click at [1187, 34] on link "Blog" at bounding box center [1182, 27] width 36 height 22
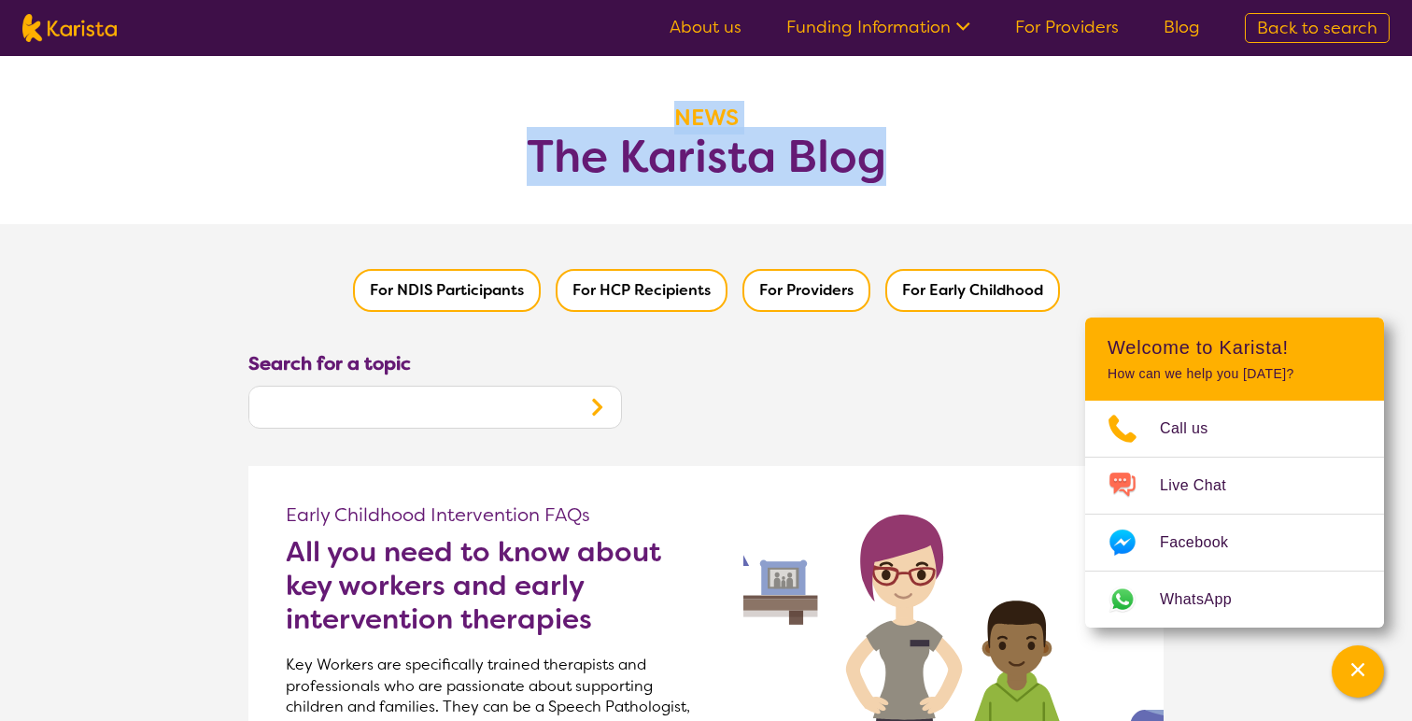
drag, startPoint x: 674, startPoint y: 116, endPoint x: 931, endPoint y: 172, distance: 262.9
click at [931, 172] on header "NEWS The Karista Blog" at bounding box center [706, 140] width 1412 height 168
copy header "NEWS The Karista Blog"
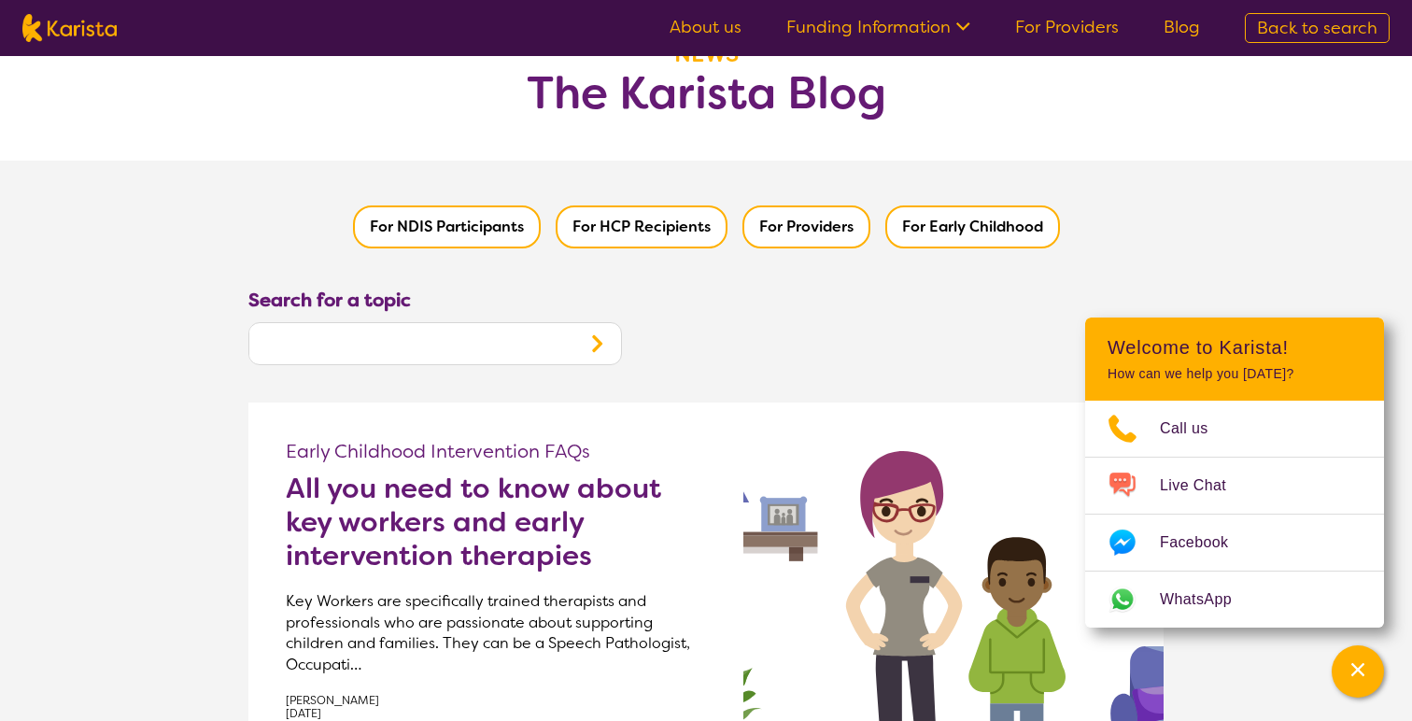
scroll to position [94, 0]
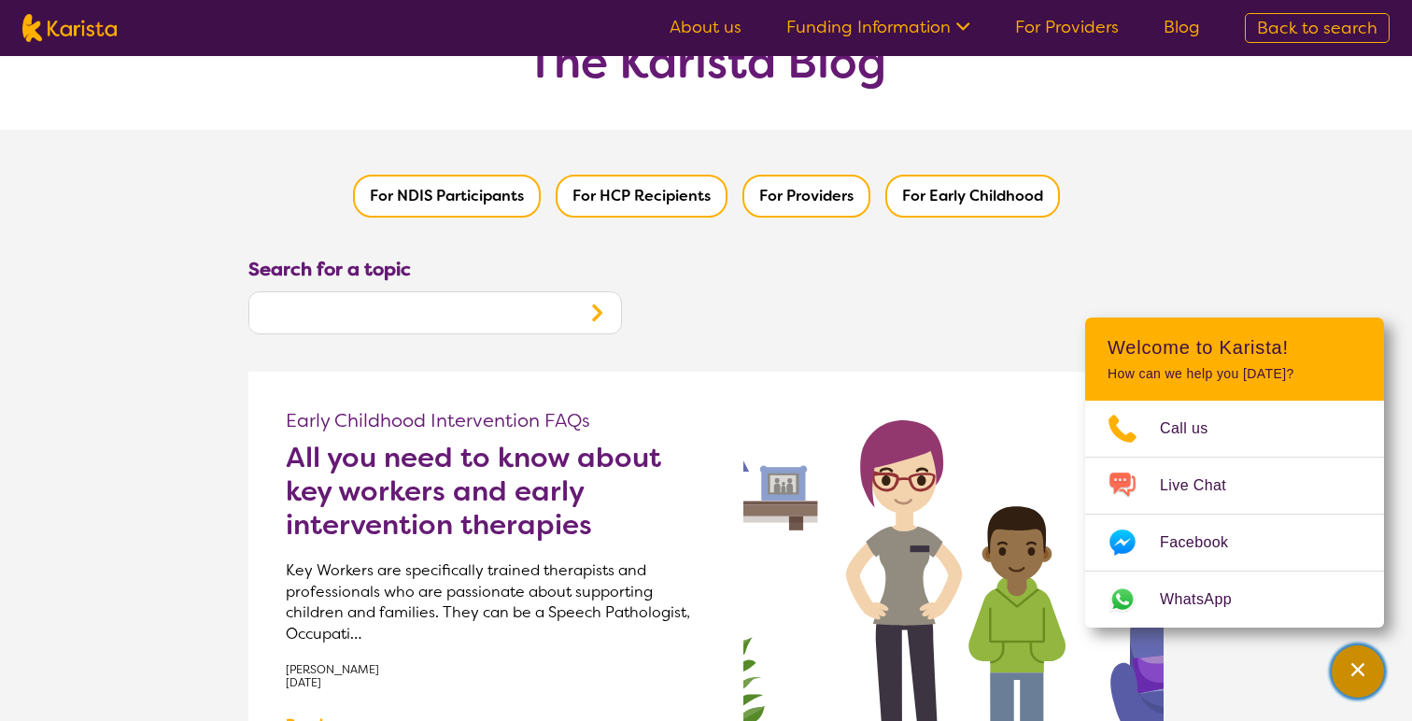
click at [1364, 659] on div "Channel Menu" at bounding box center [1358, 671] width 37 height 41
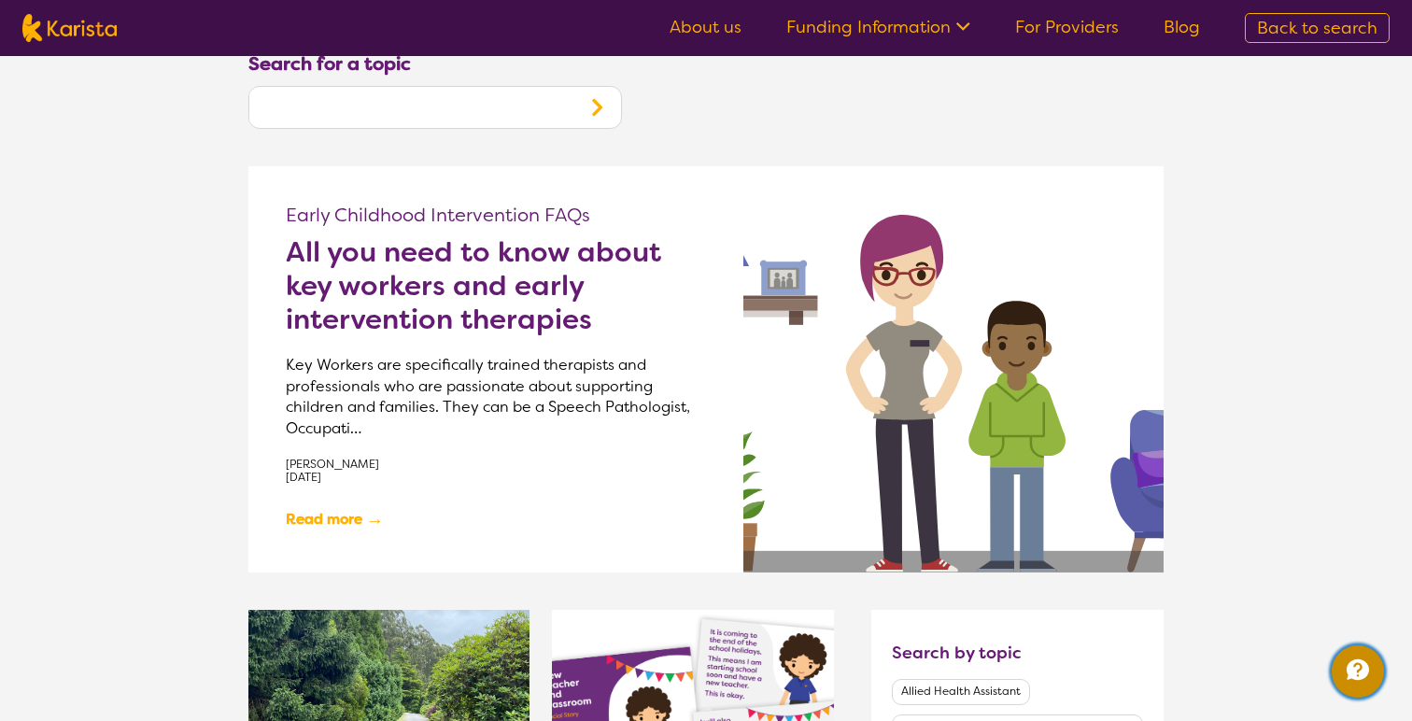
scroll to position [0, 0]
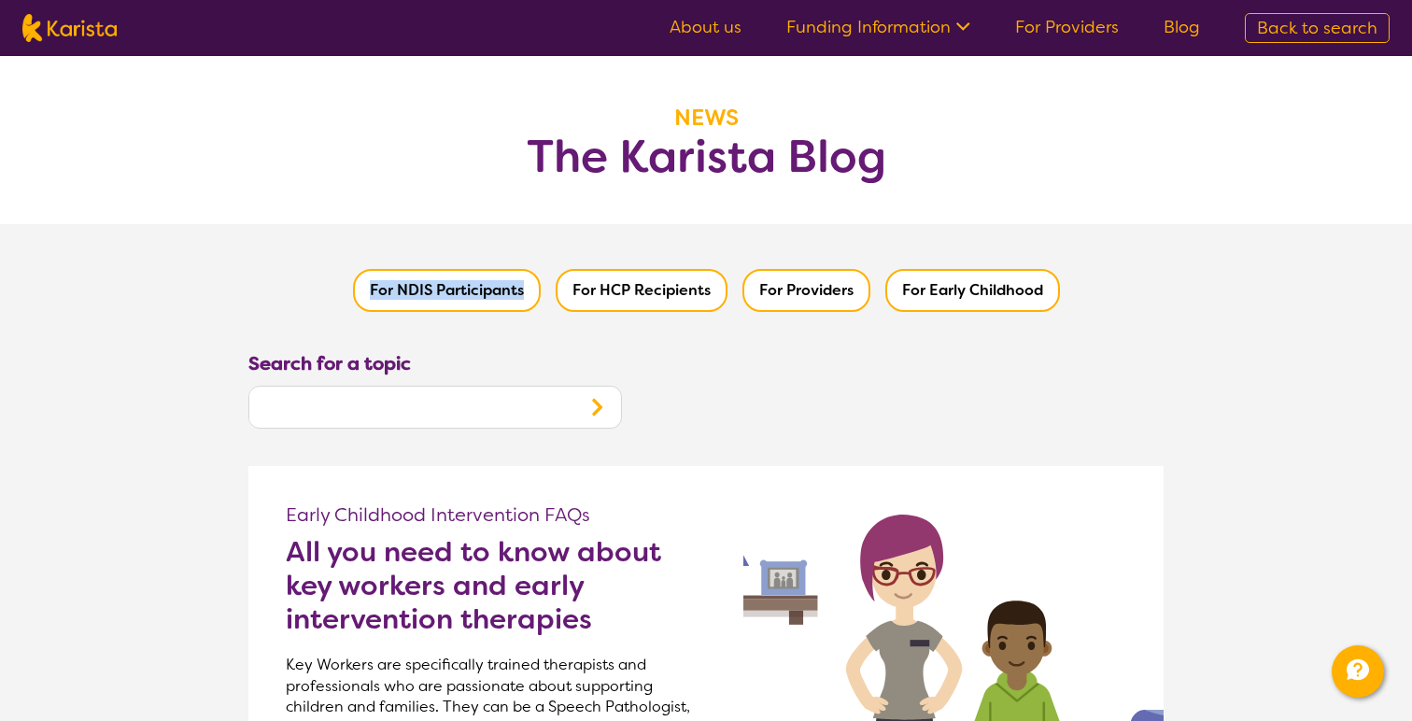
drag, startPoint x: 349, startPoint y: 286, endPoint x: 523, endPoint y: 292, distance: 173.9
click at [523, 292] on div "For NDIS Participants For HCP Recipients For Providers For Early Childhood" at bounding box center [705, 279] width 915 height 110
copy button "For NDIS Participants"
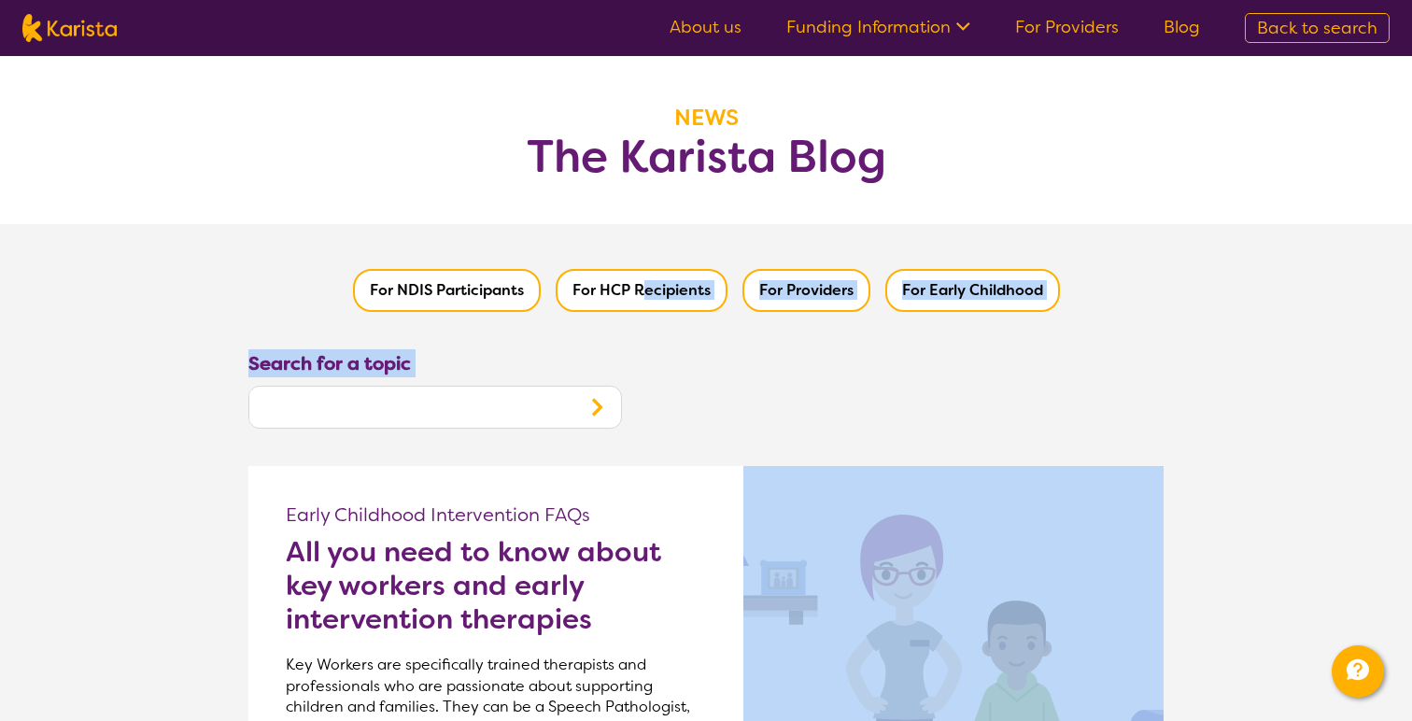
drag, startPoint x: 726, startPoint y: 343, endPoint x: 641, endPoint y: 291, distance: 99.8
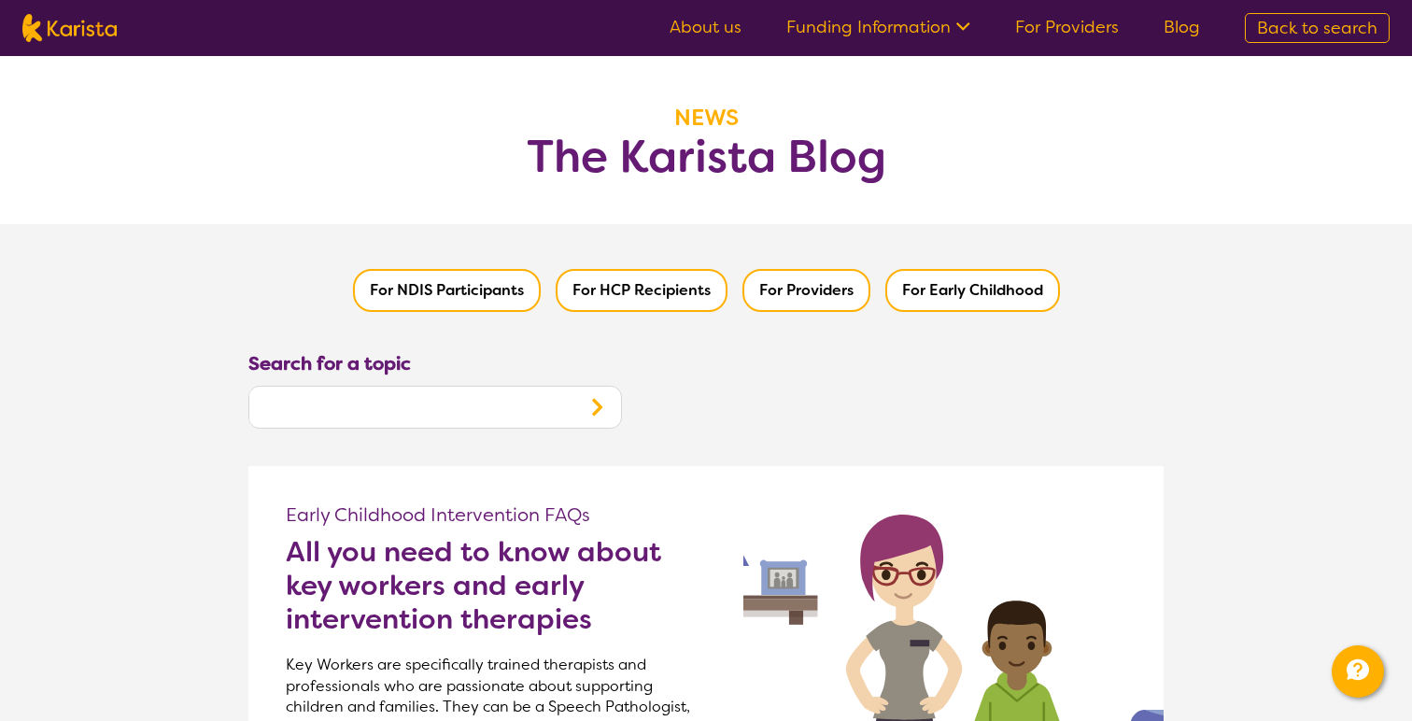
drag, startPoint x: 621, startPoint y: 239, endPoint x: 709, endPoint y: 299, distance: 106.2
click at [709, 299] on div "For NDIS Participants For HCP Recipients For Providers For Early Childhood" at bounding box center [705, 279] width 915 height 110
copy button "For HCP Recipients"
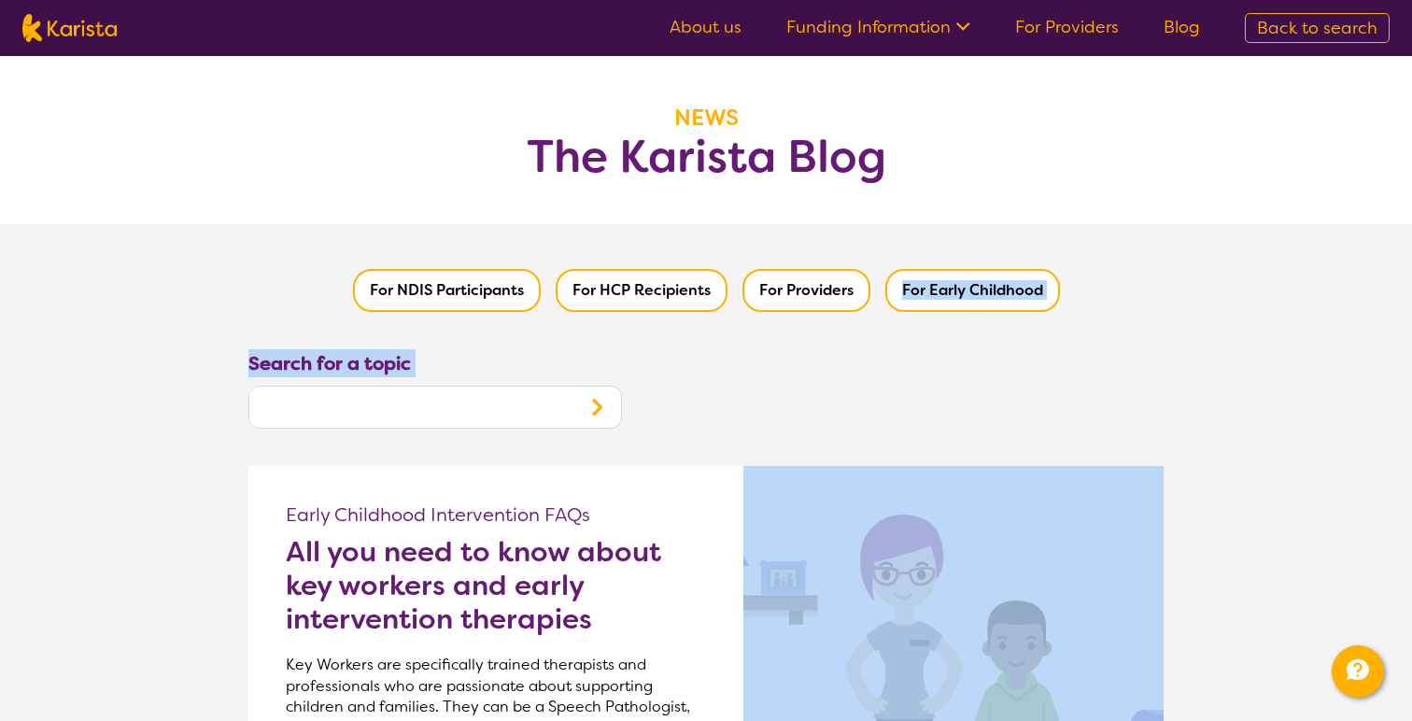
drag, startPoint x: 1055, startPoint y: 347, endPoint x: 905, endPoint y: 288, distance: 160.6
copy div "For Early Childhood Search for a topic"
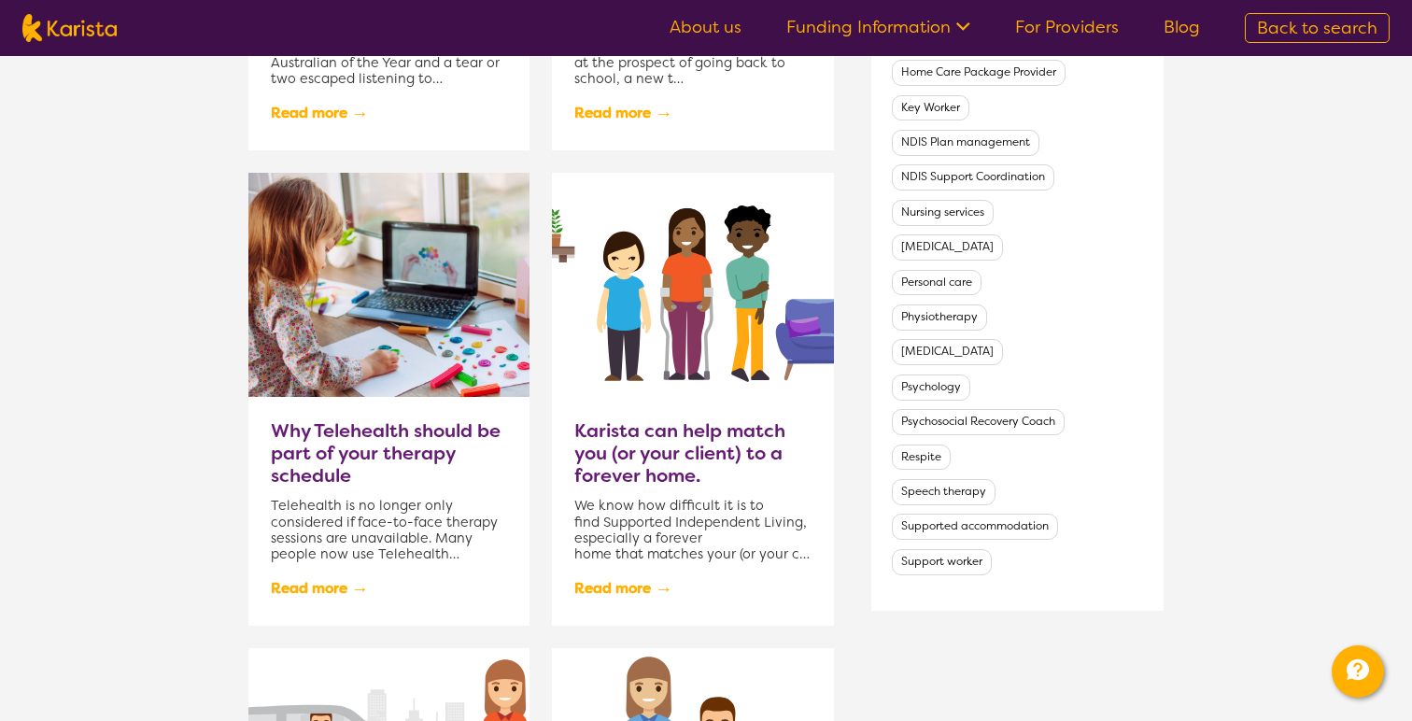
scroll to position [1224, 0]
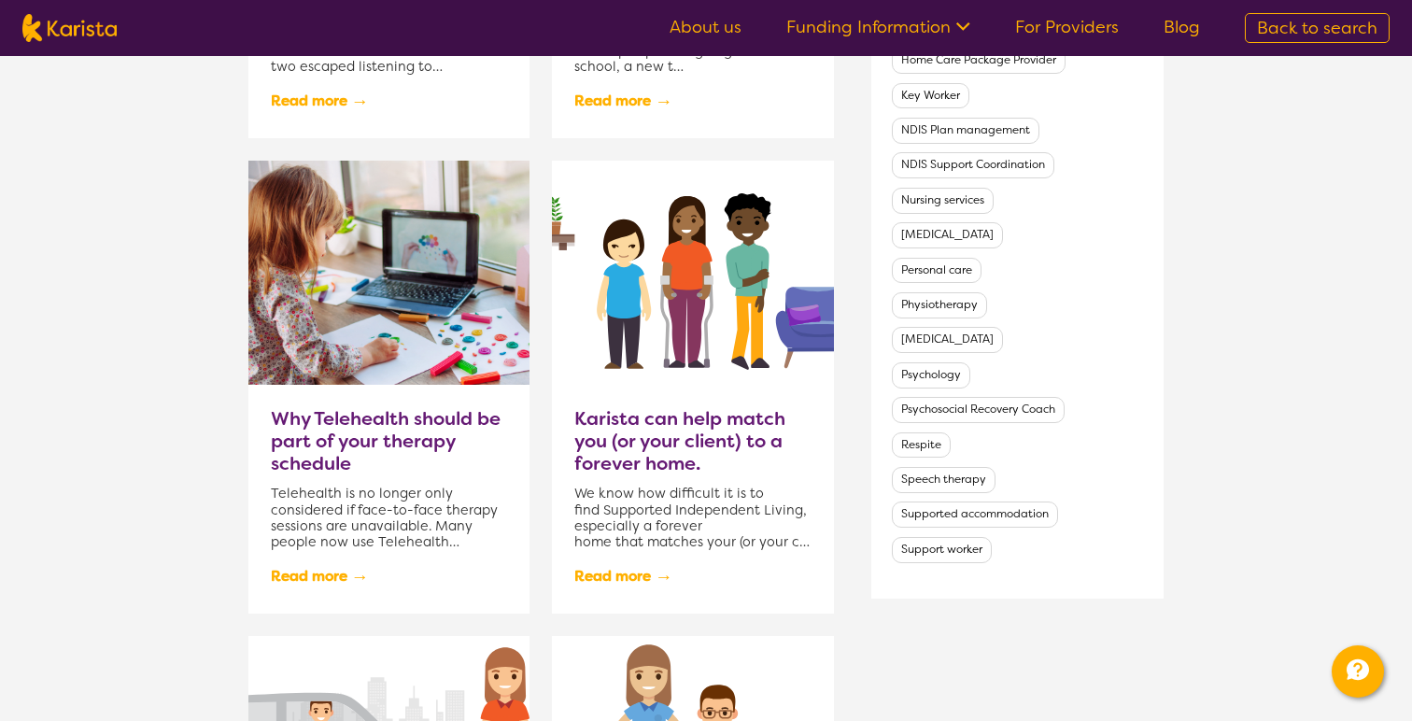
drag, startPoint x: 1127, startPoint y: 612, endPoint x: 887, endPoint y: 233, distance: 448.8
click at [887, 232] on div "What it means to me to have Dylan Alcott as Australian of the Year I welled up …" at bounding box center [705, 388] width 915 height 1404
click at [1071, 622] on div "What it means to me to have Dylan Alcott as Australian of the Year I welled up …" at bounding box center [705, 388] width 915 height 1404
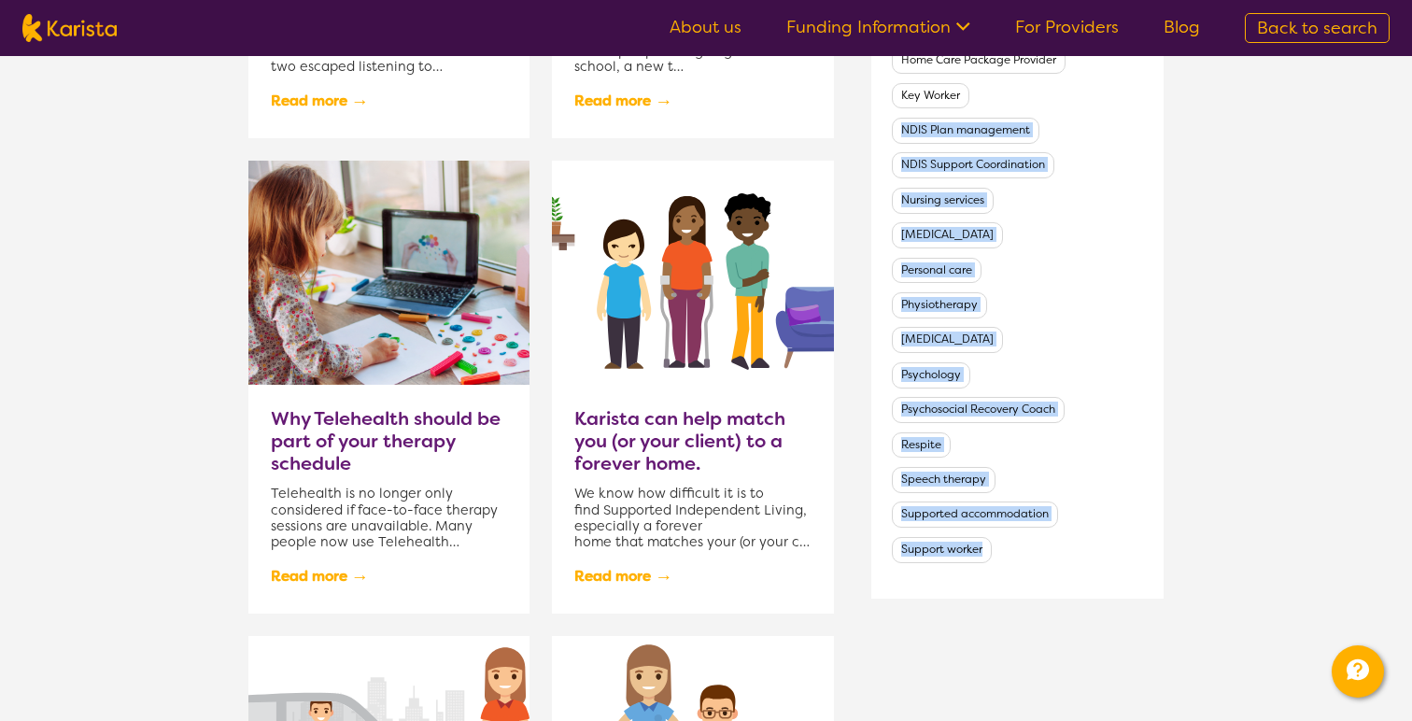
drag, startPoint x: 1048, startPoint y: 647, endPoint x: 886, endPoint y: 103, distance: 568.1
click at [886, 103] on div "What it means to me to have Dylan Alcott as Australian of the Year I welled up …" at bounding box center [705, 388] width 915 height 1404
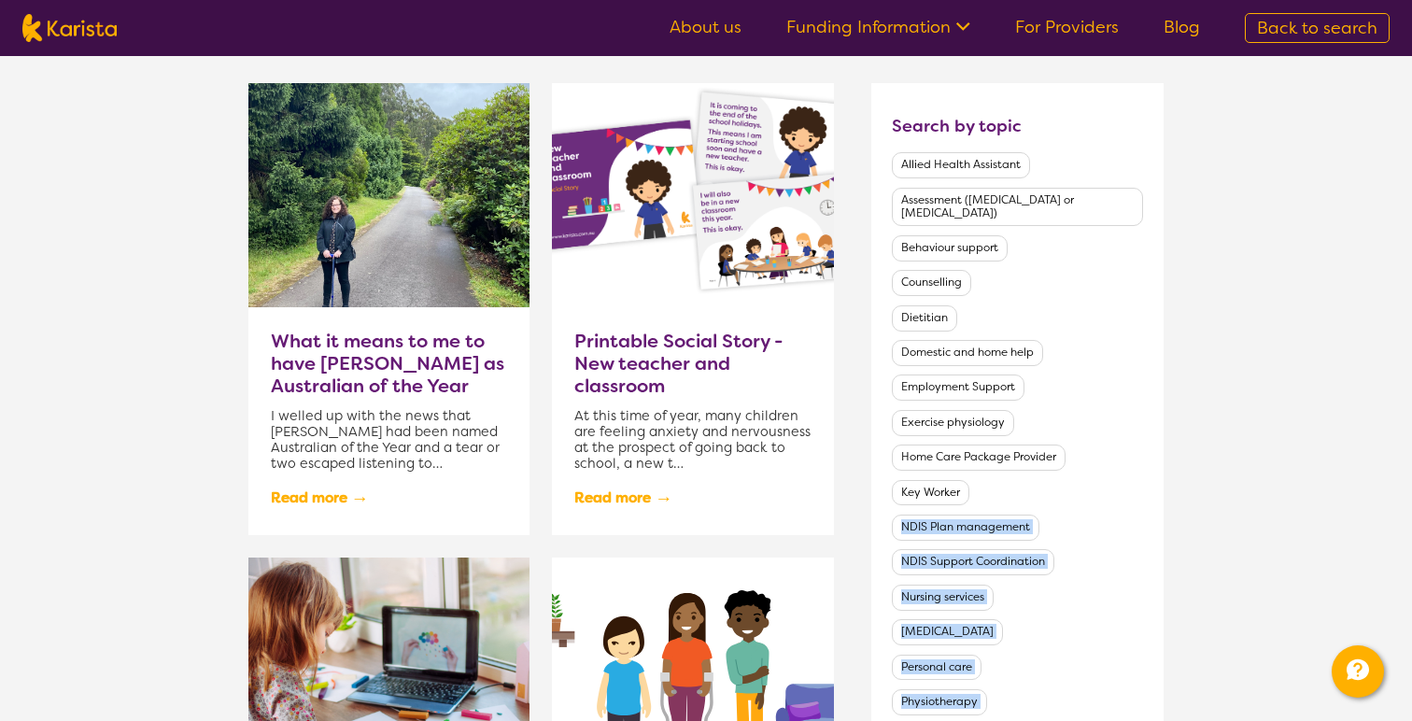
scroll to position [823, 0]
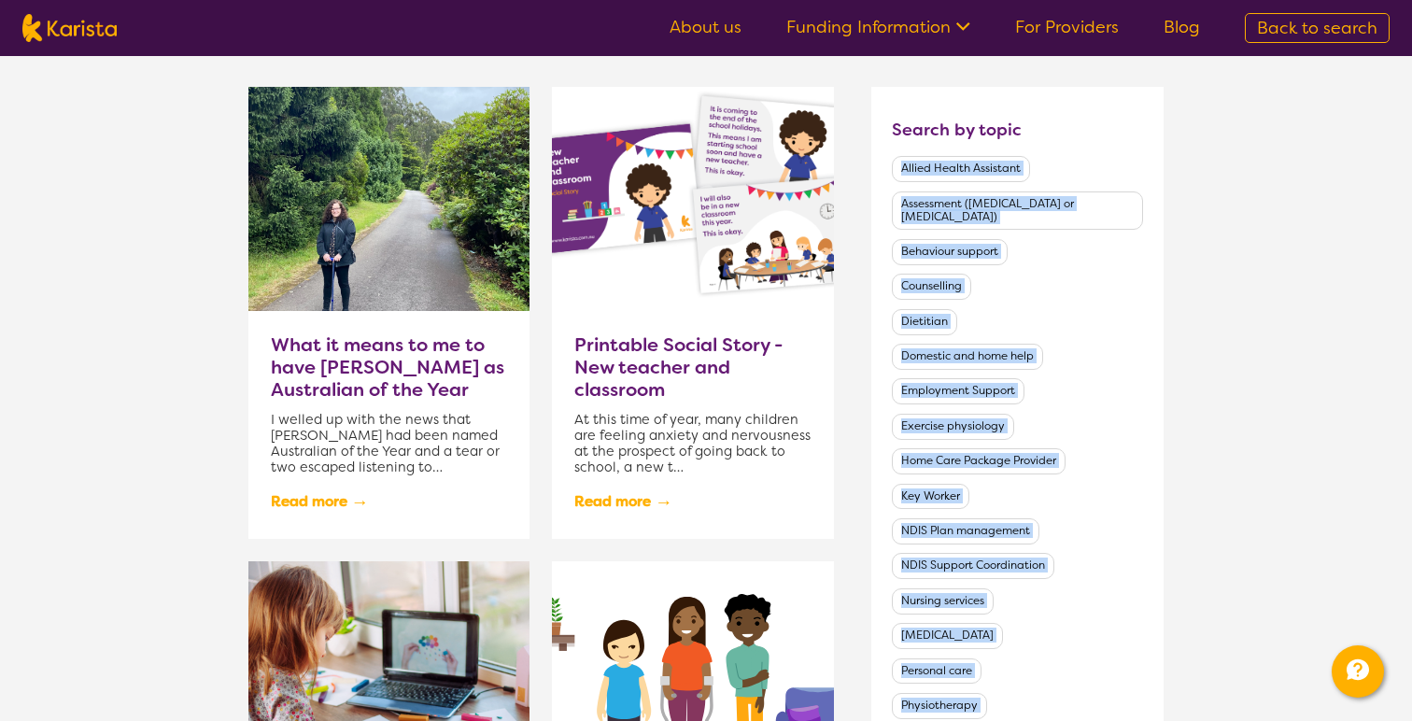
copy section "Allied Health Assistant Assessment (ADHD or Autism) Behaviour support Counselli…"
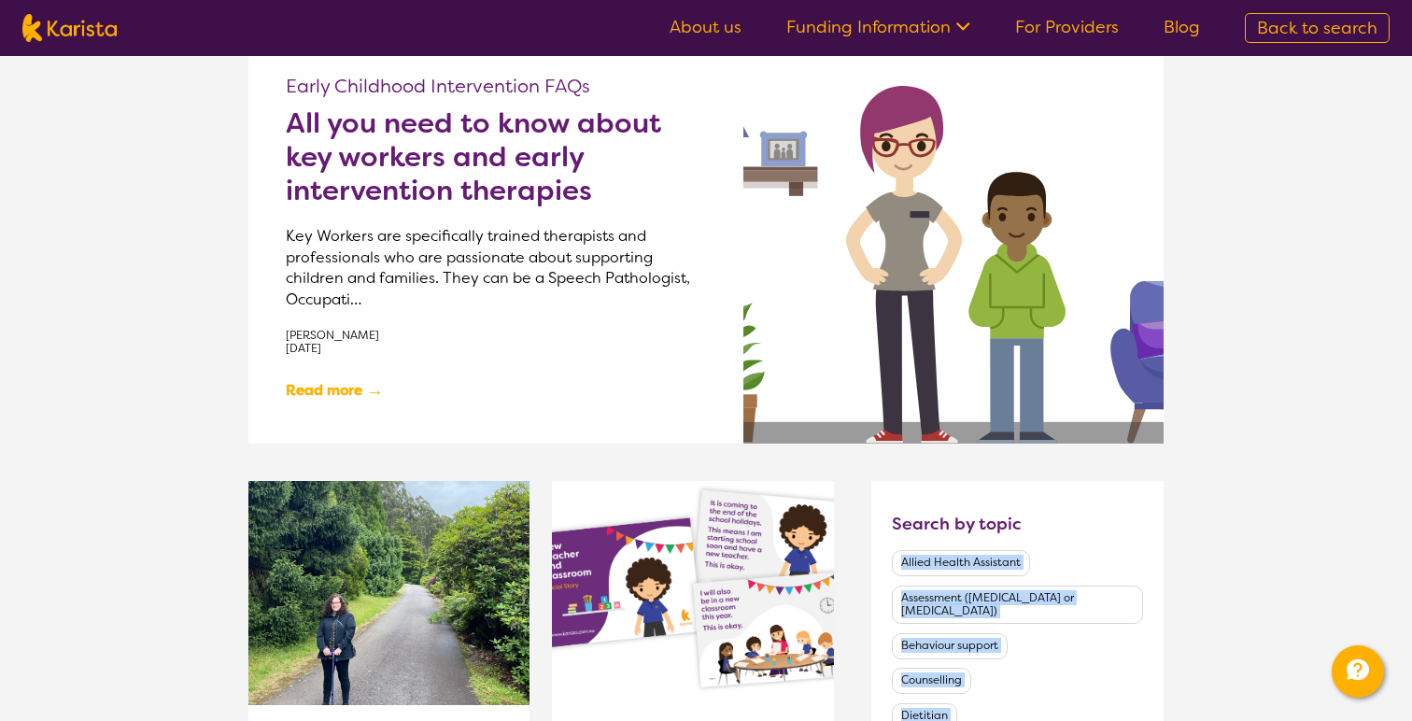
scroll to position [0, 0]
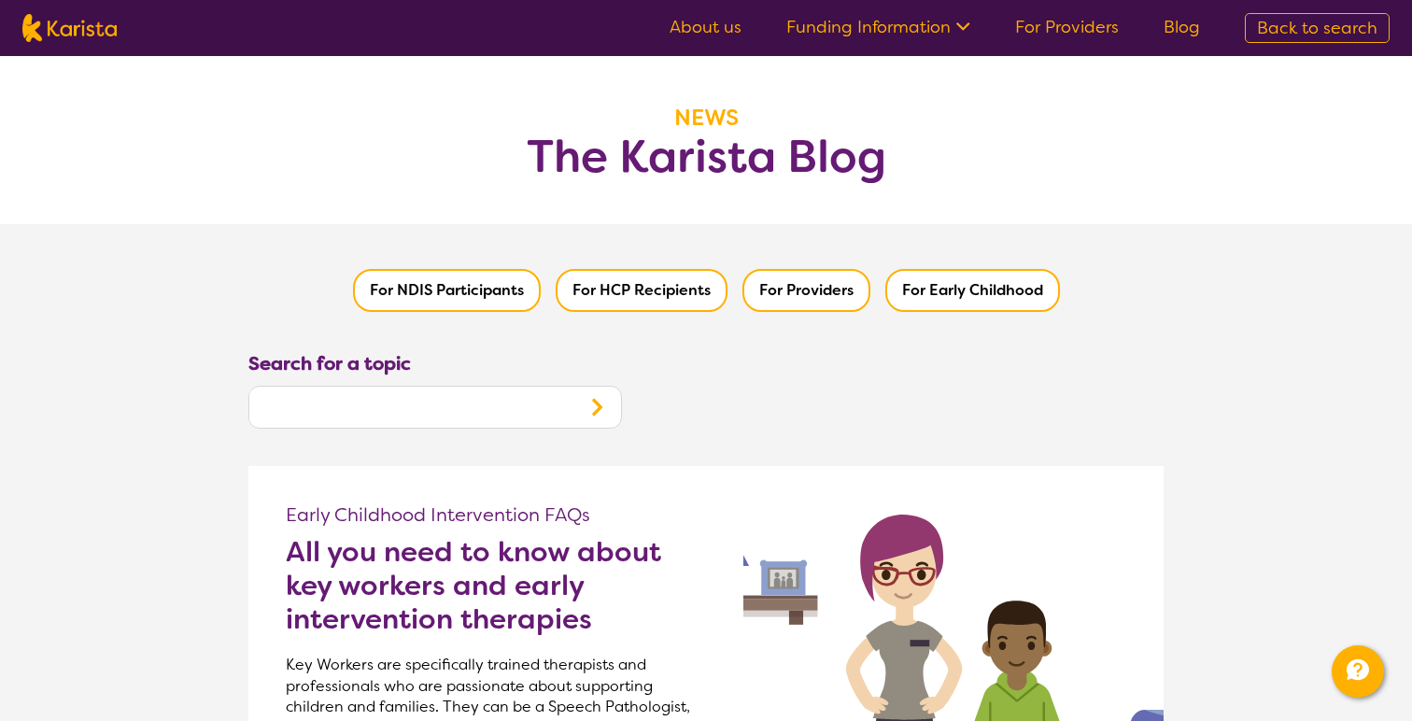
click at [1054, 32] on link "For Providers" at bounding box center [1067, 27] width 104 height 22
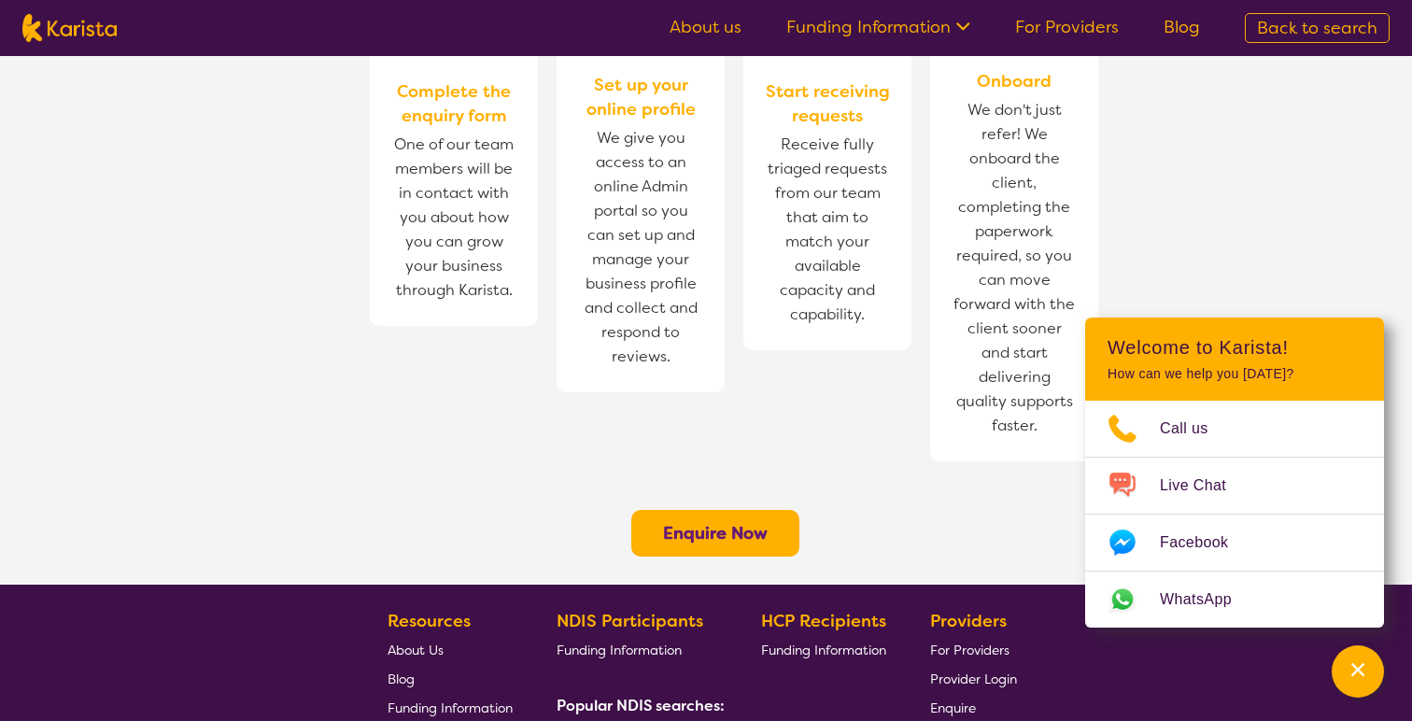
scroll to position [1535, 0]
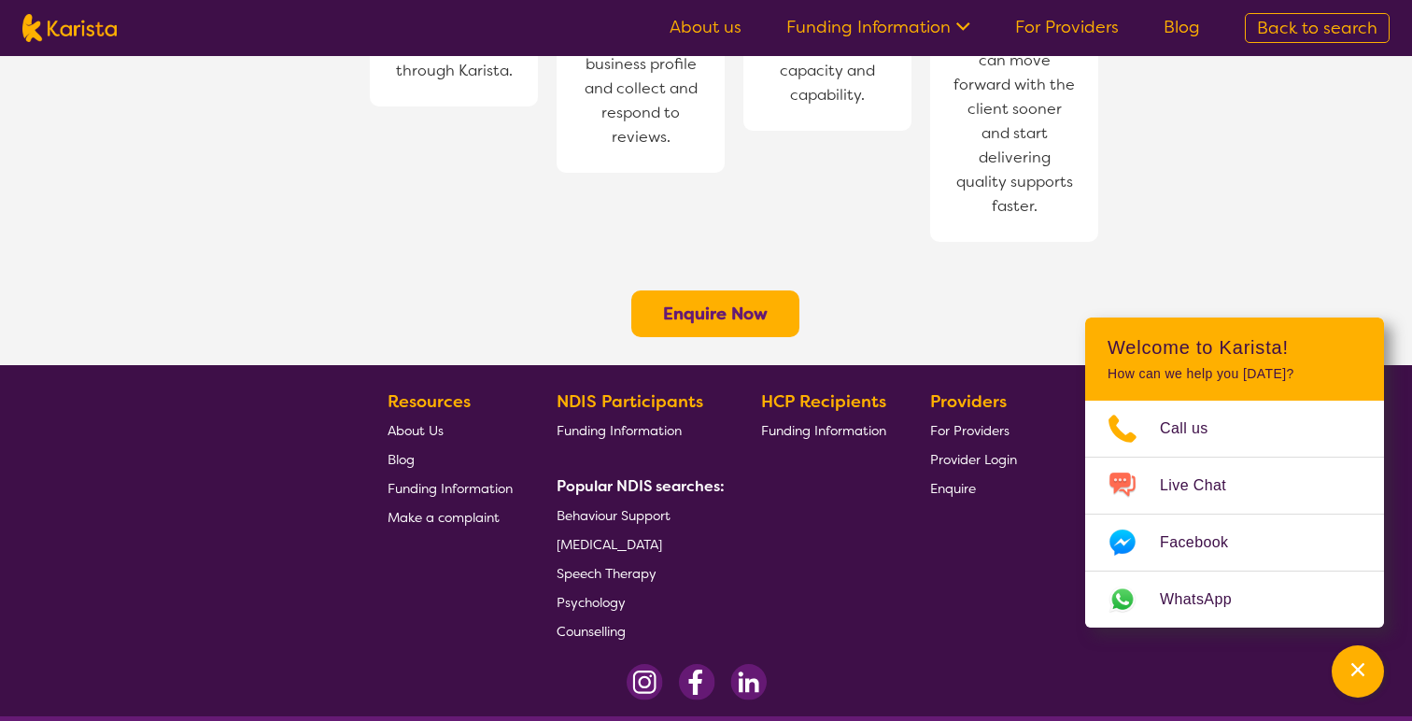
click at [908, 32] on link "Funding Information" at bounding box center [879, 27] width 184 height 22
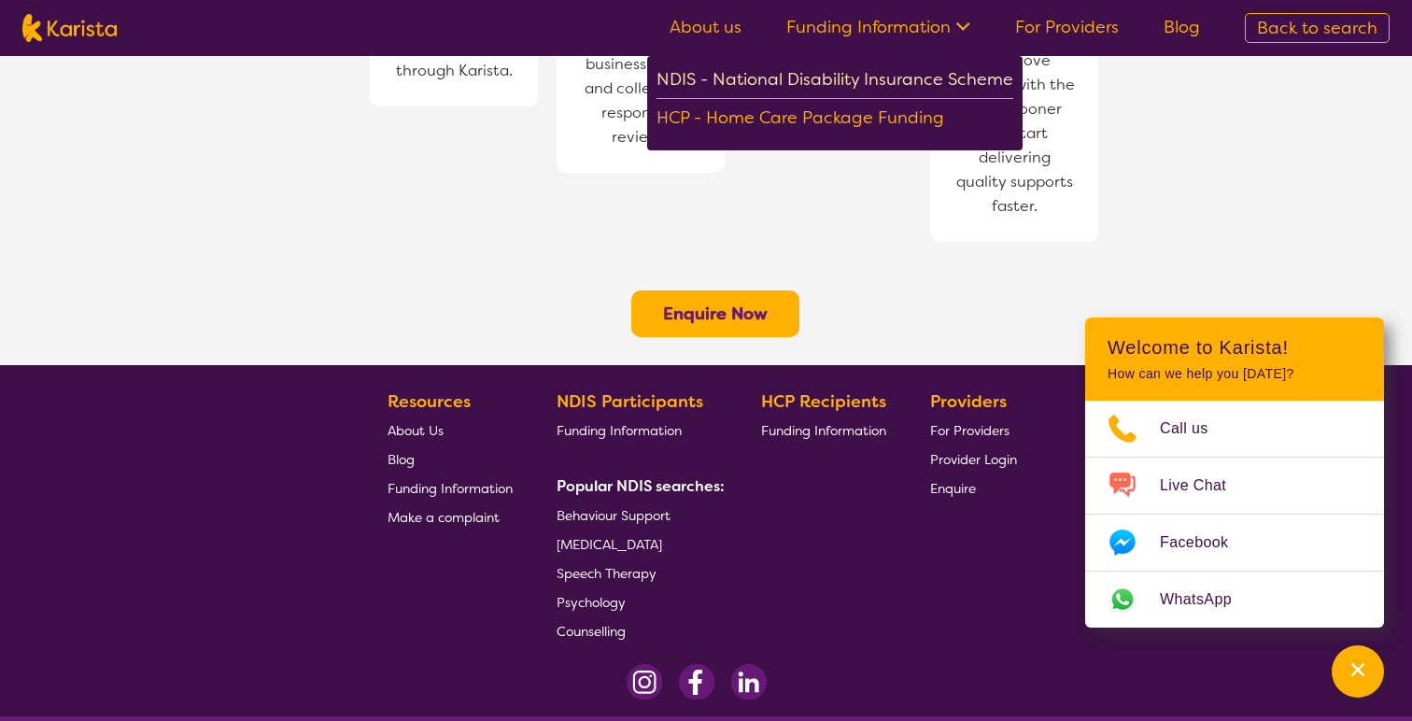
click at [862, 76] on div "NDIS - National Disability Insurance Scheme" at bounding box center [835, 82] width 357 height 34
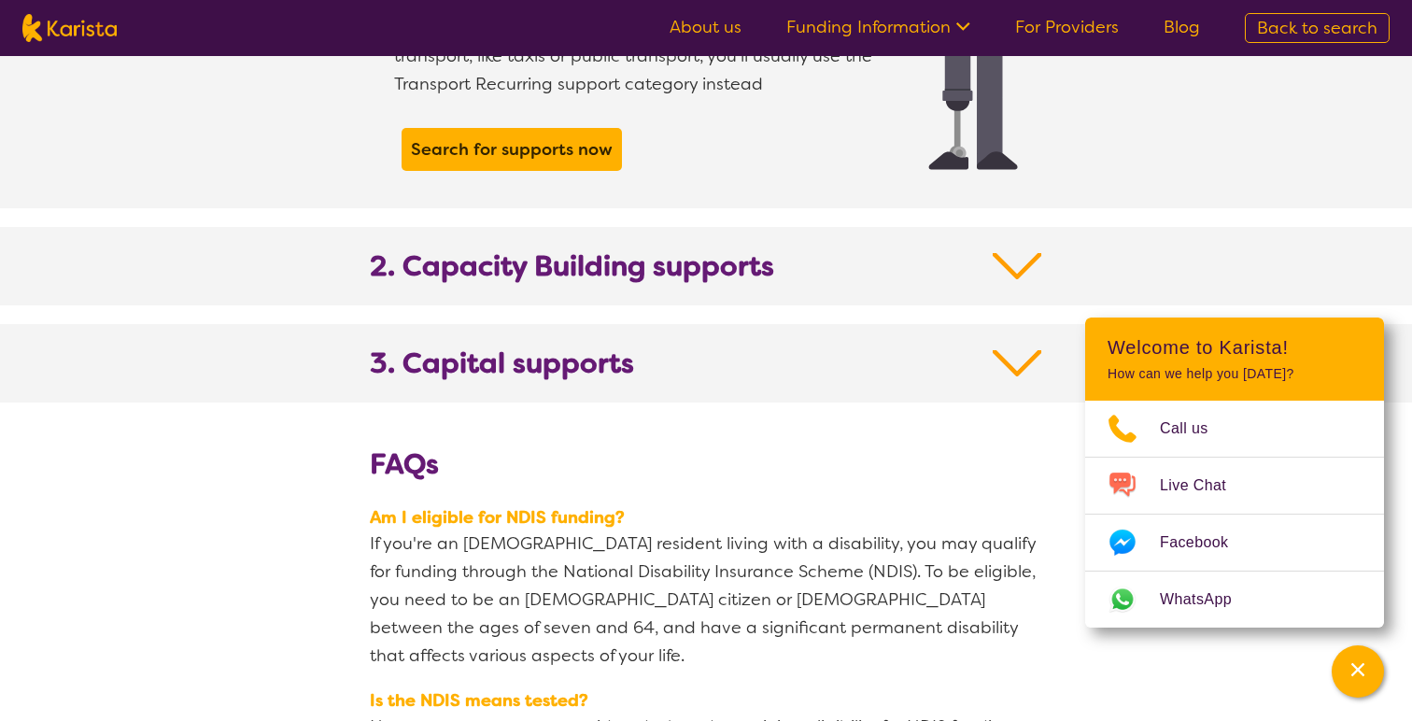
scroll to position [1924, 0]
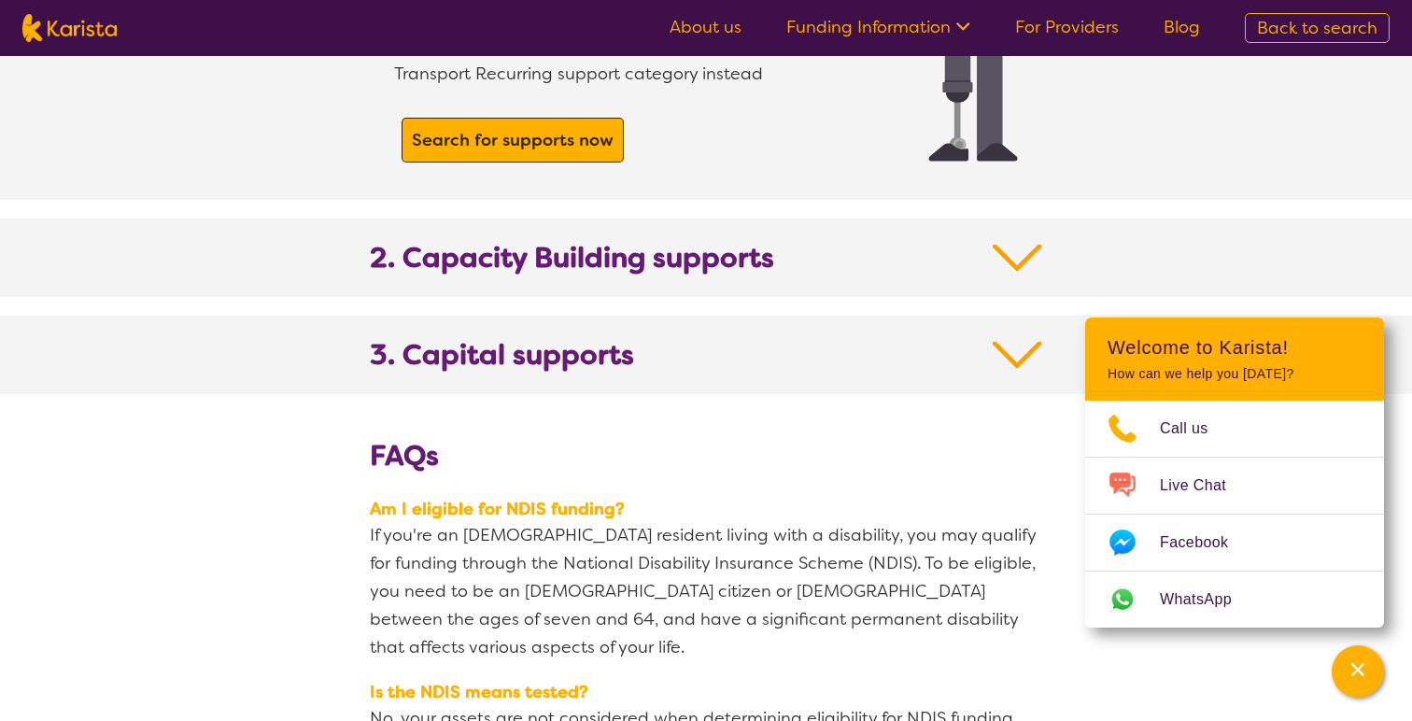
click at [568, 129] on b "Search for supports now" at bounding box center [513, 140] width 202 height 22
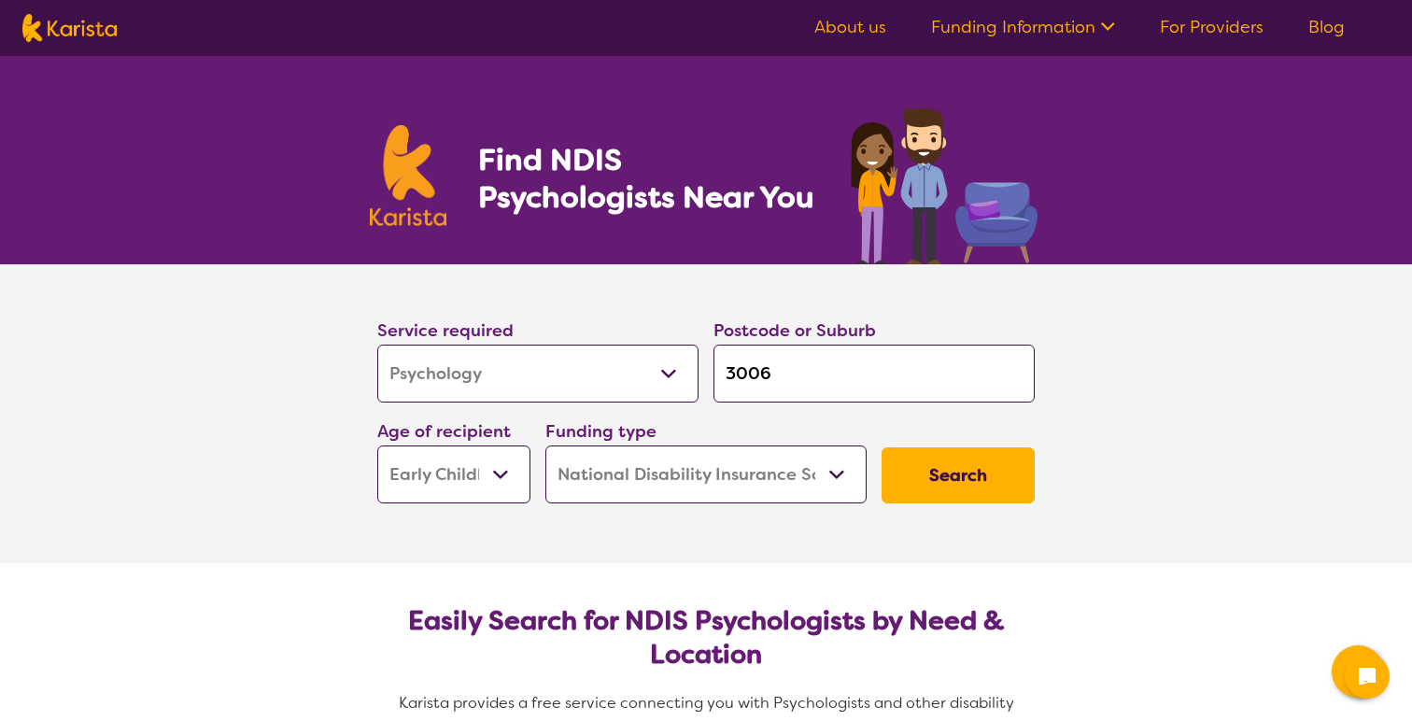
select select "Psychology"
select select "EC"
select select "NDIS"
select select "Psychology"
select select "EC"
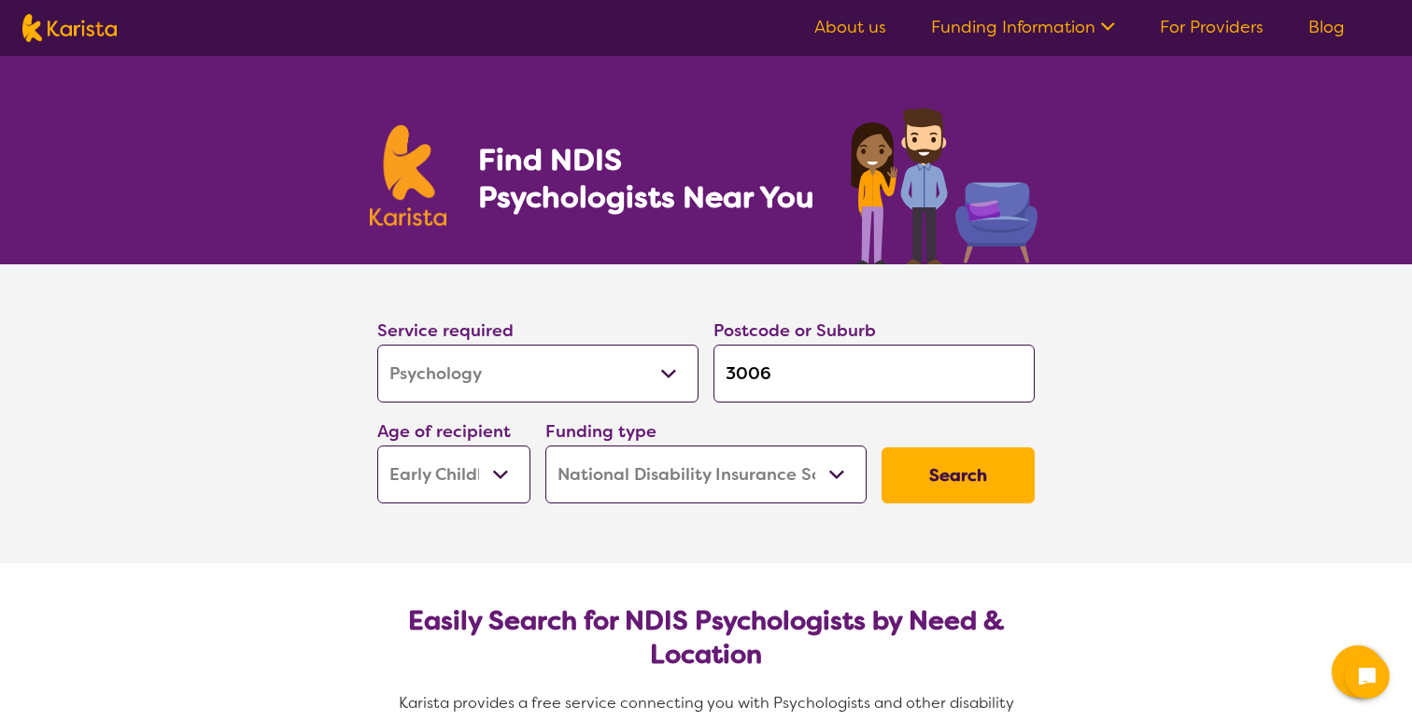
select select "NDIS"
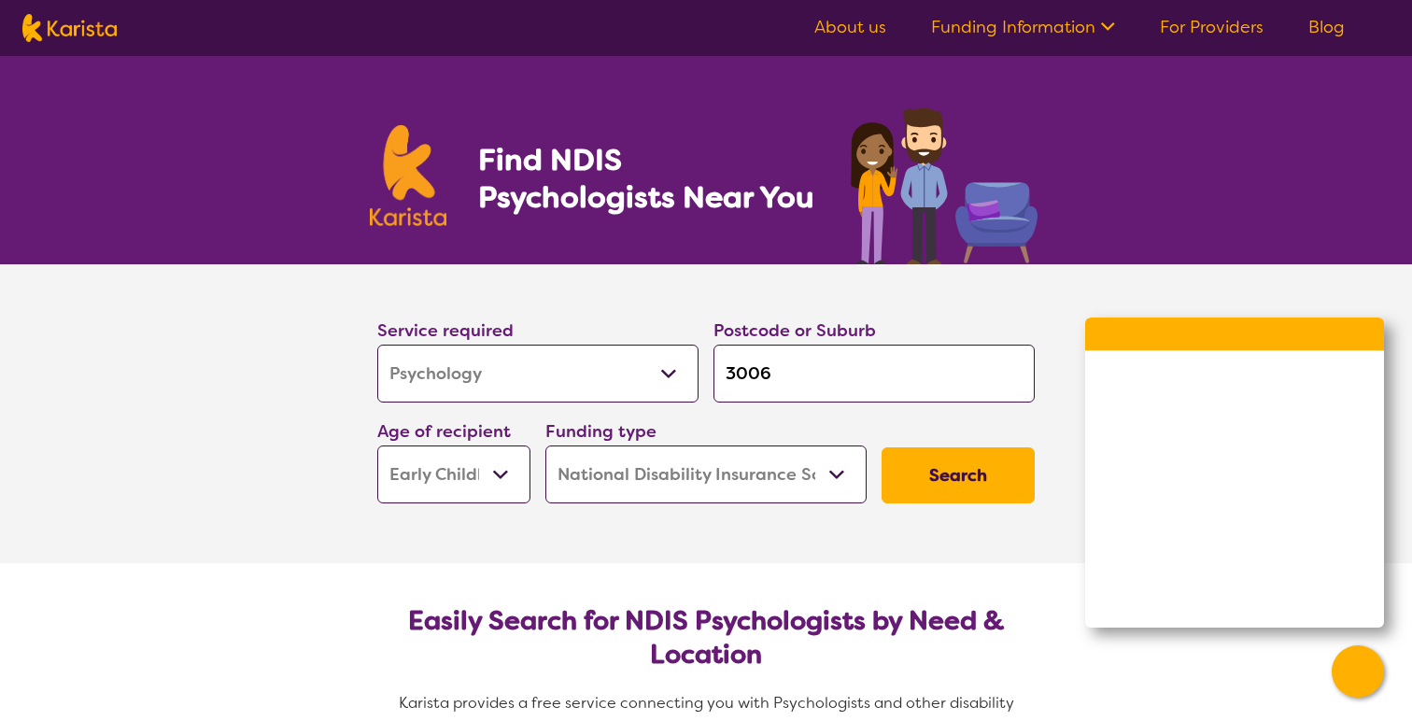
click at [1052, 29] on link "Funding Information" at bounding box center [1023, 27] width 184 height 22
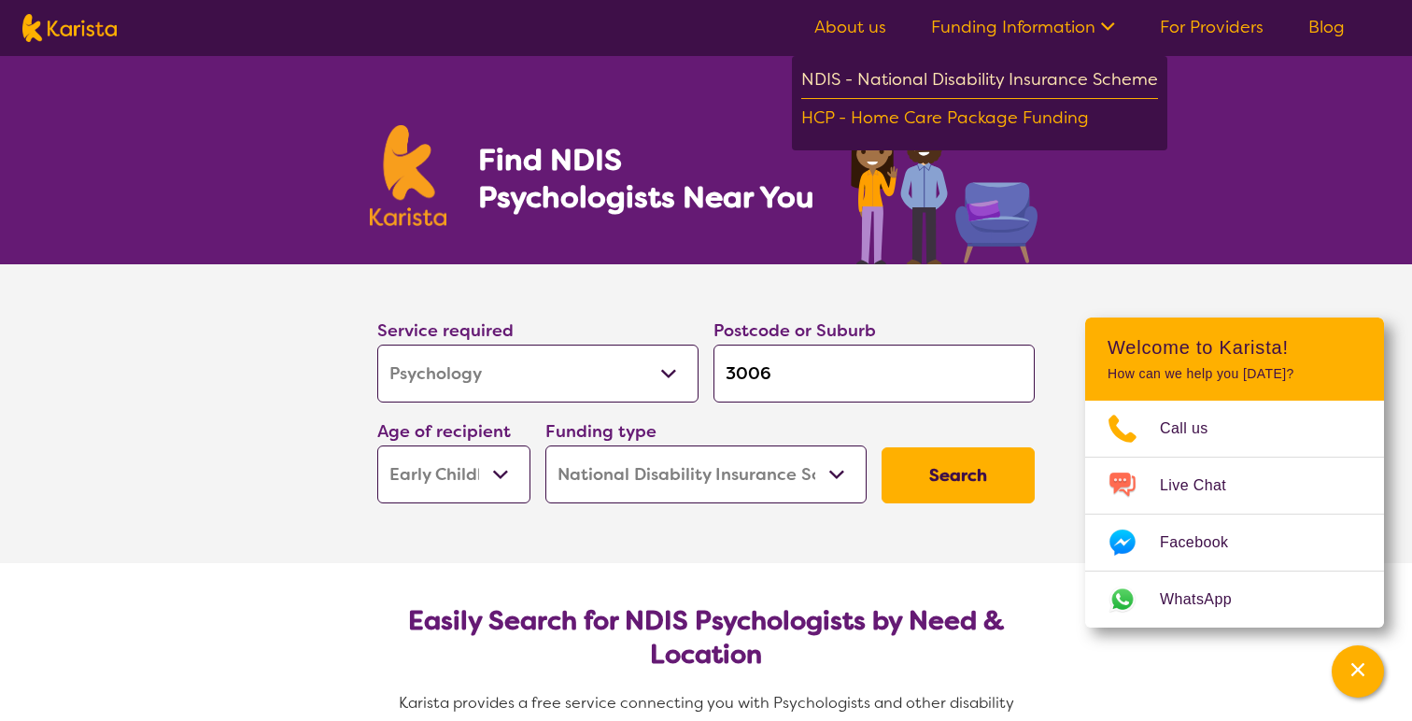
click at [1018, 86] on div "NDIS - National Disability Insurance Scheme" at bounding box center [979, 82] width 357 height 34
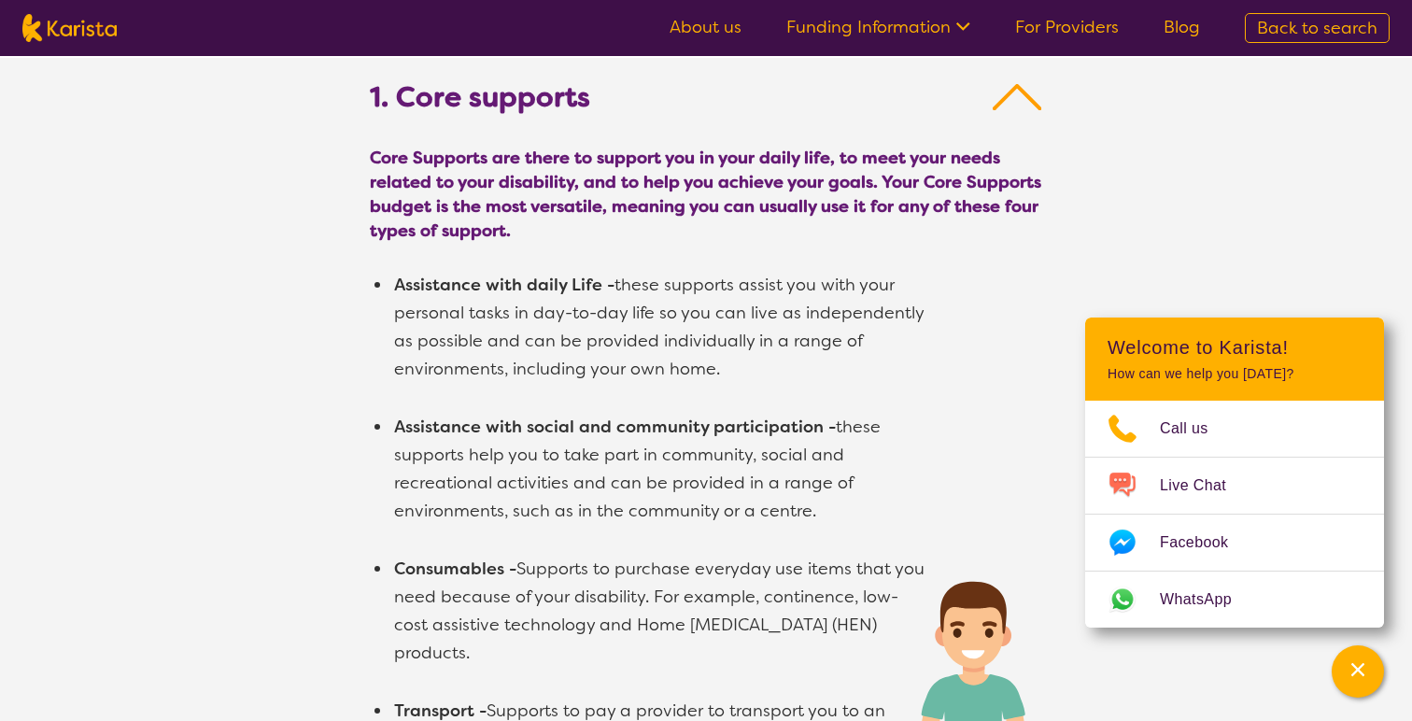
scroll to position [1140, 0]
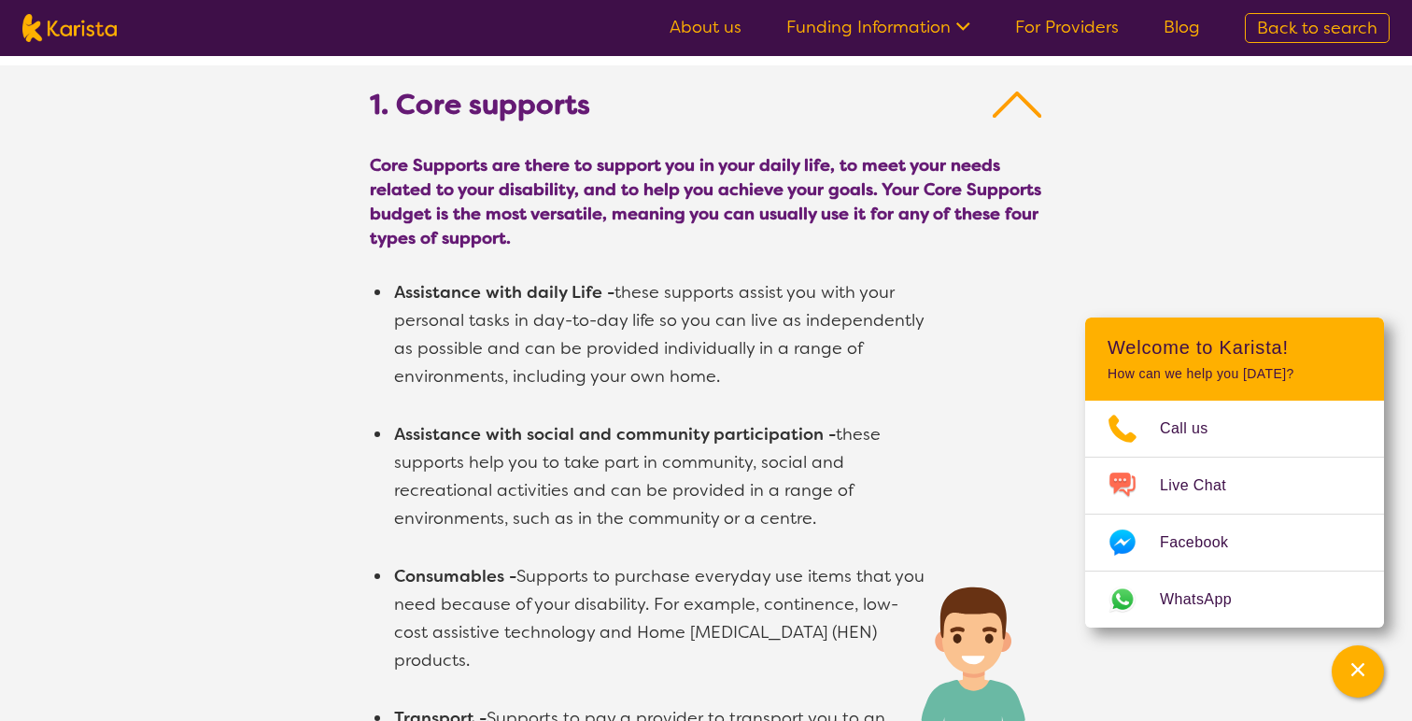
click at [88, 17] on img at bounding box center [69, 28] width 94 height 28
select select "NDIS"
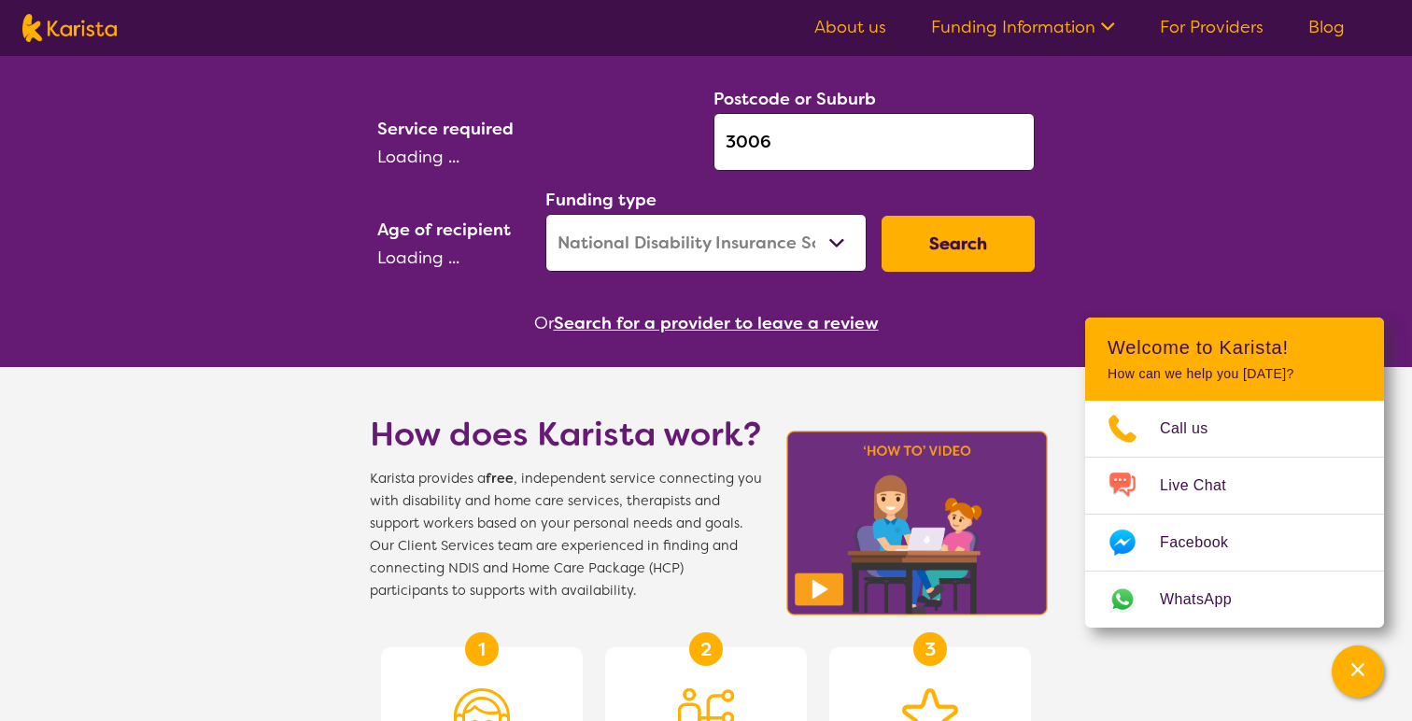
select select "Psychology"
select select "EC"
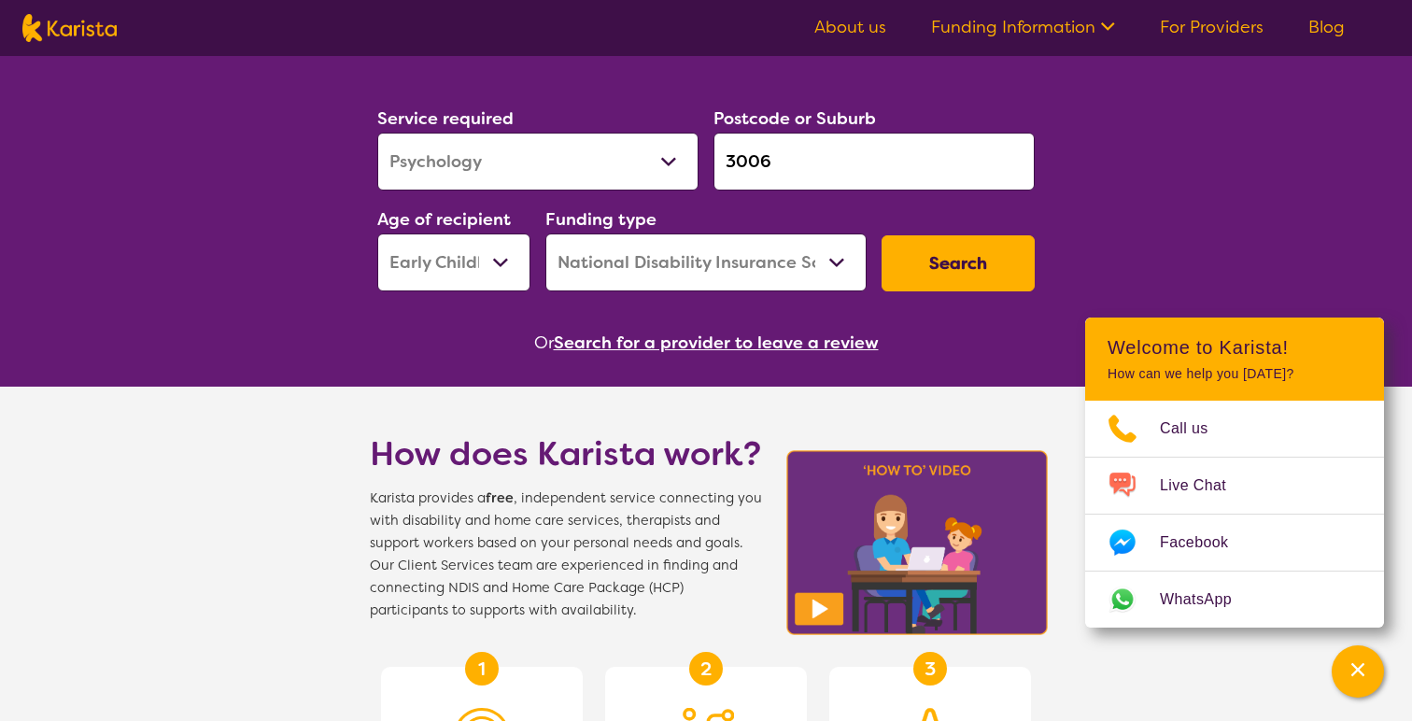
scroll to position [250, 0]
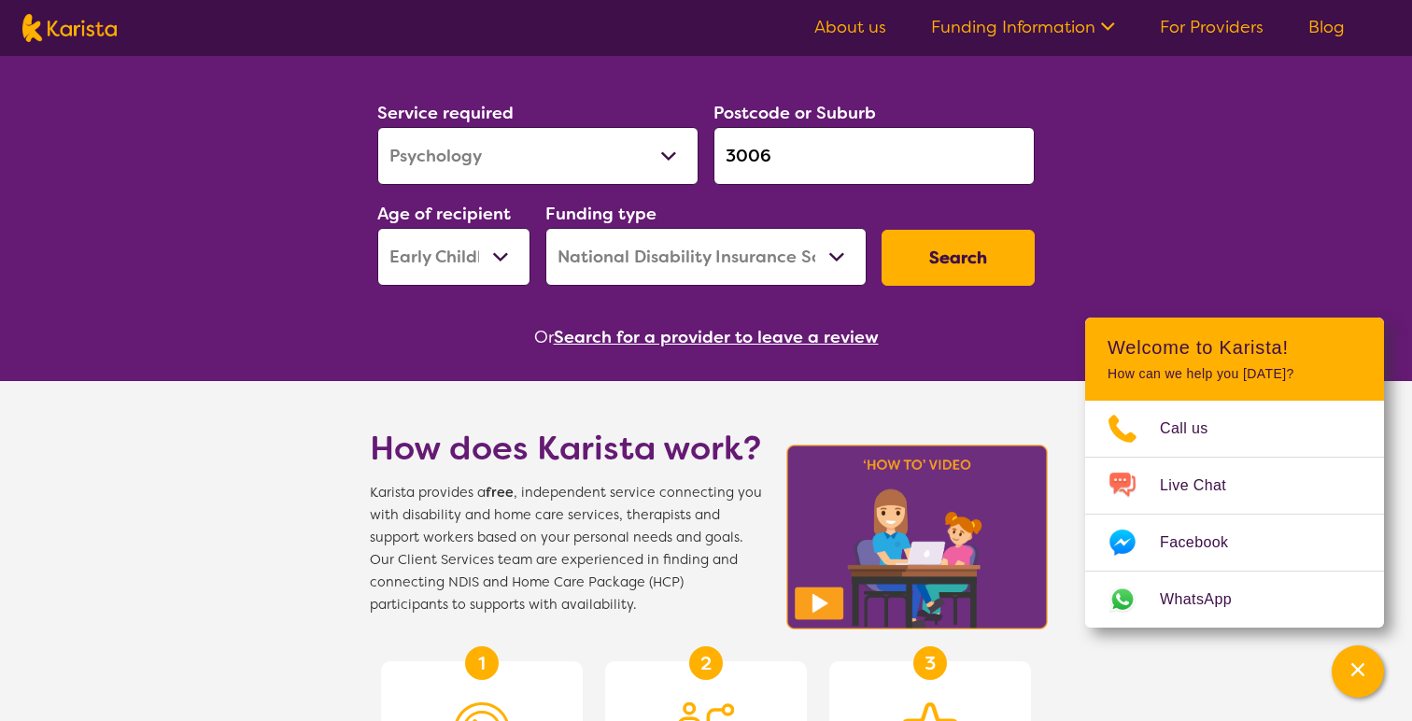
click at [721, 345] on button "Search for a provider to leave a review" at bounding box center [716, 337] width 325 height 28
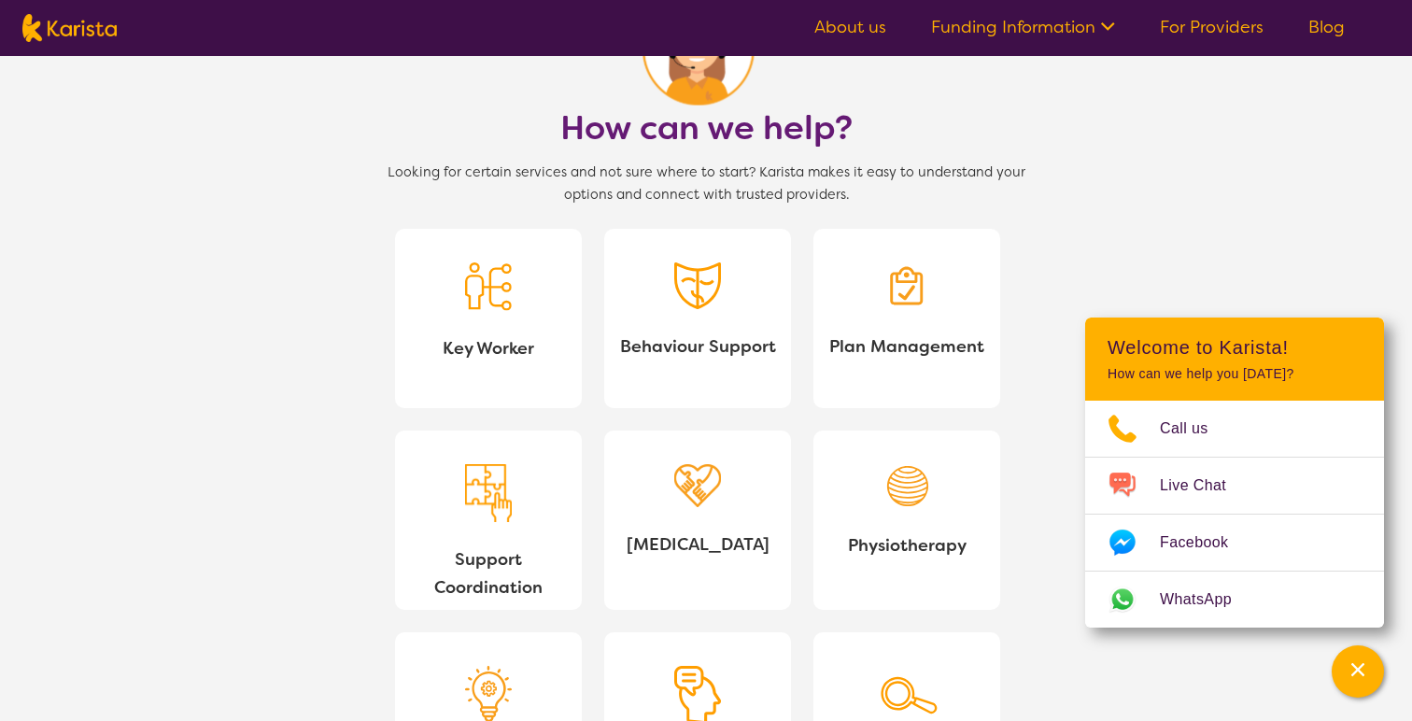
scroll to position [1693, 0]
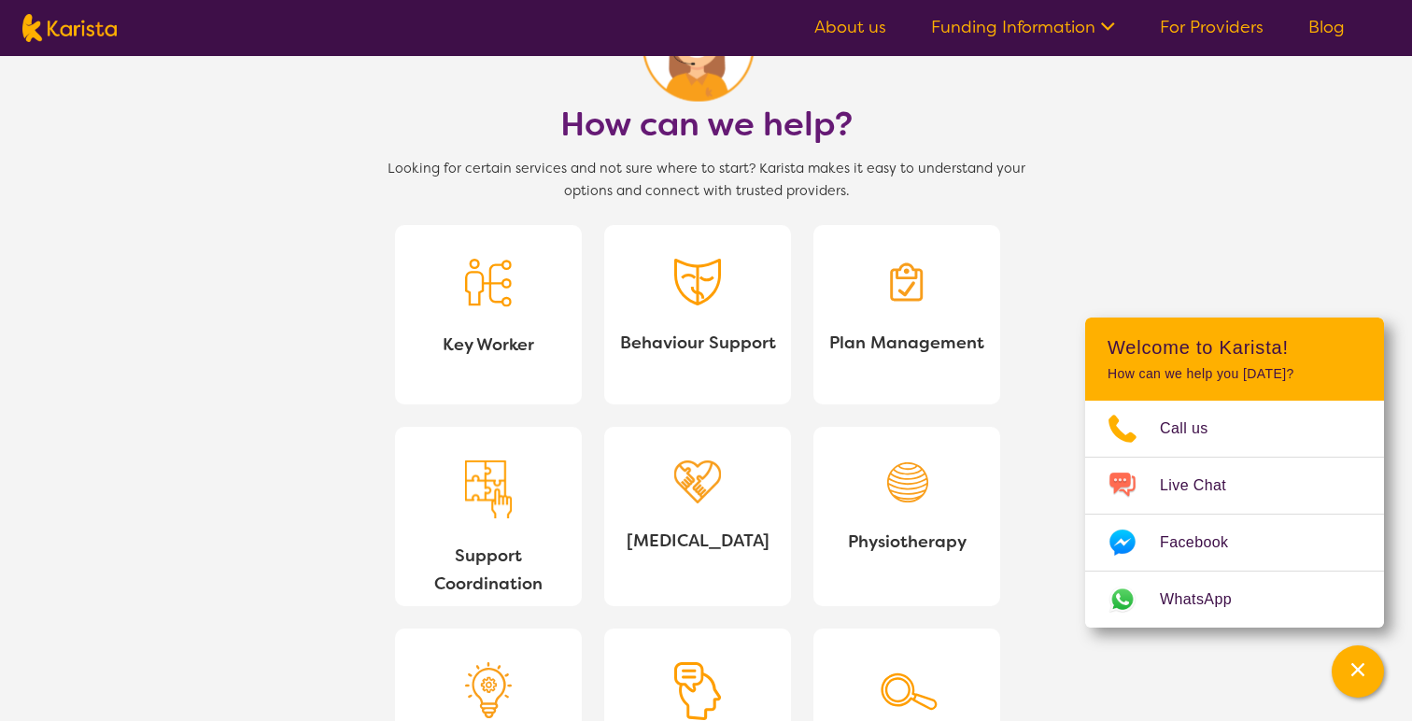
click at [729, 295] on link "Behaviour Support" at bounding box center [697, 314] width 187 height 179
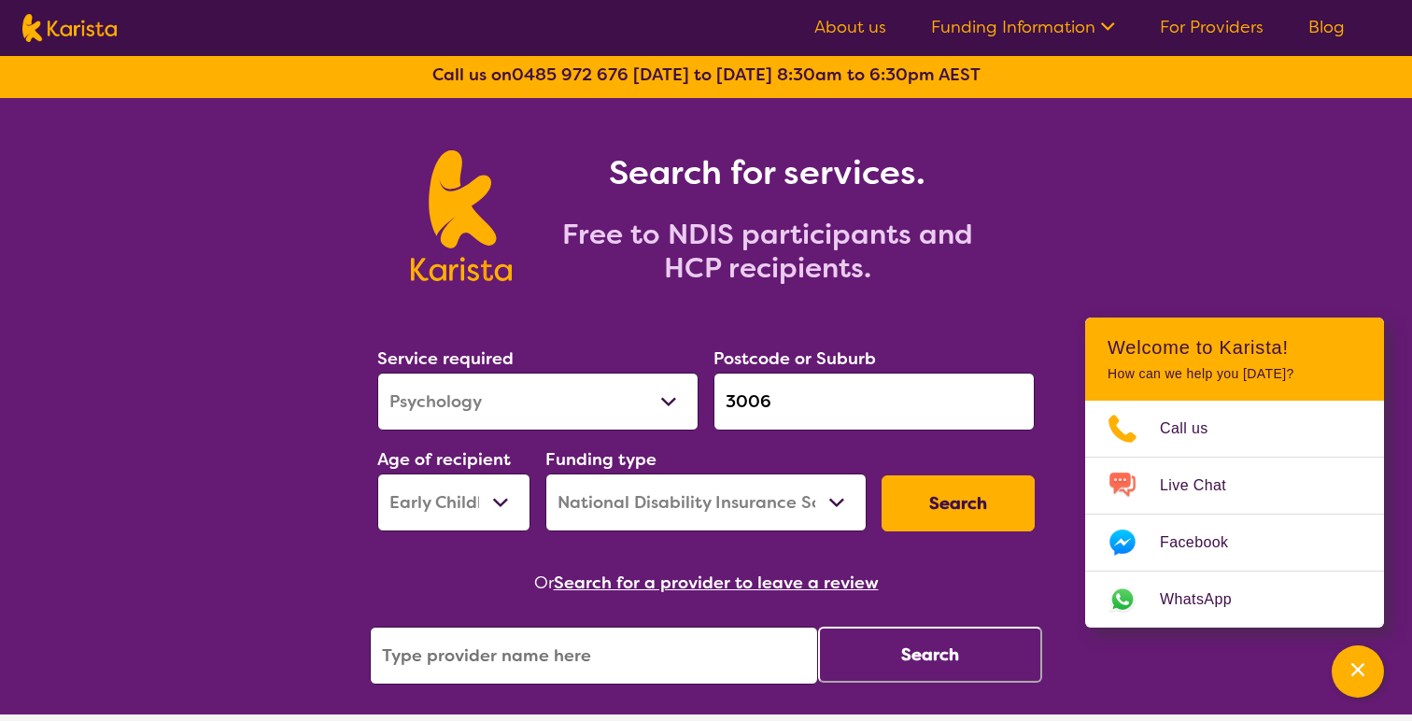
scroll to position [0, 0]
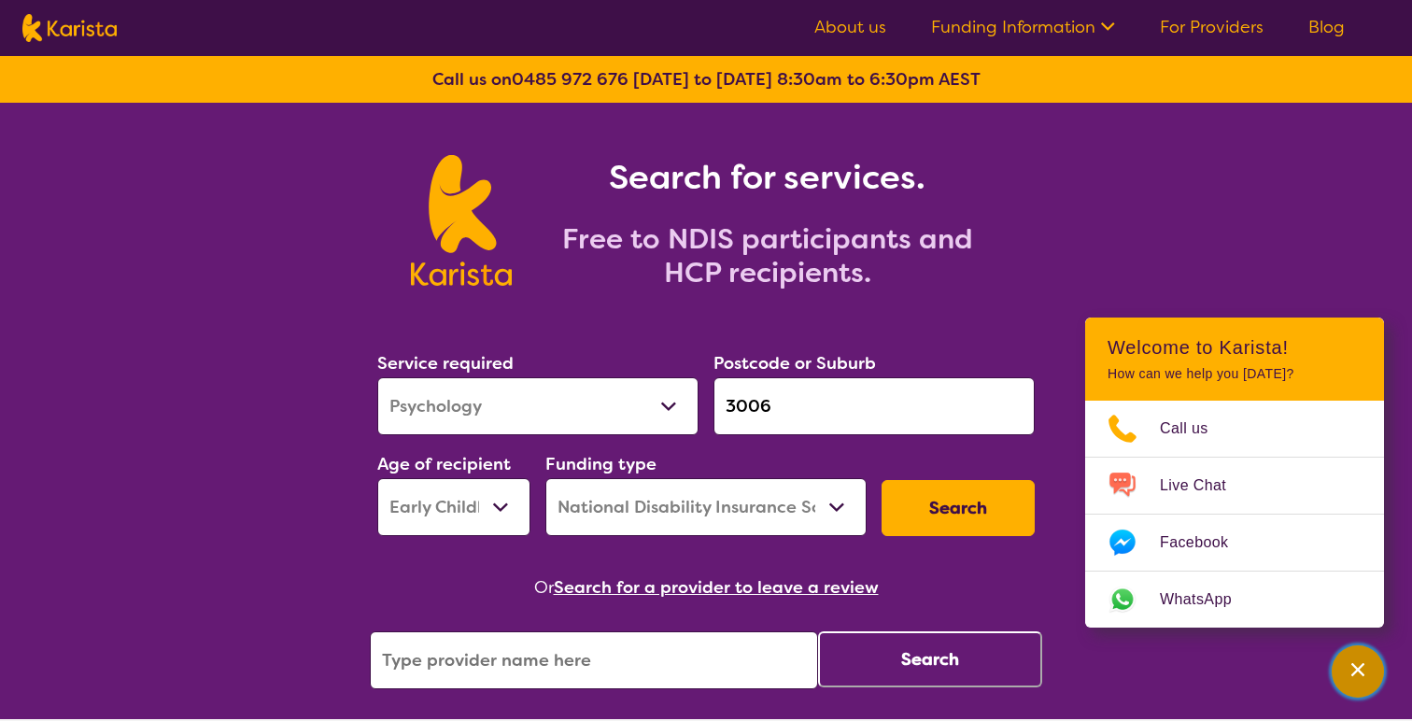
click at [1340, 675] on div "Channel Menu" at bounding box center [1358, 671] width 37 height 41
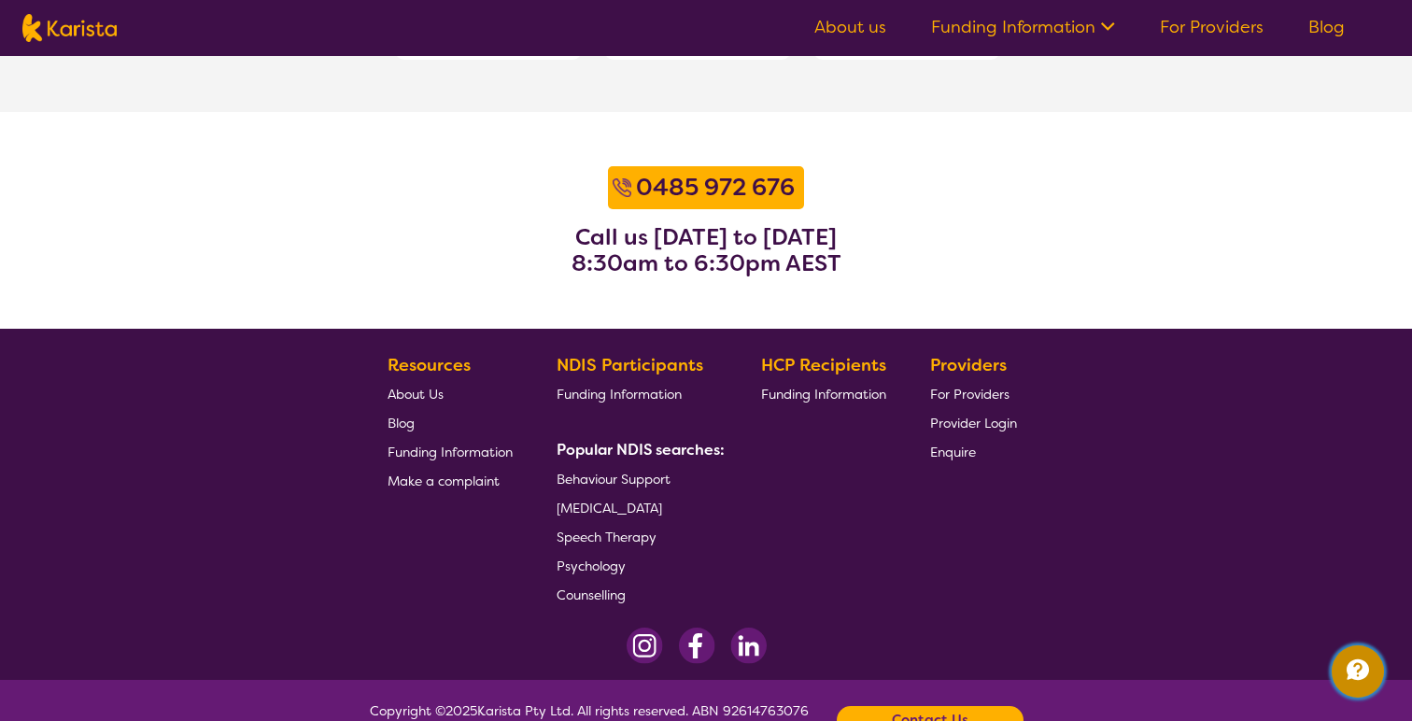
scroll to position [2501, 0]
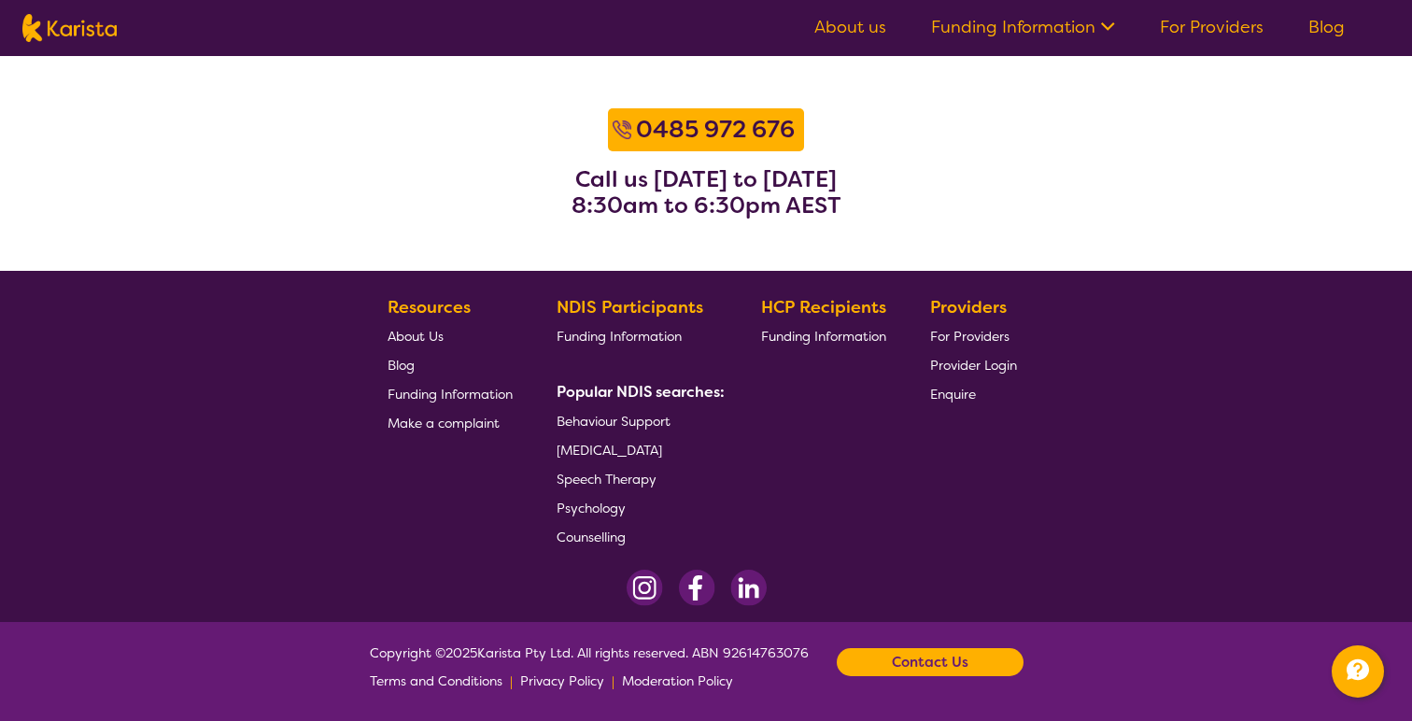
click at [1005, 36] on link "Funding Information" at bounding box center [1023, 27] width 184 height 22
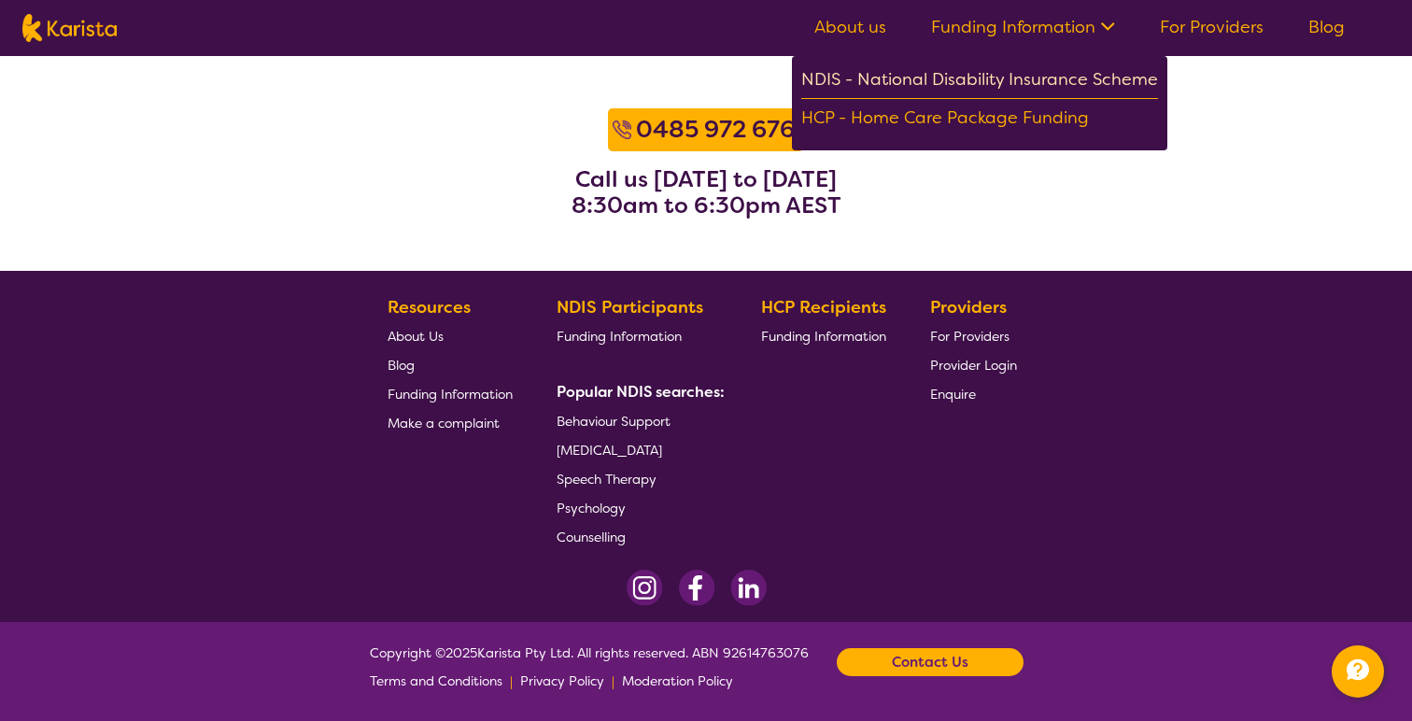
click at [1000, 80] on div "NDIS - National Disability Insurance Scheme" at bounding box center [979, 82] width 357 height 34
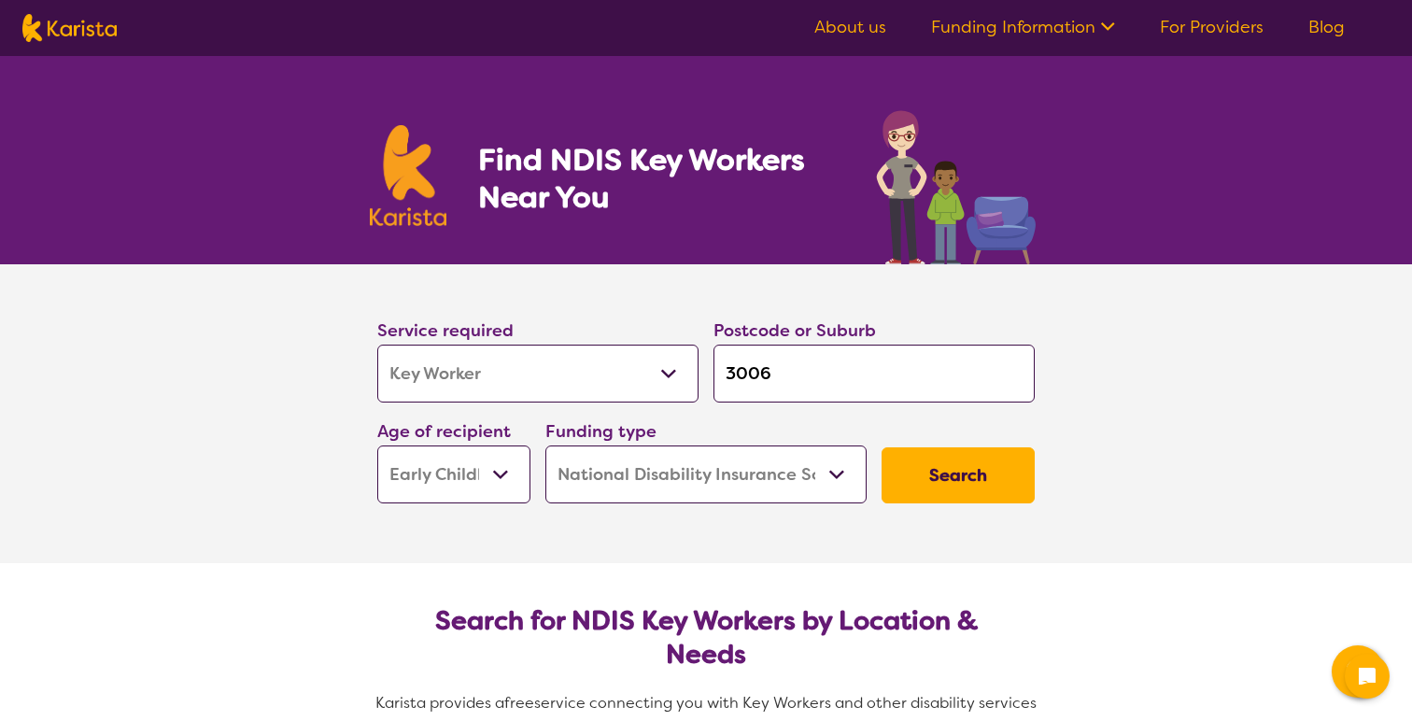
select select "Key Worker"
select select "EC"
select select "NDIS"
select select "Key Worker"
select select "EC"
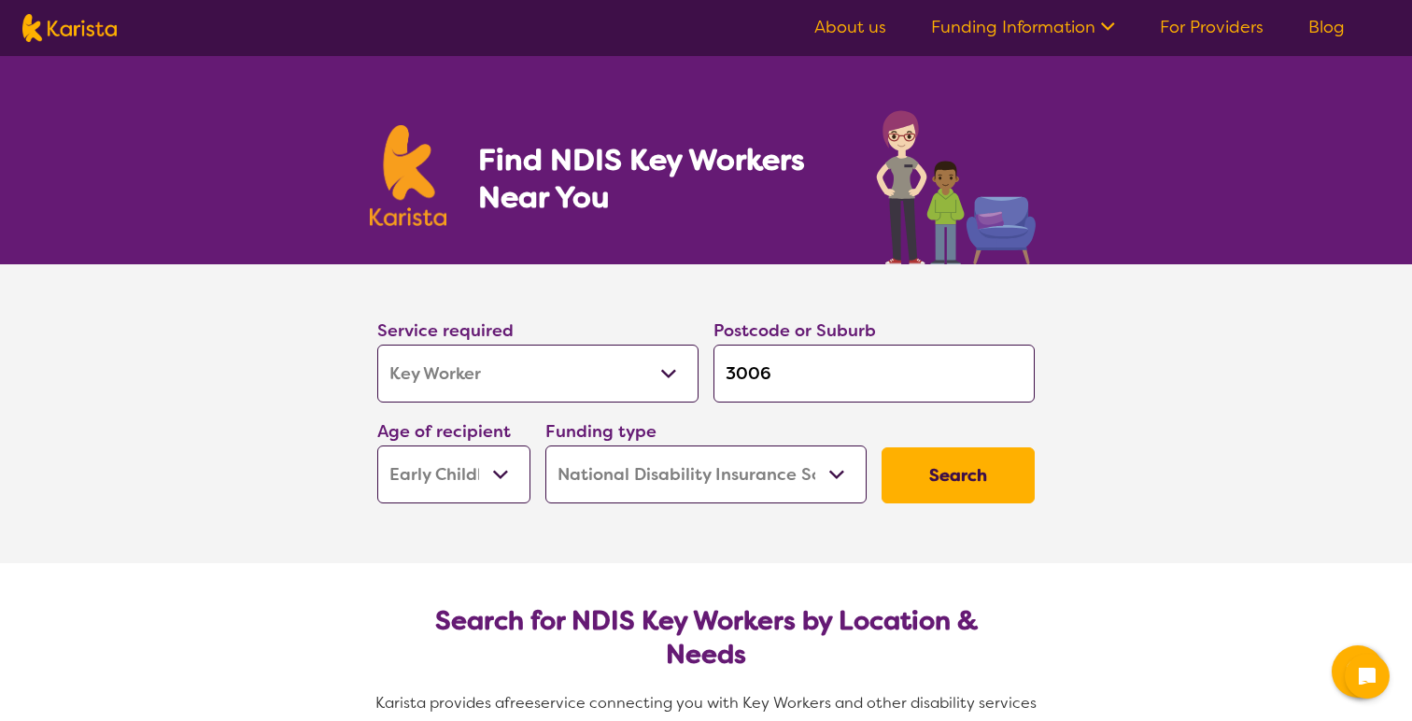
select select "NDIS"
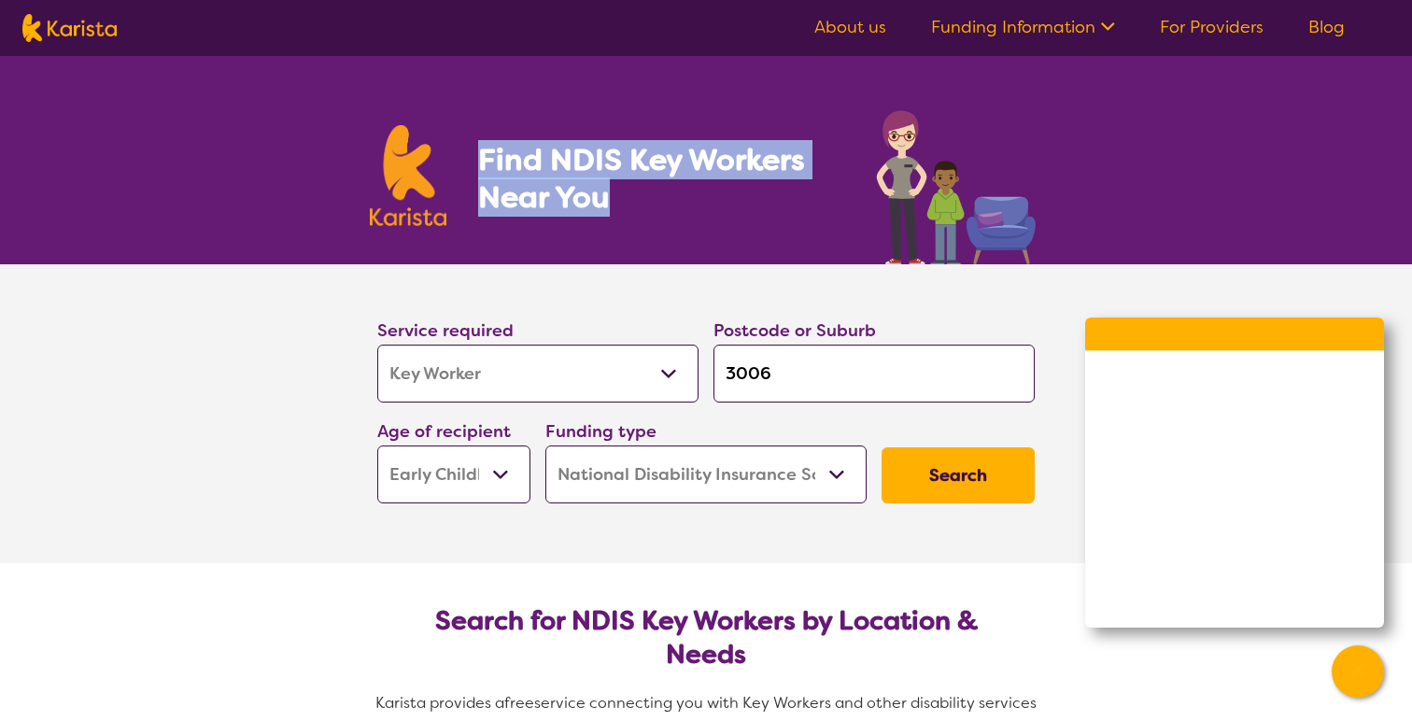
drag, startPoint x: 478, startPoint y: 156, endPoint x: 616, endPoint y: 206, distance: 146.0
click at [616, 206] on h1 "Find NDIS Key Workers Near You" at bounding box center [659, 178] width 362 height 75
copy h1 "Find NDIS Key Workers Near You"
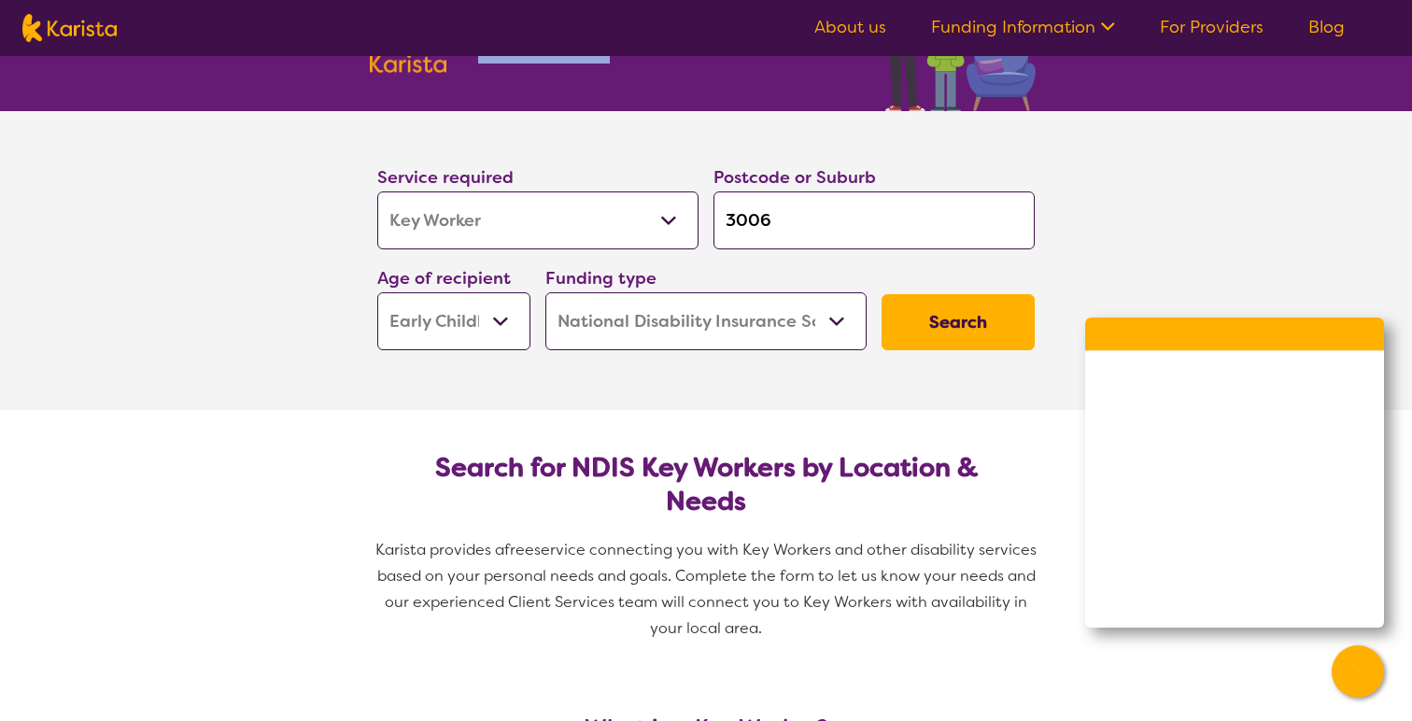
scroll to position [204, 0]
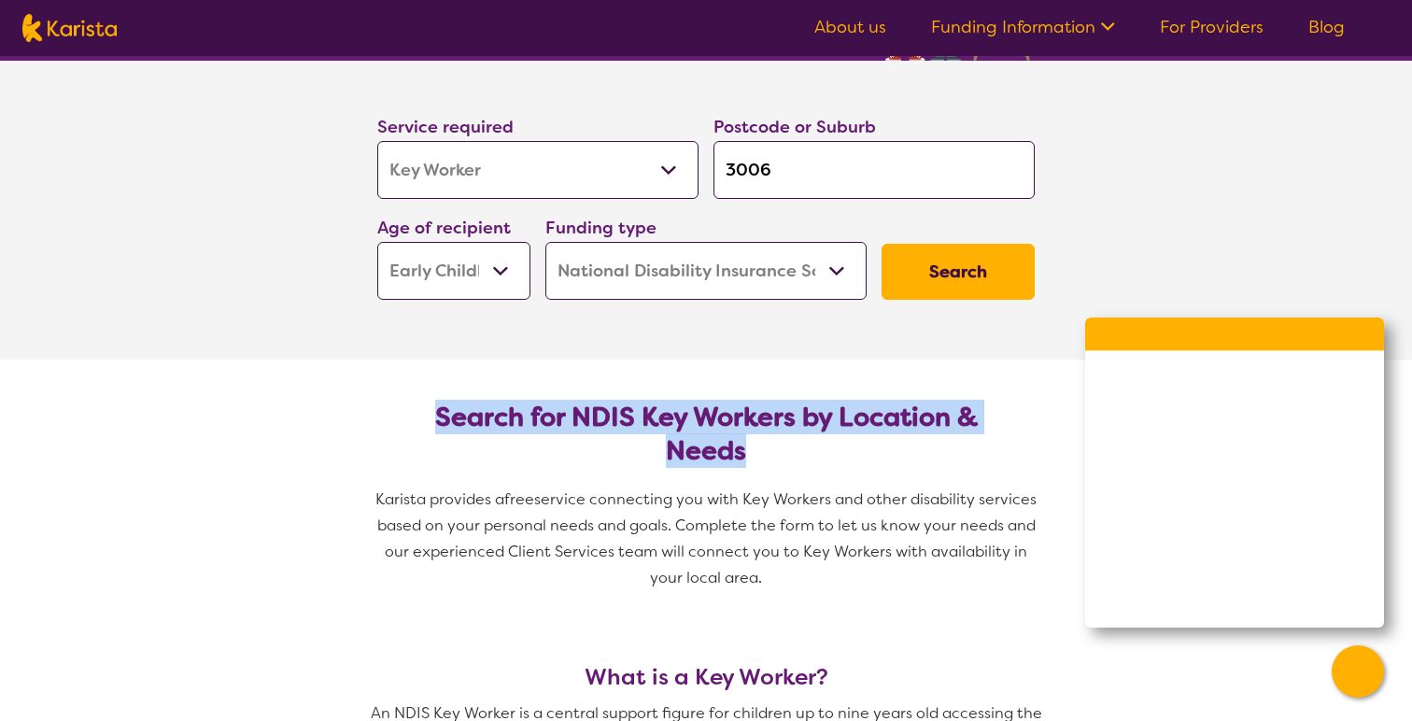
drag, startPoint x: 433, startPoint y: 415, endPoint x: 844, endPoint y: 447, distance: 411.3
click at [844, 447] on h2 "Search for NDIS Key Workers by Location & Needs" at bounding box center [706, 434] width 628 height 67
copy h2 "Search for NDIS Key Workers by Location & Needs"
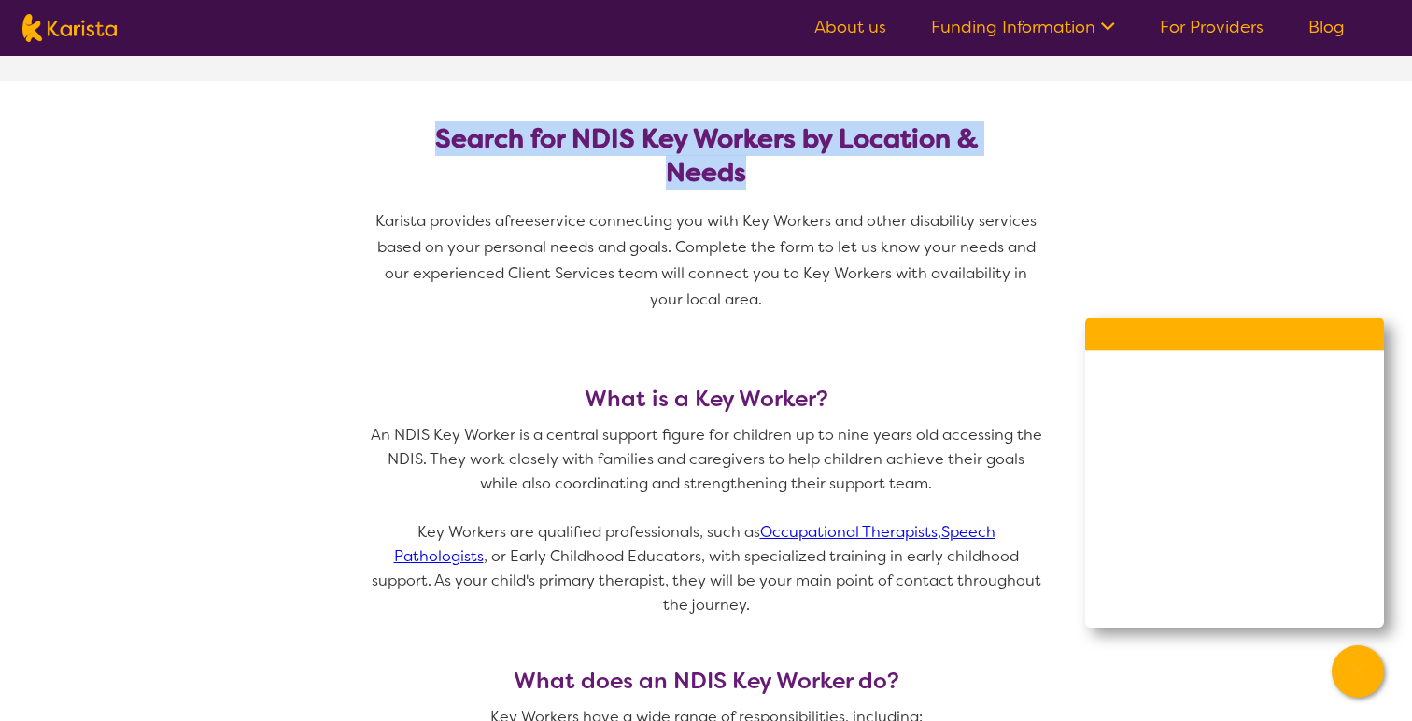
scroll to position [477, 0]
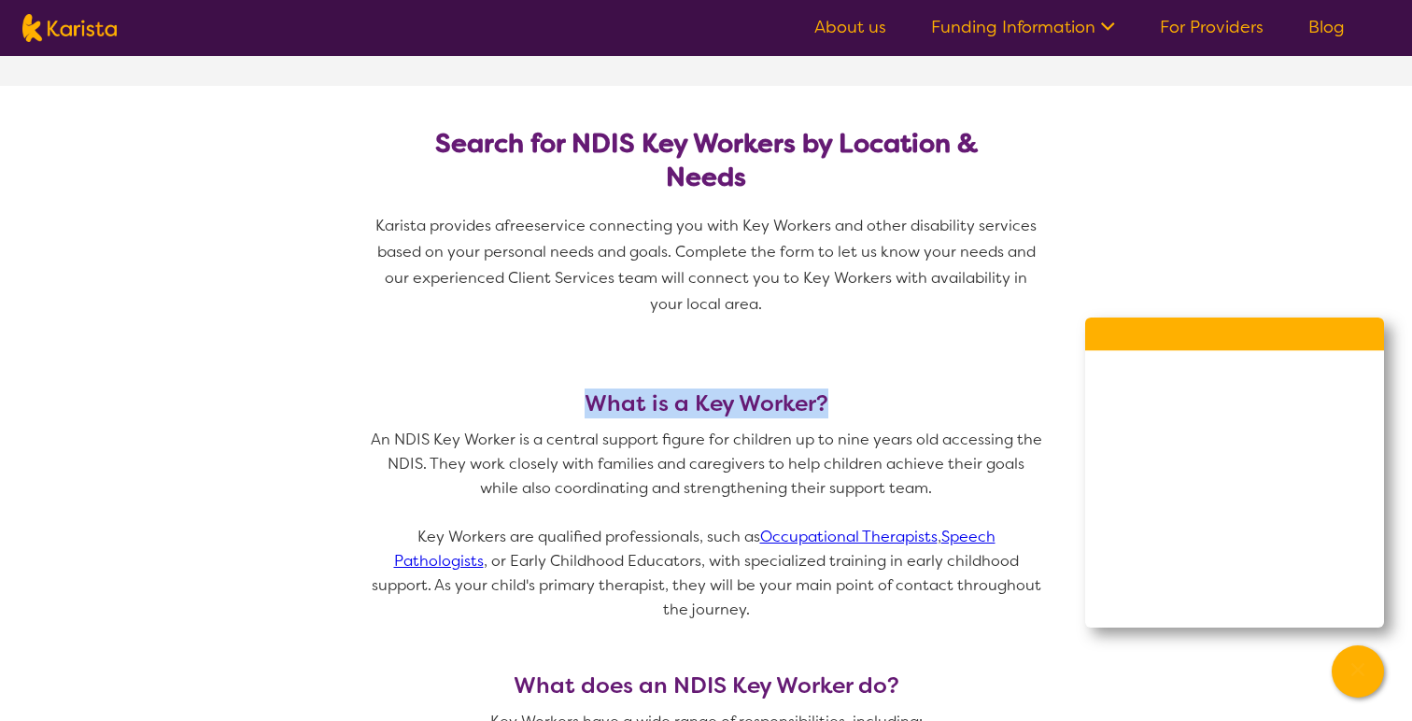
drag, startPoint x: 579, startPoint y: 404, endPoint x: 897, endPoint y: 408, distance: 317.6
click at [897, 408] on h3 "What is a Key Worker?" at bounding box center [706, 403] width 673 height 26
copy h3 "What is a Key Worker?"
click at [826, 570] on p "Key Workers are qualified professionals, such as Occupational Therapists , Spee…" at bounding box center [706, 573] width 673 height 97
click at [769, 539] on link "Occupational Therapists" at bounding box center [848, 537] width 177 height 20
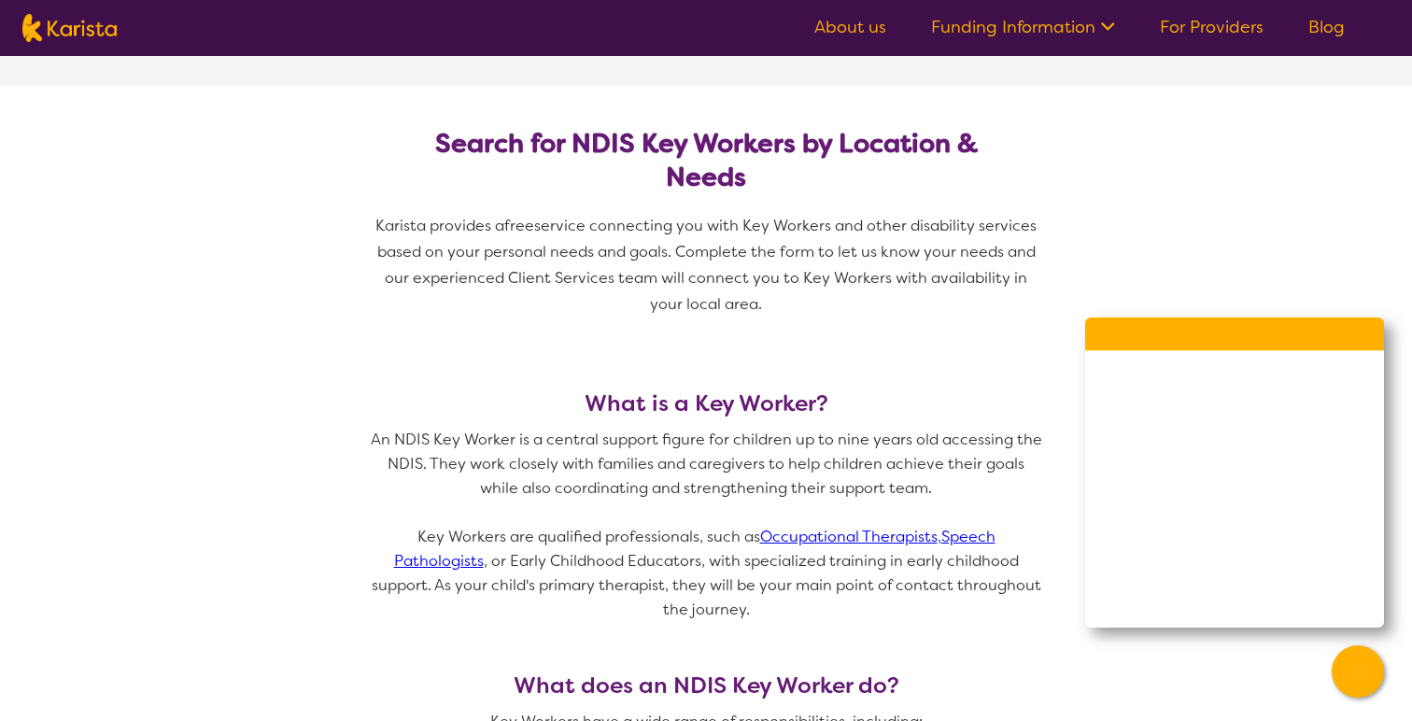
drag, startPoint x: 761, startPoint y: 514, endPoint x: 774, endPoint y: 570, distance: 57.6
click at [984, 530] on span "An NDIS Key Worker is a central support figure for children up to nine years ol…" at bounding box center [706, 525] width 673 height 194
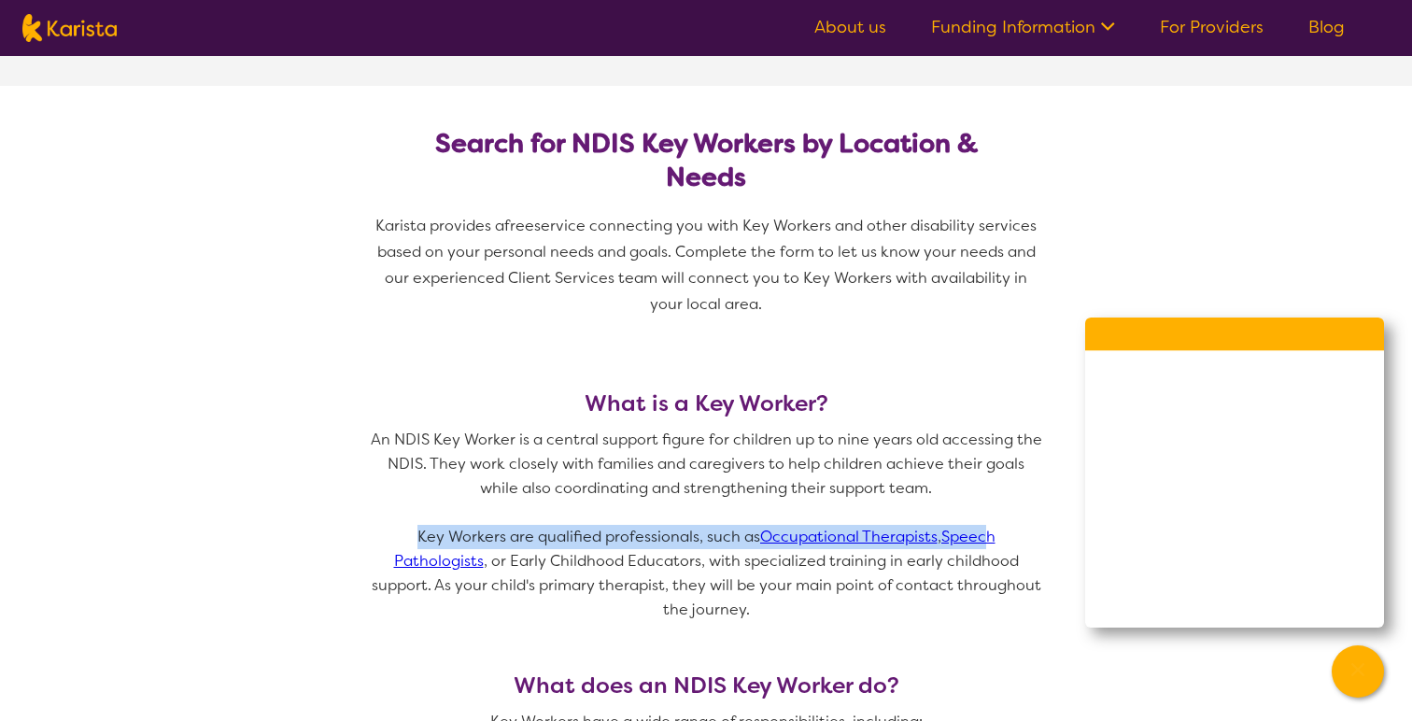
click at [765, 508] on p at bounding box center [706, 513] width 673 height 24
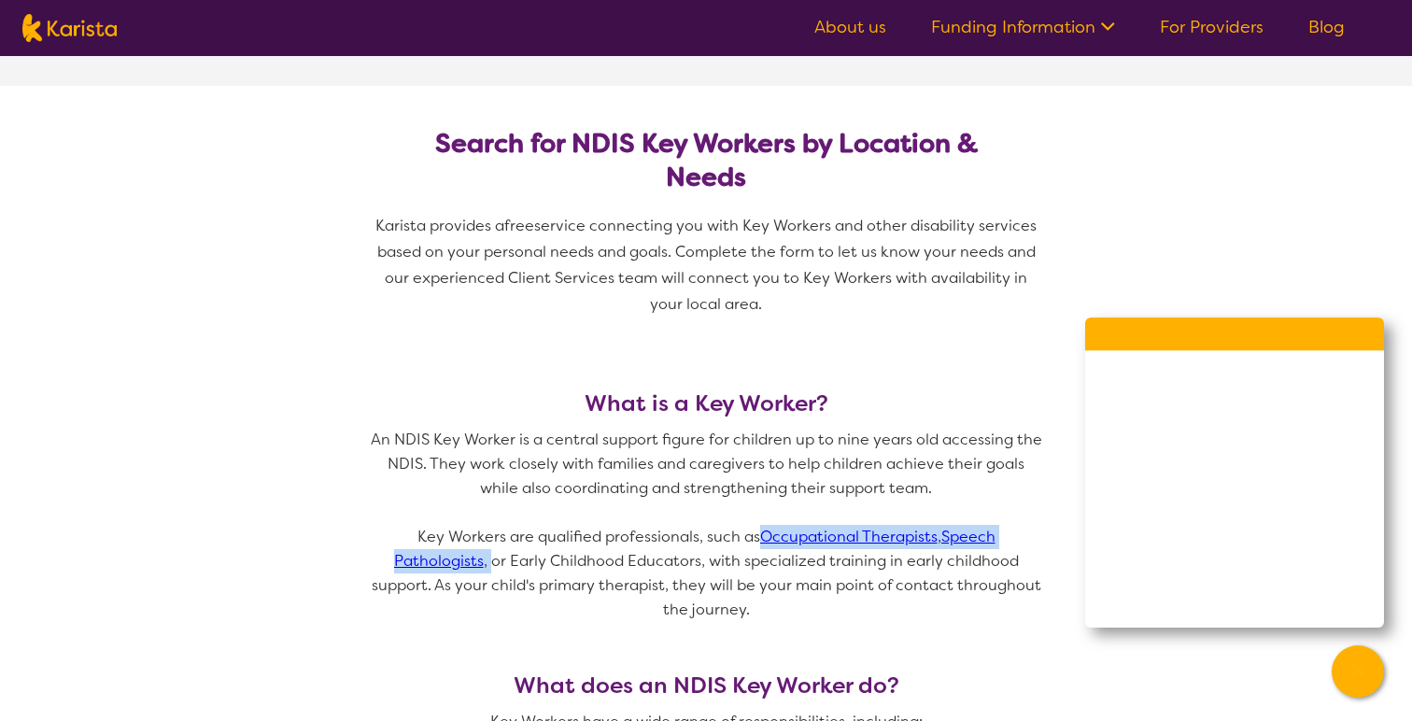
drag, startPoint x: 492, startPoint y: 569, endPoint x: 759, endPoint y: 534, distance: 269.4
click at [759, 534] on p "Key Workers are qualified professionals, such as Occupational Therapists , Spee…" at bounding box center [706, 573] width 673 height 97
copy p "Occupational Therapists , Speech Pathologists ,"
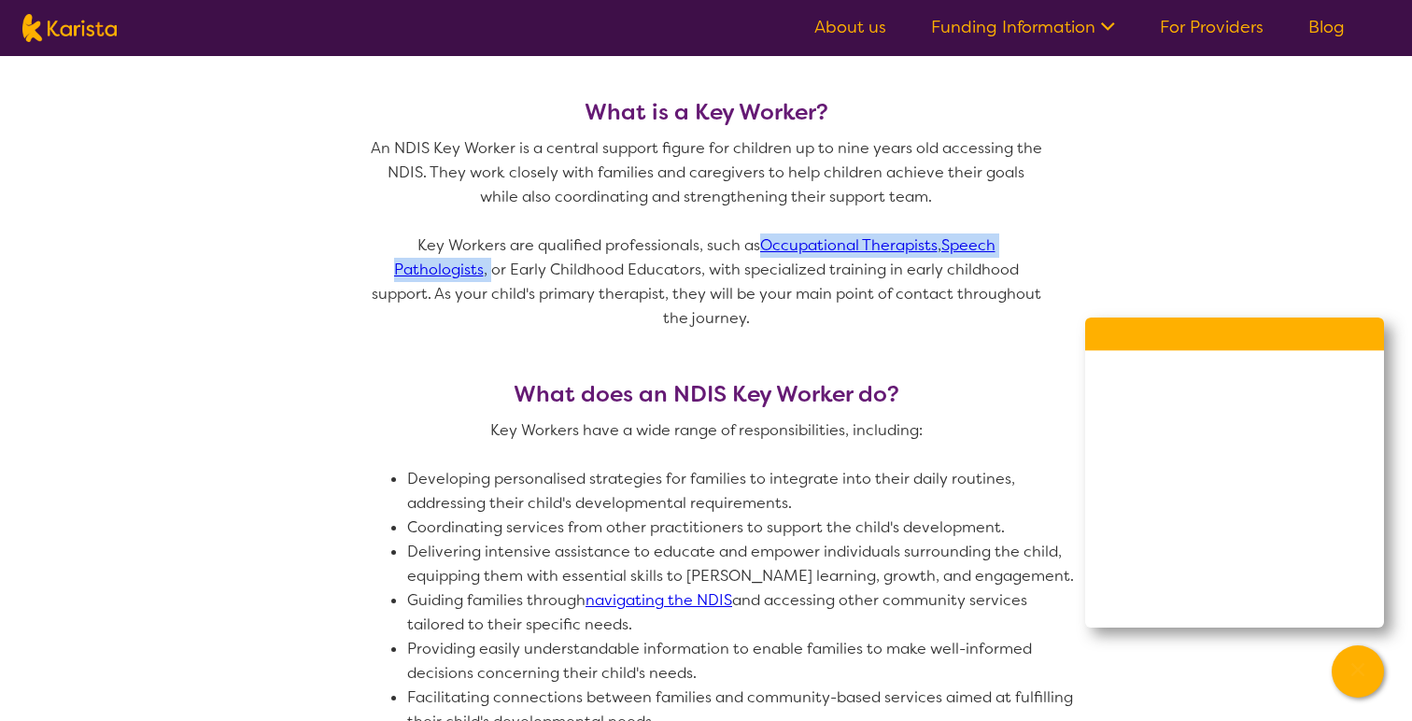
scroll to position [811, 0]
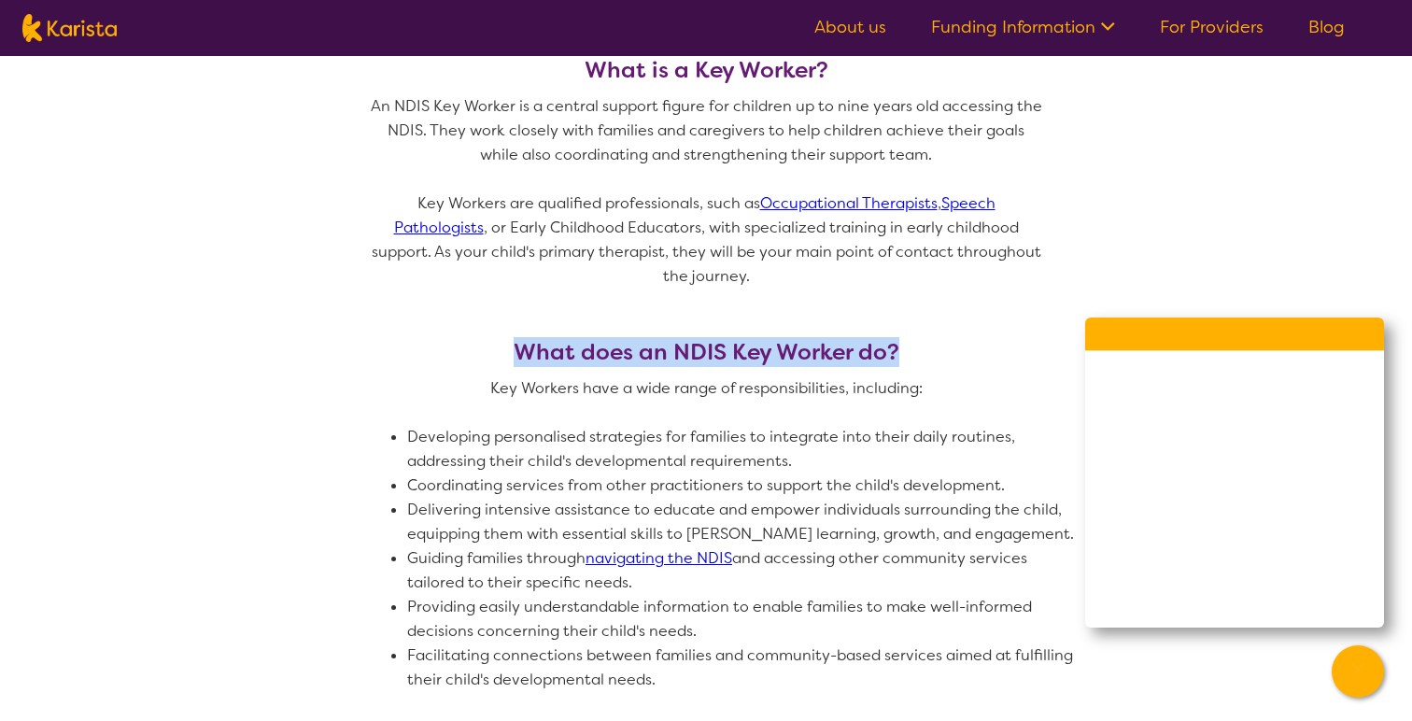
drag, startPoint x: 516, startPoint y: 352, endPoint x: 931, endPoint y: 356, distance: 415.7
click at [931, 356] on h3 "What does an NDIS Key Worker do?" at bounding box center [706, 352] width 673 height 26
copy h3 "What does an NDIS Key Worker do?"
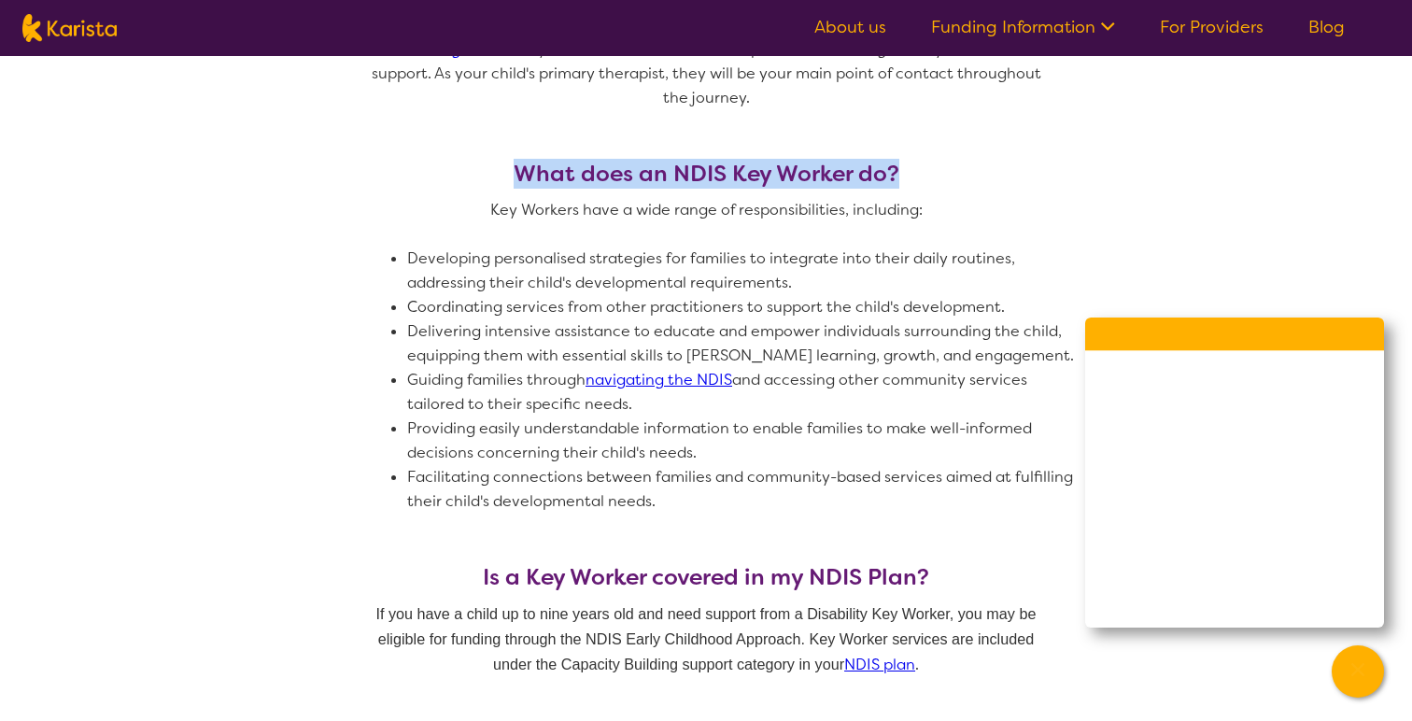
scroll to position [982, 0]
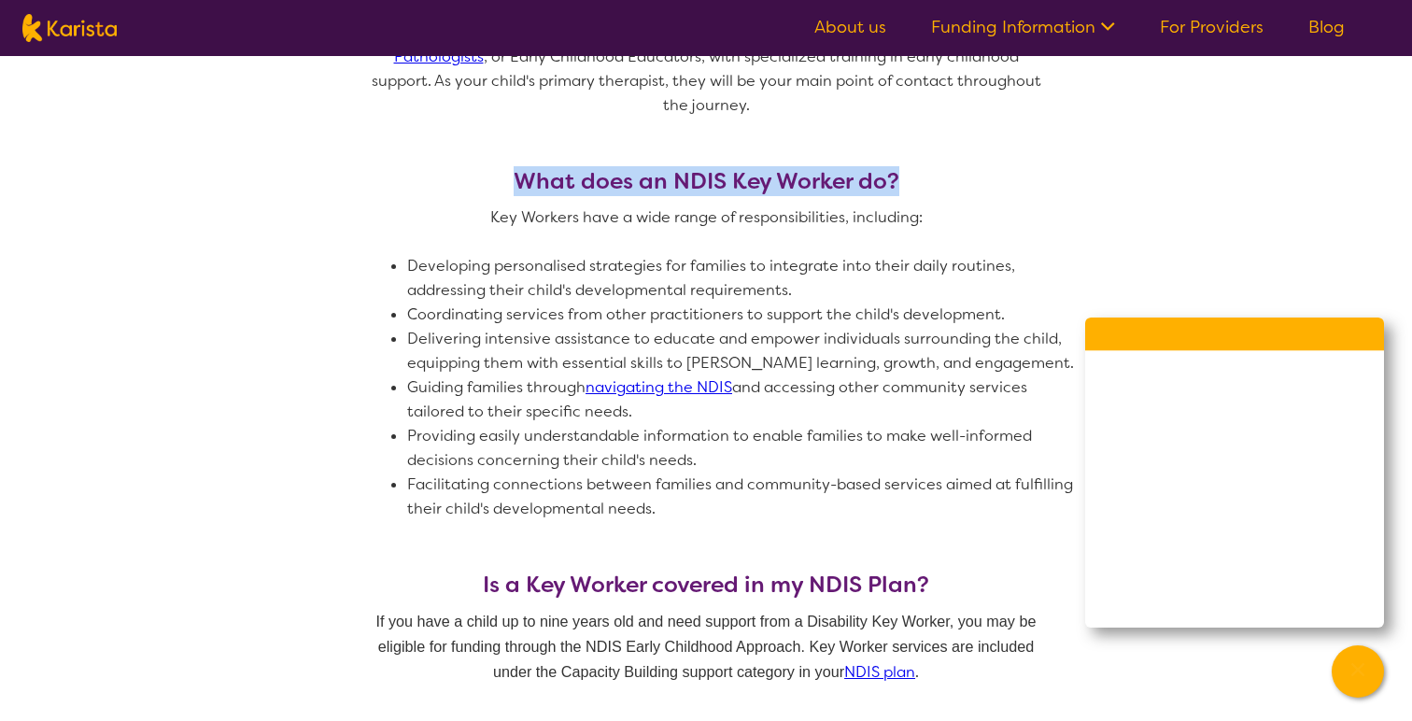
drag, startPoint x: 751, startPoint y: 410, endPoint x: 603, endPoint y: 385, distance: 150.7
click at [603, 385] on li "Guiding families through navigating the NDIS and accessing other community serv…" at bounding box center [743, 400] width 673 height 49
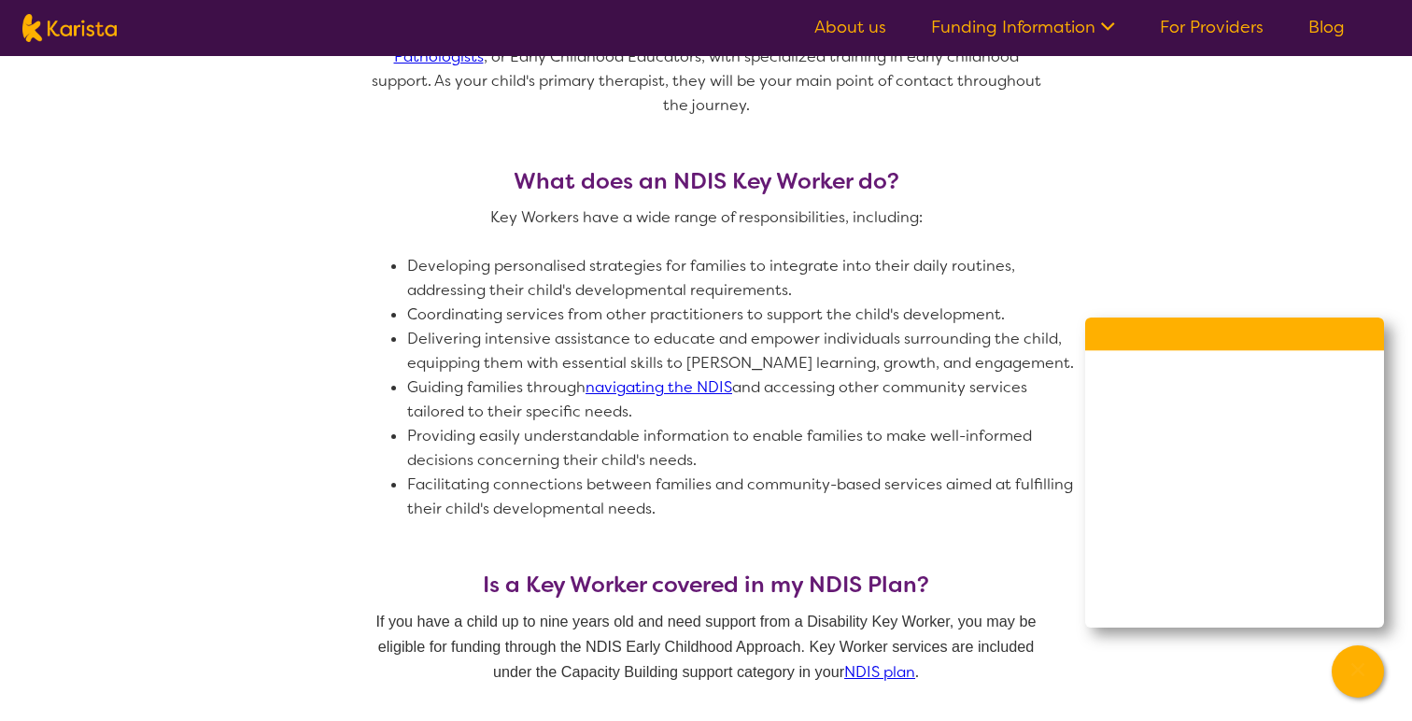
click at [628, 403] on li "Guiding families through navigating the NDIS and accessing other community serv…" at bounding box center [743, 400] width 673 height 49
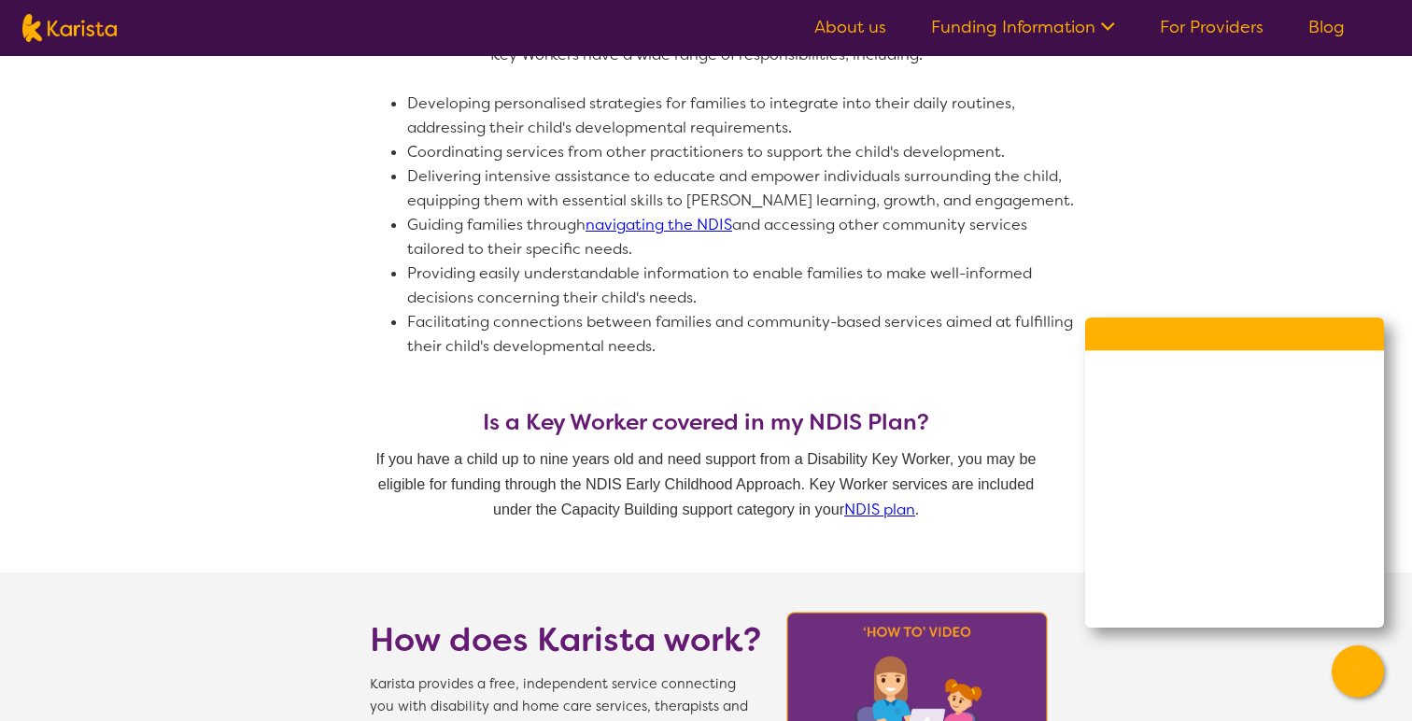
scroll to position [1226, 0]
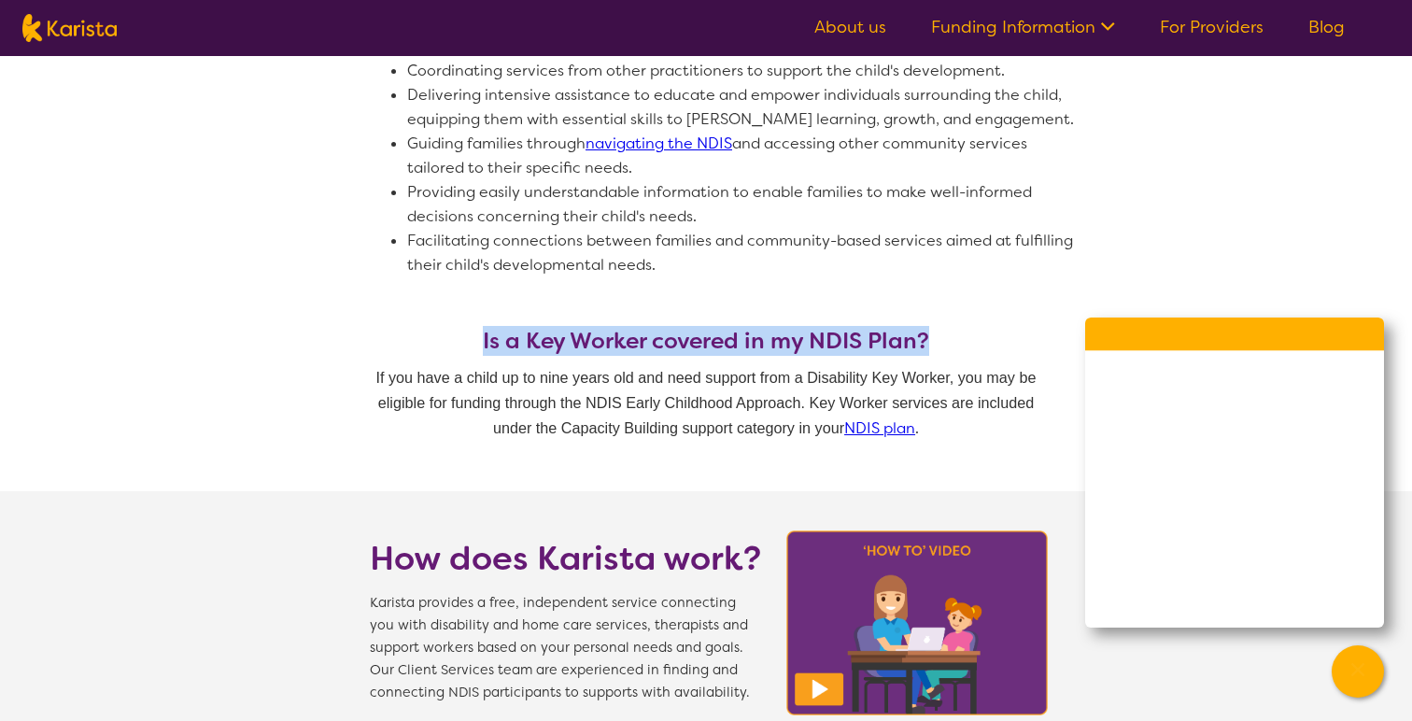
drag, startPoint x: 934, startPoint y: 342, endPoint x: 449, endPoint y: 336, distance: 484.8
click at [449, 336] on h3 "Is a Key Worker covered in my NDIS Plan?" at bounding box center [706, 341] width 673 height 26
copy h3 "Is a Key Worker covered in my NDIS Plan?"
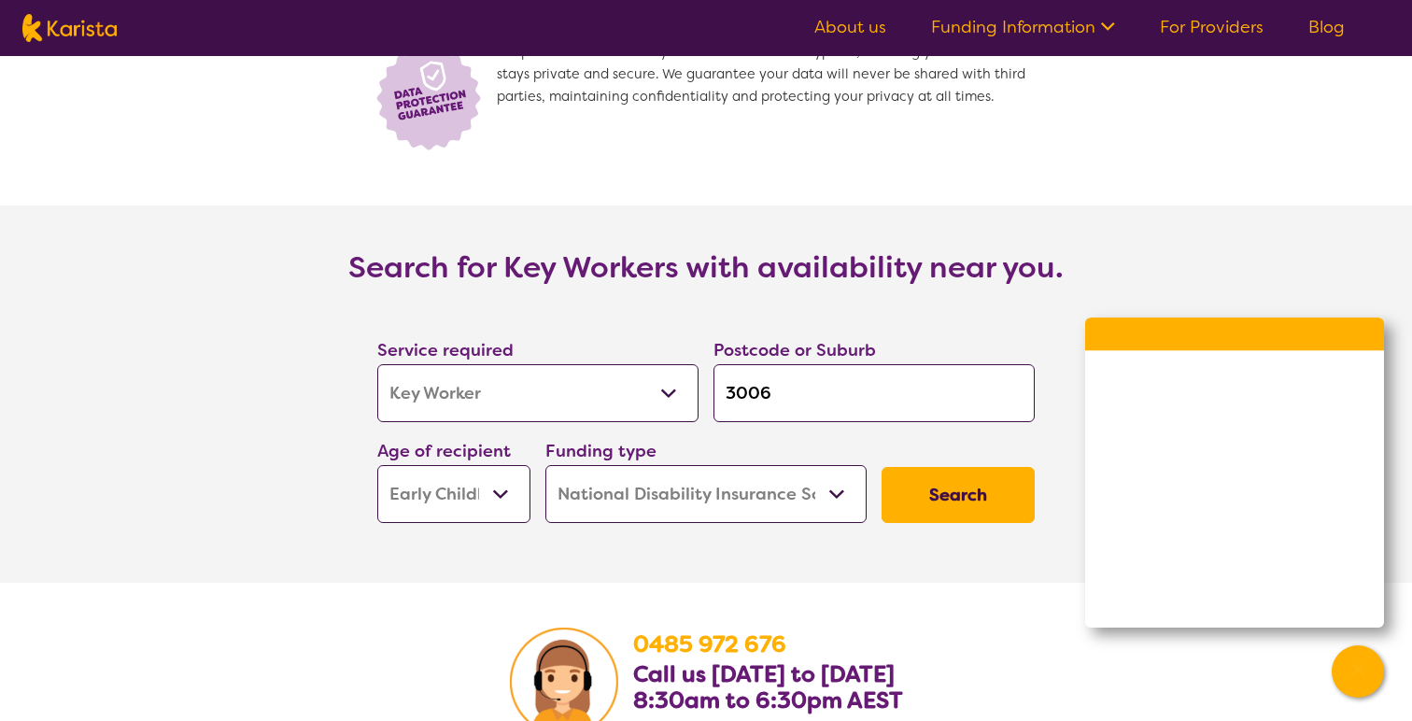
scroll to position [2441, 0]
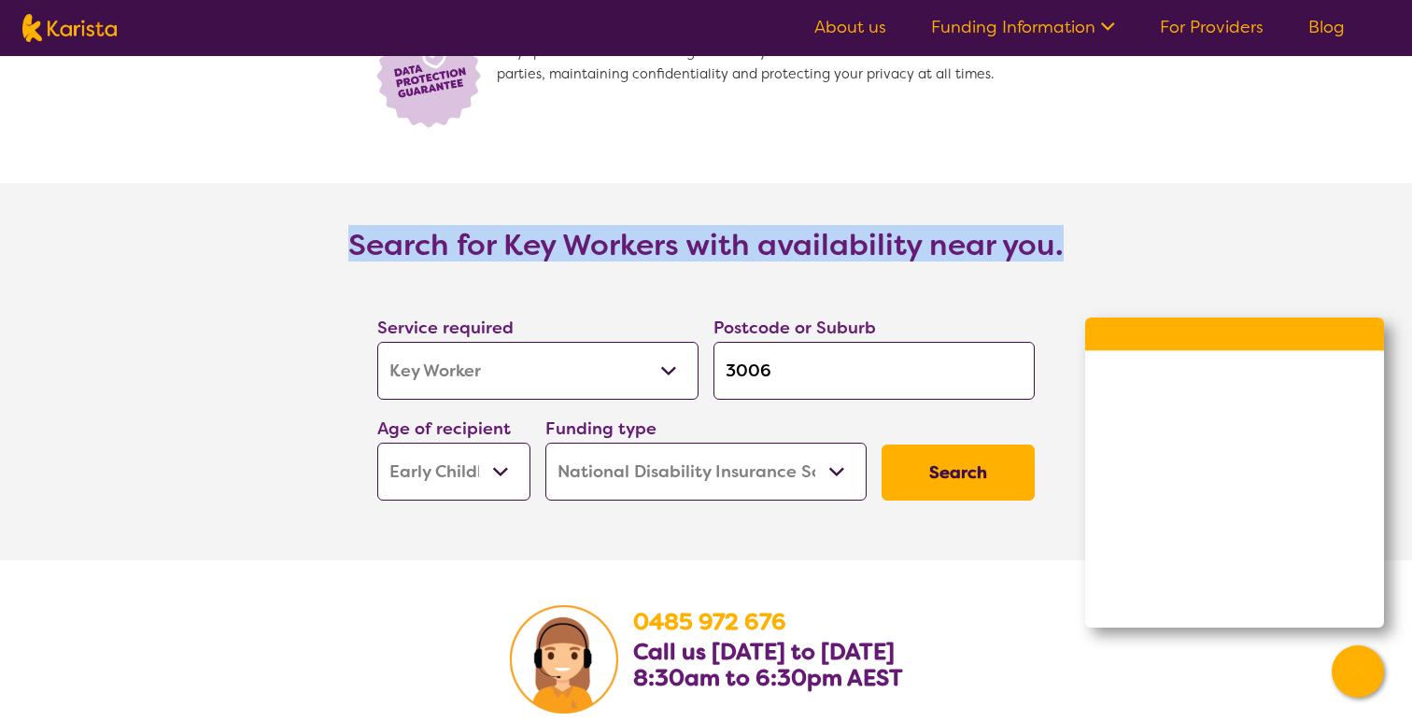
drag, startPoint x: 347, startPoint y: 233, endPoint x: 1269, endPoint y: 231, distance: 921.0
click at [1269, 231] on section "Search for Key Workers with availability near you. Service required Allied Heal…" at bounding box center [706, 371] width 1412 height 377
copy h3 "Search for Key Workers with availability near you."
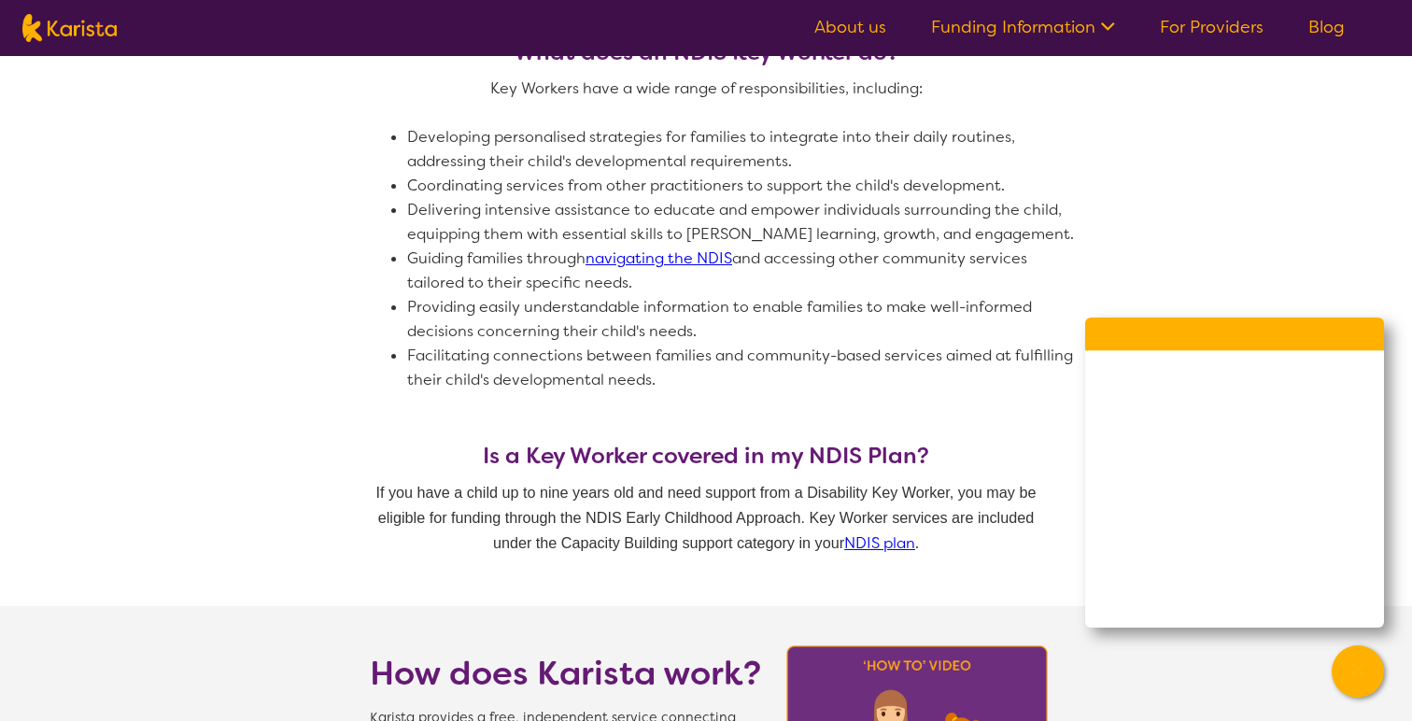
scroll to position [998, 0]
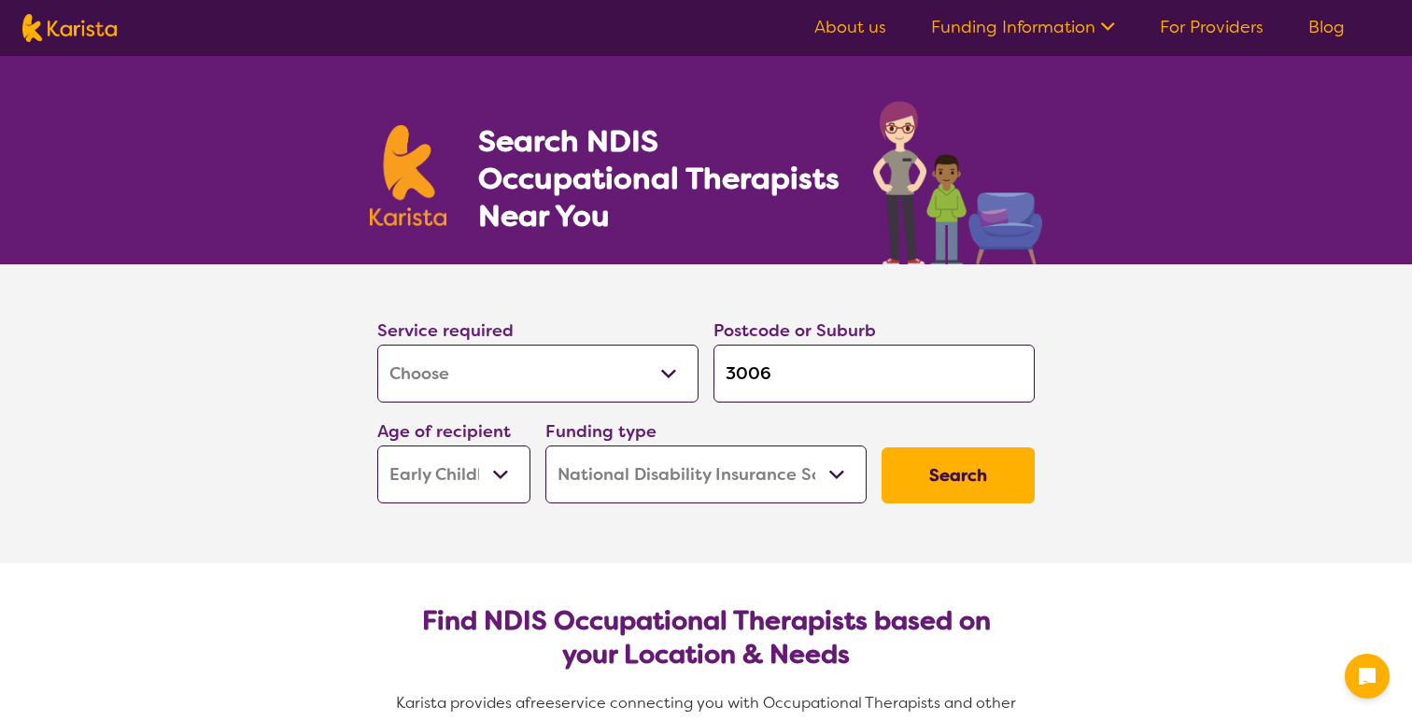
select select "[MEDICAL_DATA]"
select select "EC"
select select "NDIS"
select select "[MEDICAL_DATA]"
select select "EC"
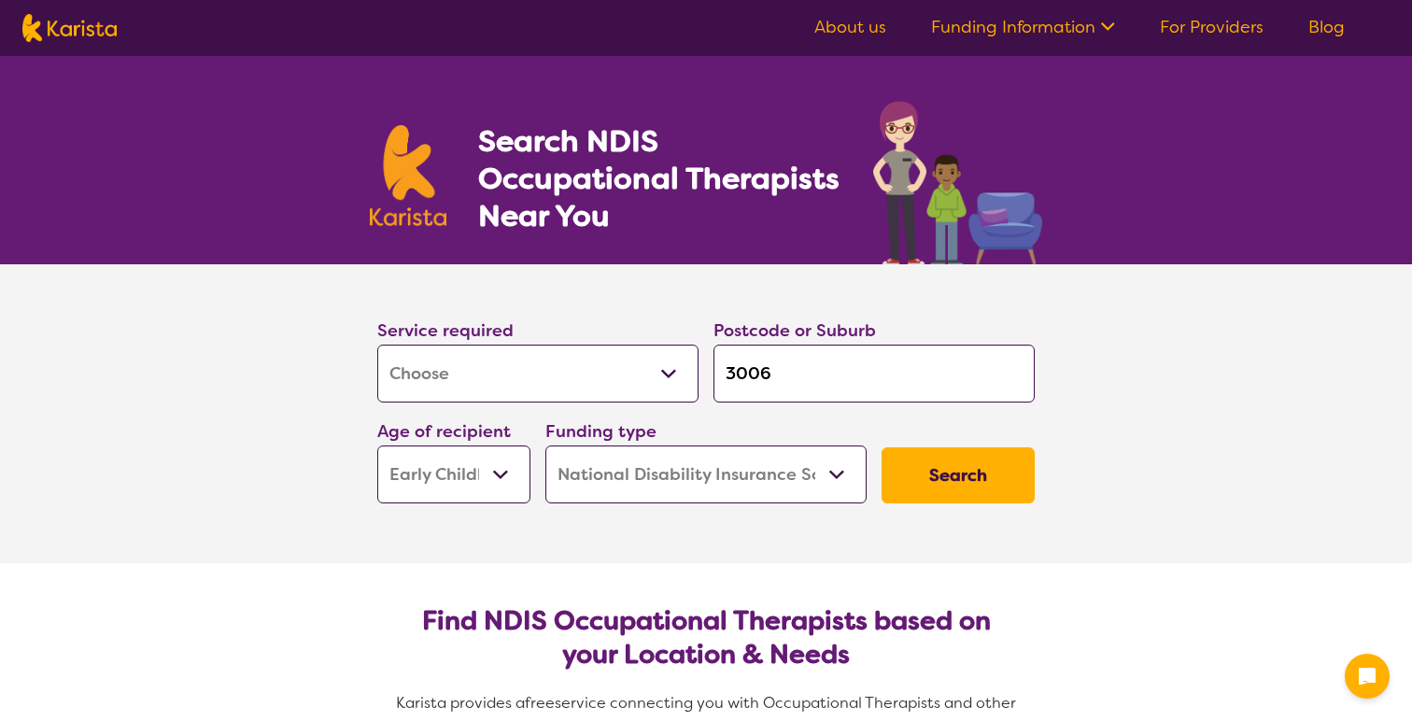
select select "NDIS"
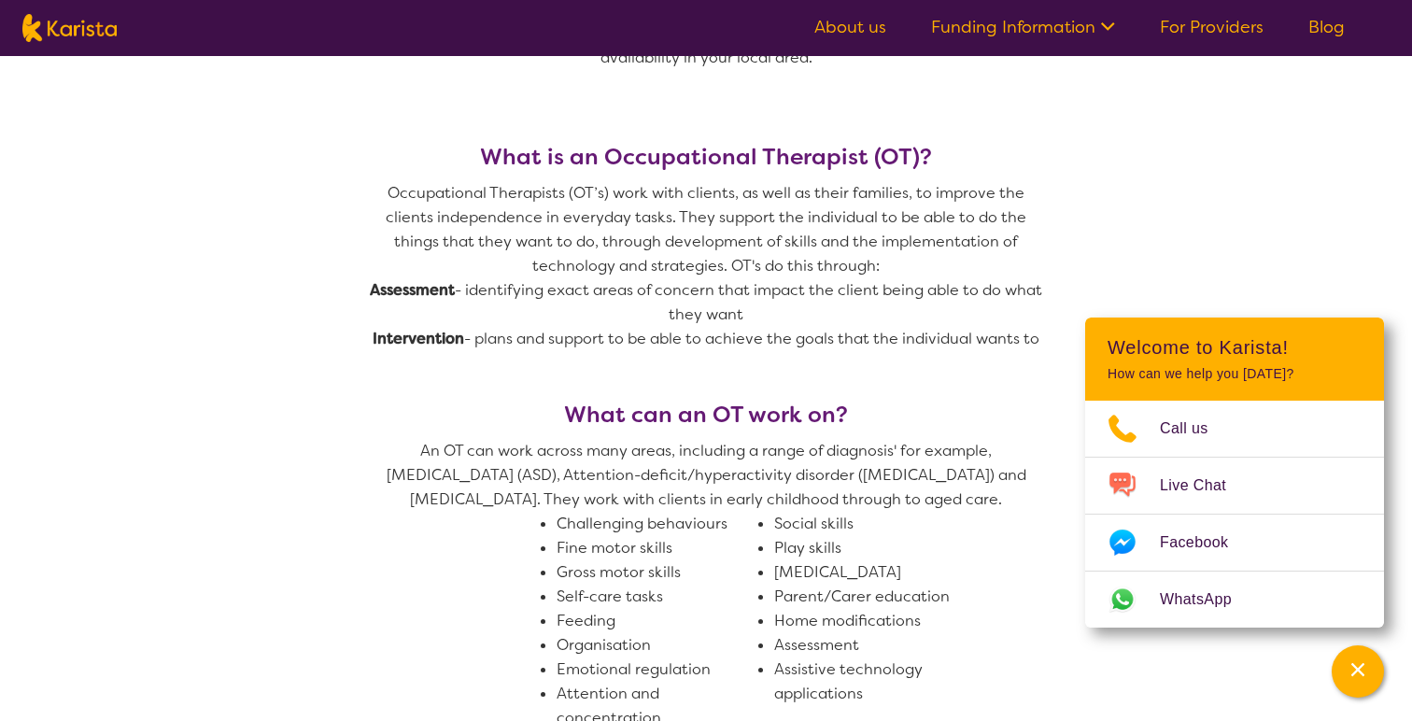
scroll to position [785, 0]
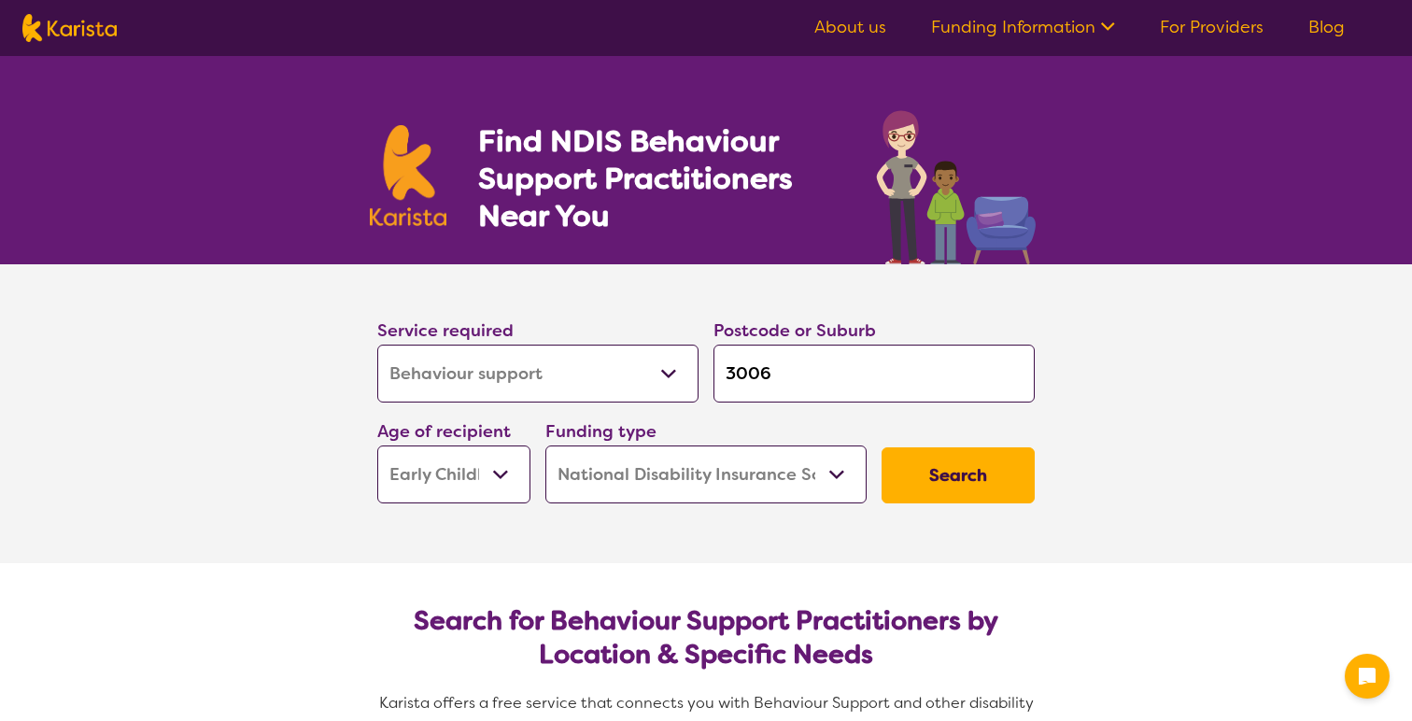
select select "Behaviour support"
select select "EC"
select select "NDIS"
select select "Behaviour support"
select select "EC"
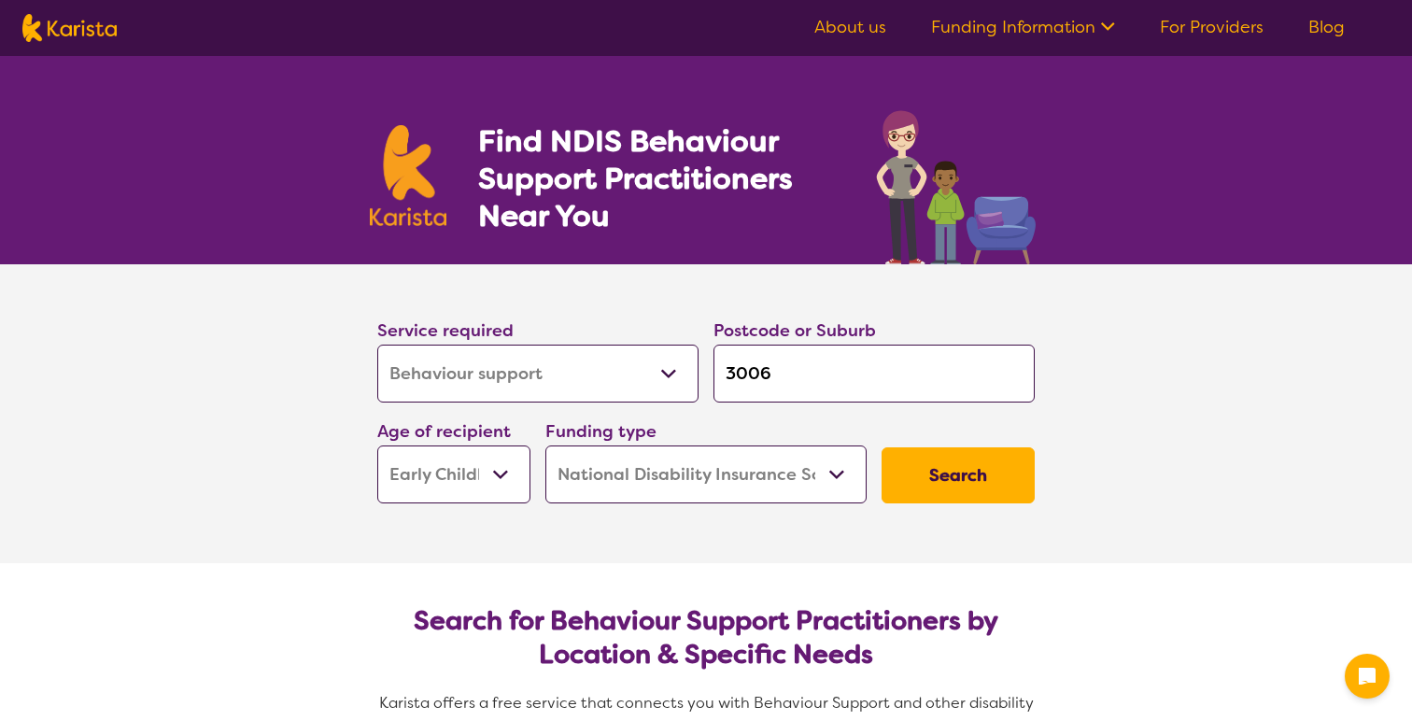
select select "NDIS"
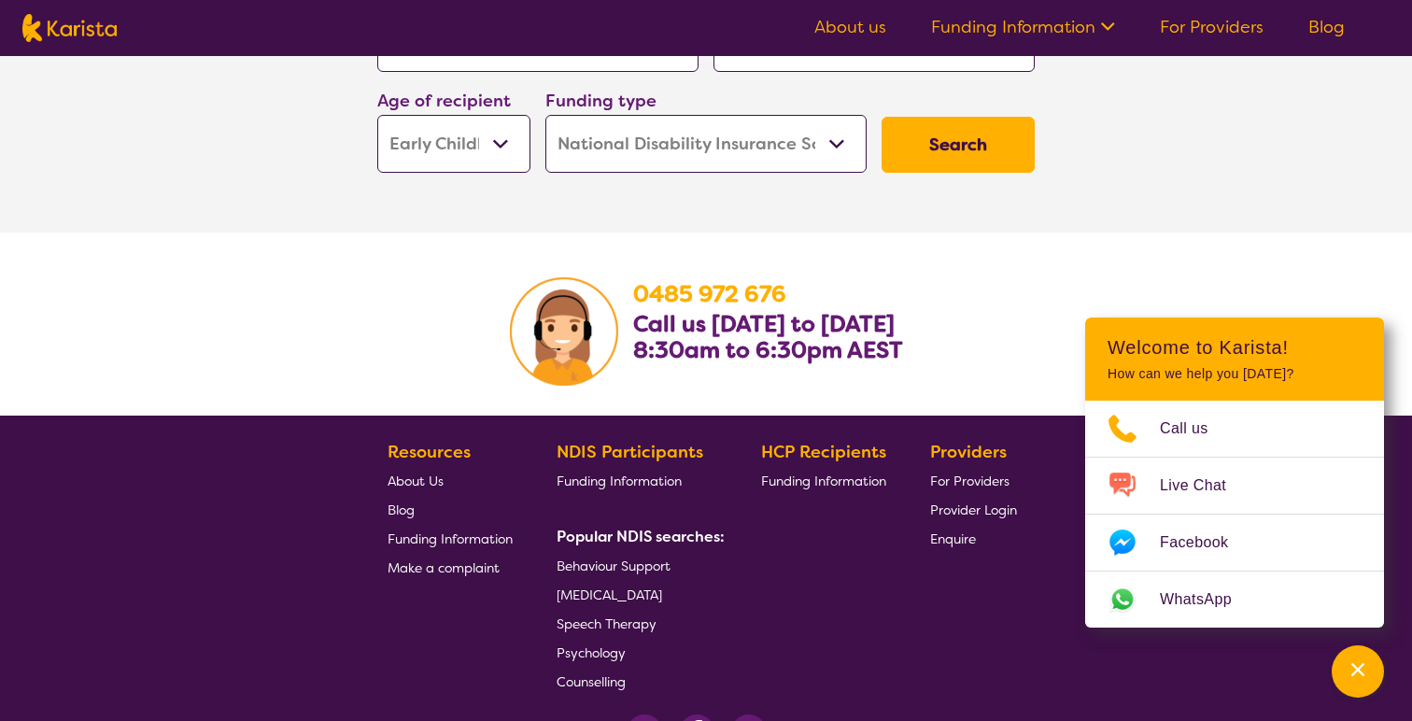
scroll to position [3156, 0]
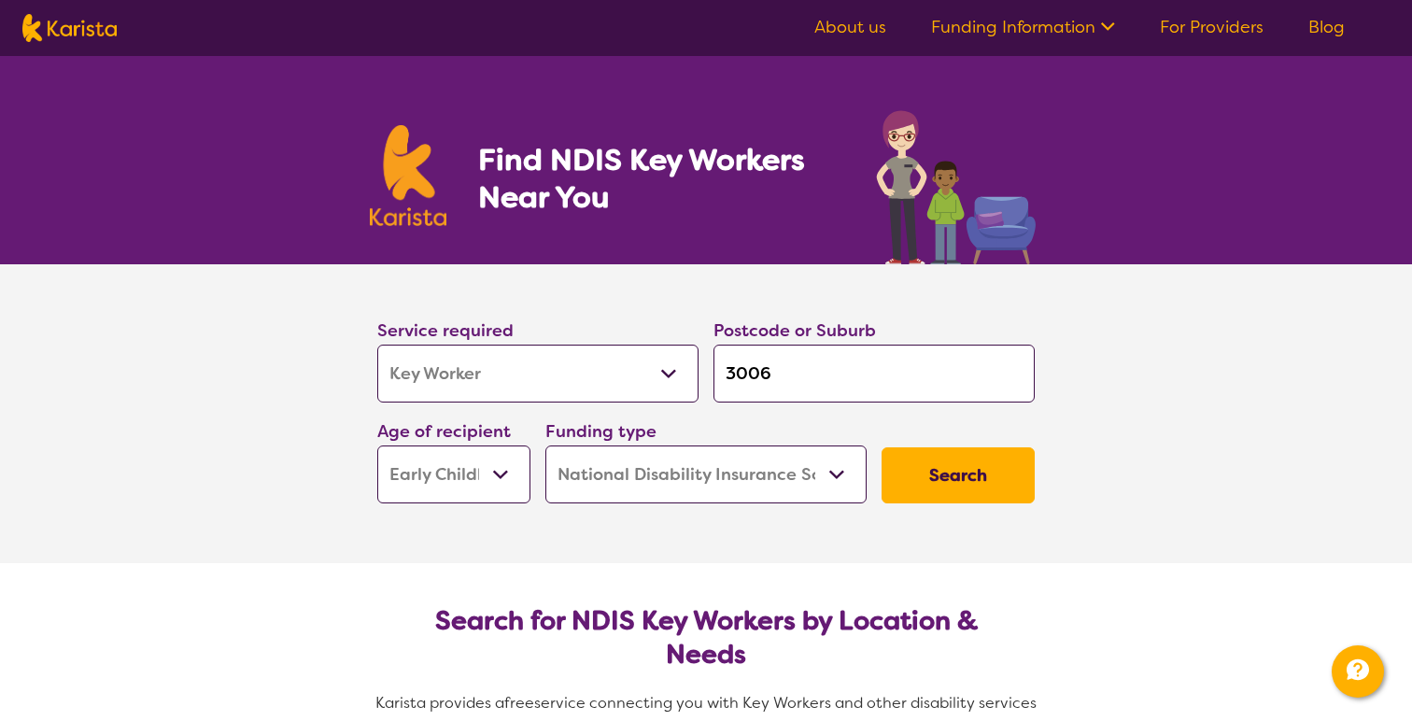
select select "Key Worker"
select select "EC"
select select "NDIS"
select select "Key Worker"
select select "EC"
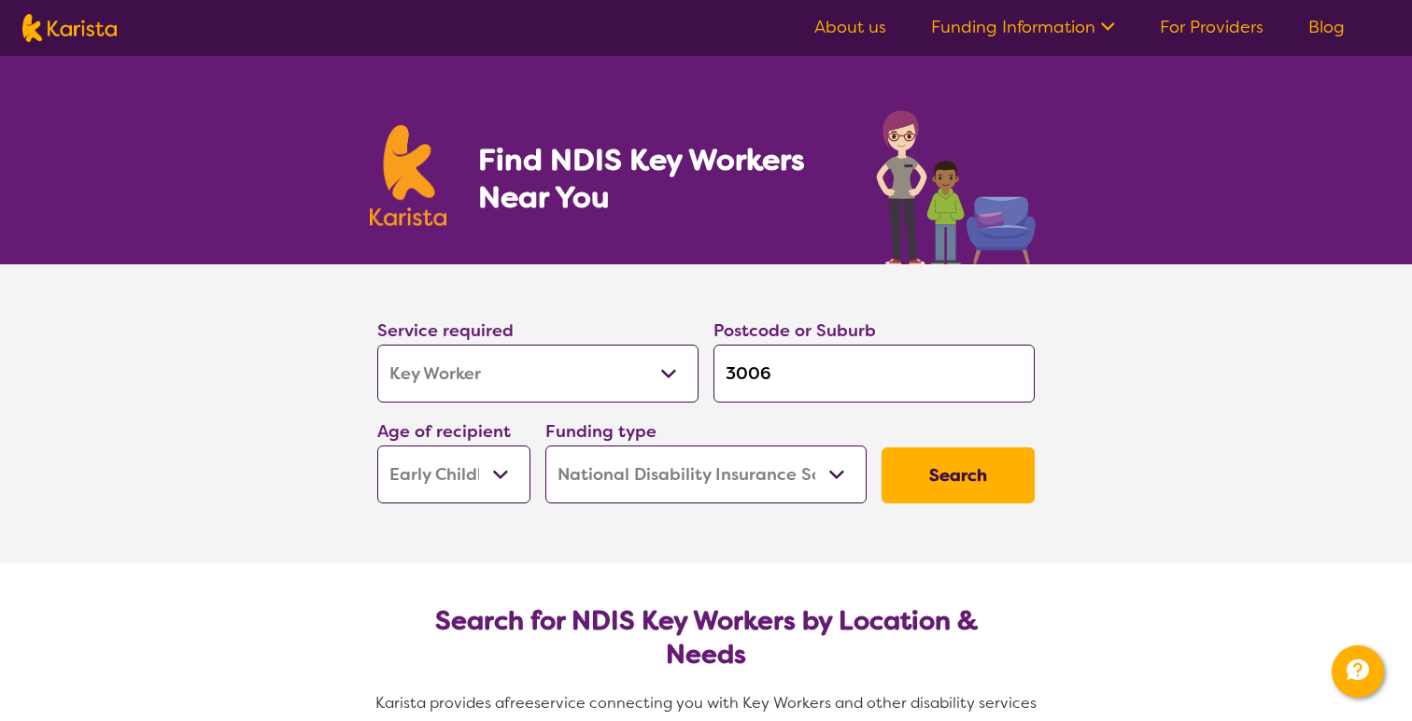
select select "NDIS"
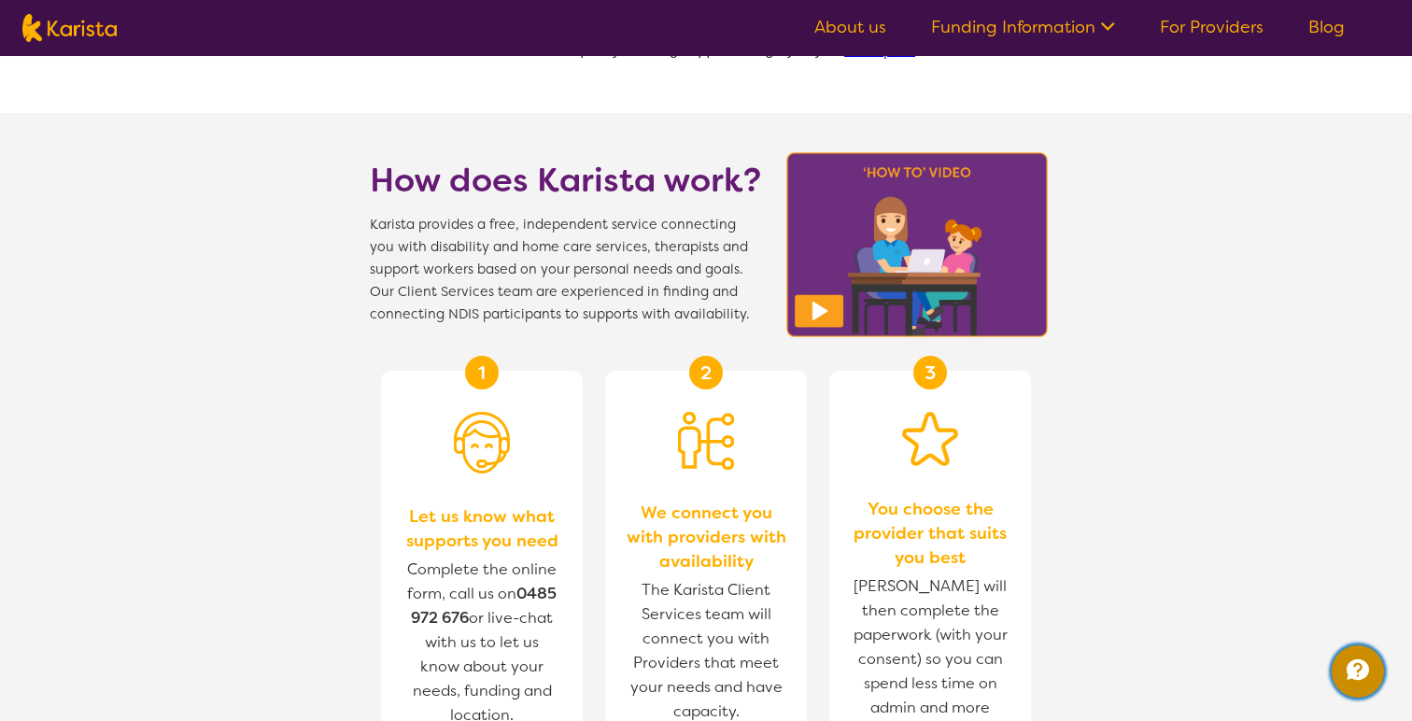
scroll to position [1606, 0]
